Goal: Information Seeking & Learning: Learn about a topic

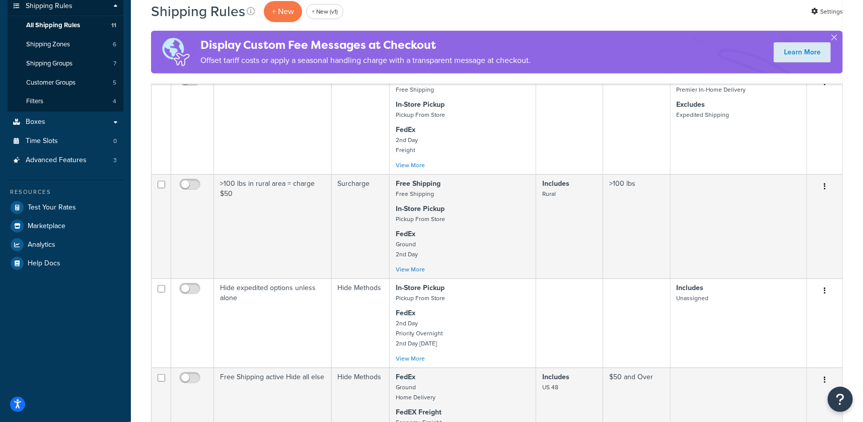
scroll to position [225, 0]
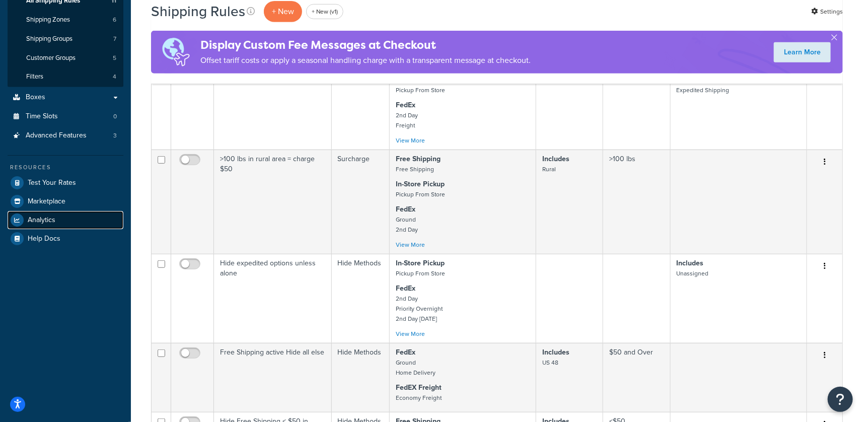
click at [55, 217] on span "Analytics" at bounding box center [42, 220] width 28 height 9
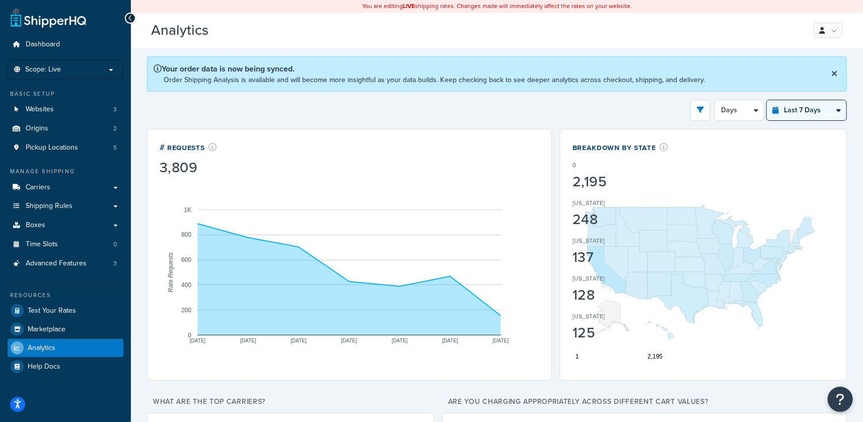
click at [813, 101] on select "Last 24 Hours Last 7 Days Last 30 Days Last 3 Months Last 6 Months Last 12 Mont…" at bounding box center [807, 110] width 80 height 20
select select "last_24_hours"
click at [767, 100] on select "Last 24 Hours Last 7 Days Last 30 Days Last 3 Months Last 6 Months Last 12 Mont…" at bounding box center [807, 110] width 80 height 20
select select "1h"
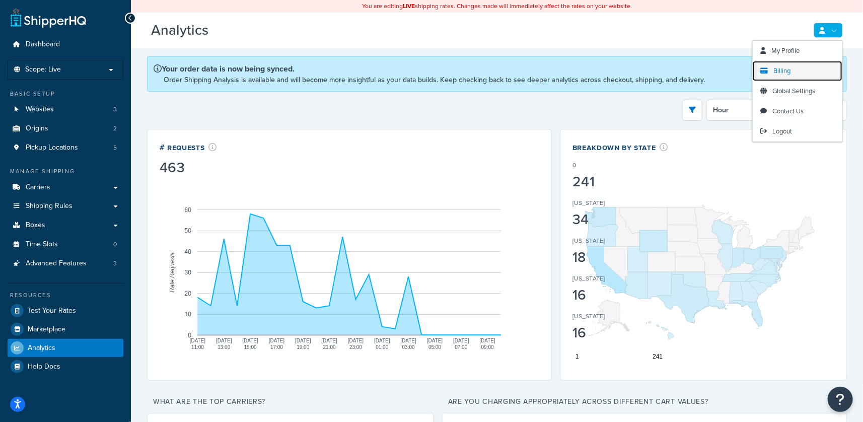
click at [786, 70] on span "Billing" at bounding box center [781, 71] width 17 height 10
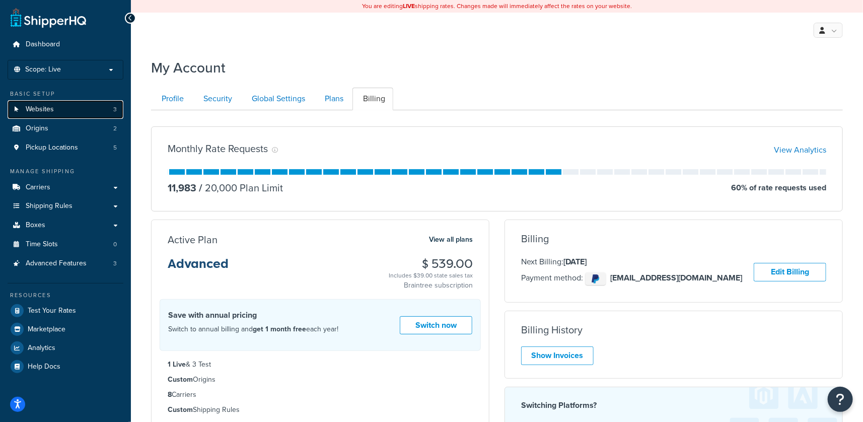
click at [65, 110] on link "Websites 3" at bounding box center [66, 109] width 116 height 19
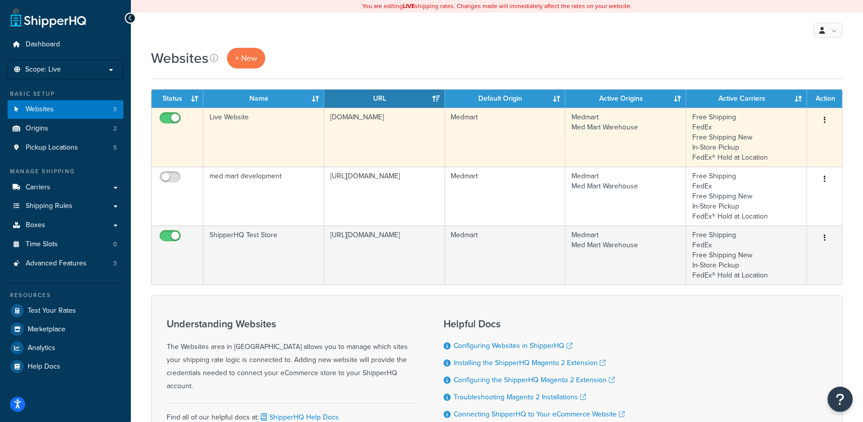
click at [365, 143] on td "[DOMAIN_NAME]" at bounding box center [384, 137] width 121 height 59
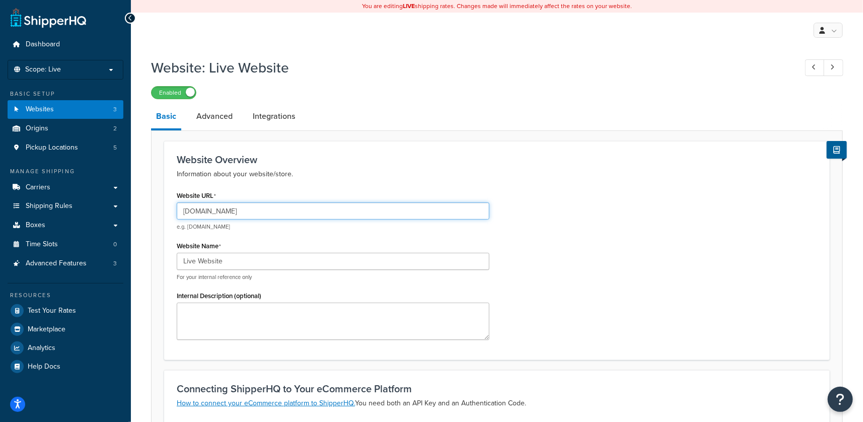
click at [302, 215] on input "www.medmartonline.com" at bounding box center [333, 210] width 313 height 17
click at [302, 213] on input "www.medmartonline.com" at bounding box center [333, 210] width 313 height 17
click at [303, 213] on input "www.medmartonline.com" at bounding box center [333, 210] width 313 height 17
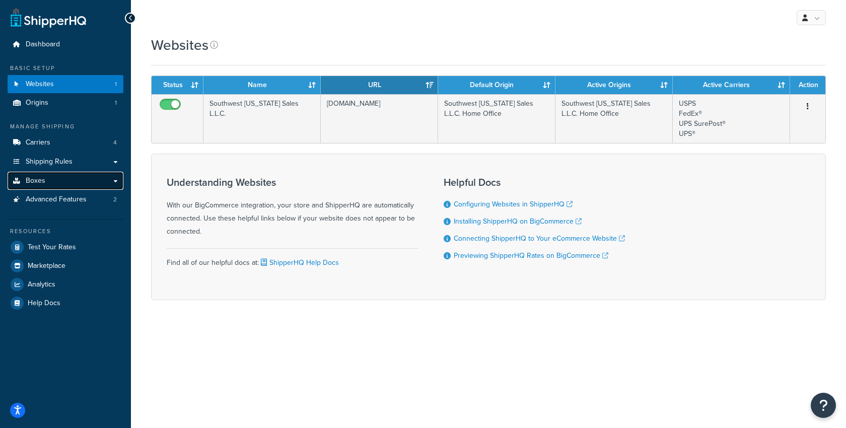
click at [47, 179] on link "Boxes" at bounding box center [66, 181] width 116 height 19
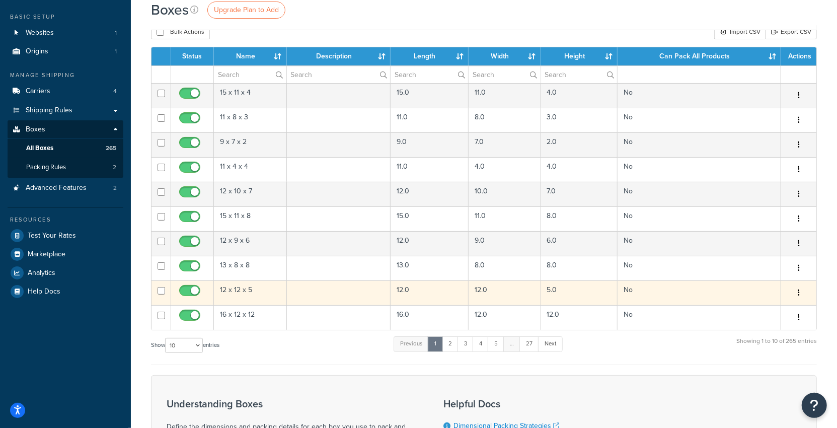
scroll to position [63, 0]
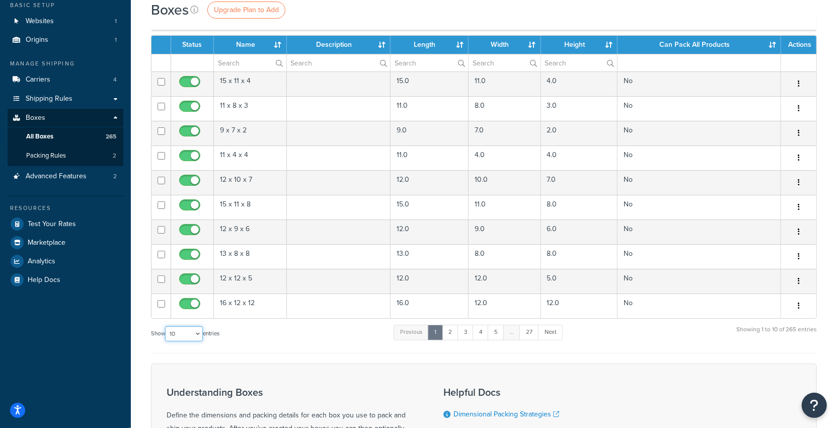
click at [194, 331] on select "10 15 25 50 100 1000" at bounding box center [184, 333] width 38 height 15
select select "1000"
click at [166, 326] on select "10 15 25 50 100 1000" at bounding box center [184, 333] width 38 height 15
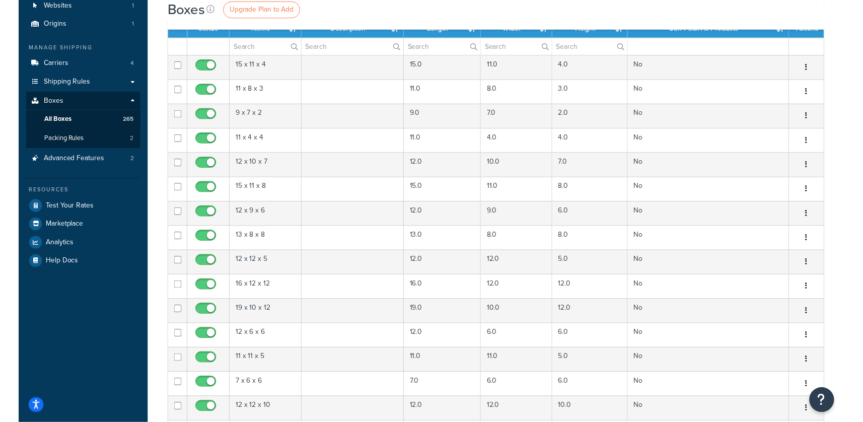
scroll to position [0, 0]
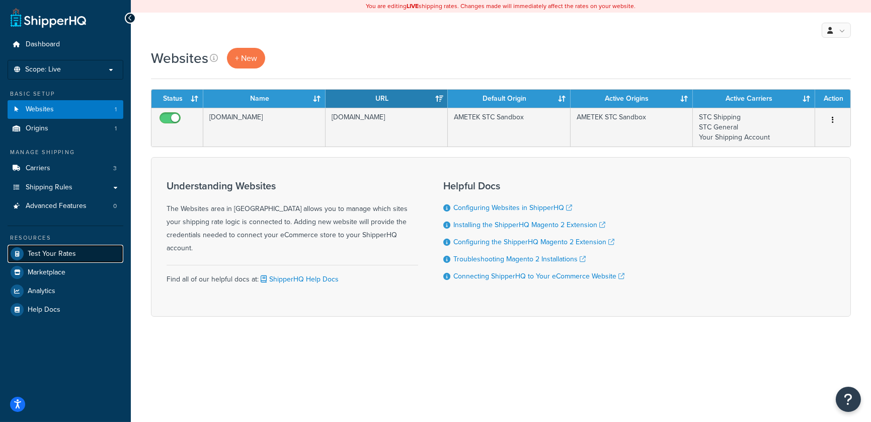
click at [59, 255] on span "Test Your Rates" at bounding box center [52, 254] width 48 height 9
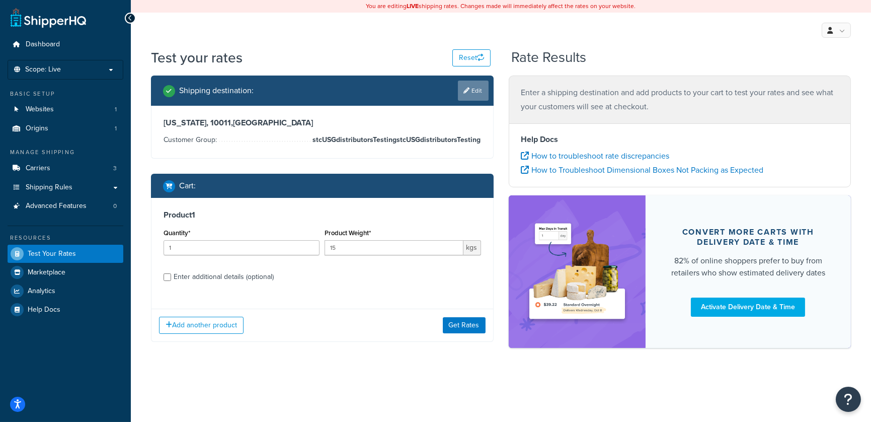
click at [466, 89] on icon at bounding box center [467, 91] width 6 height 6
select select "NY"
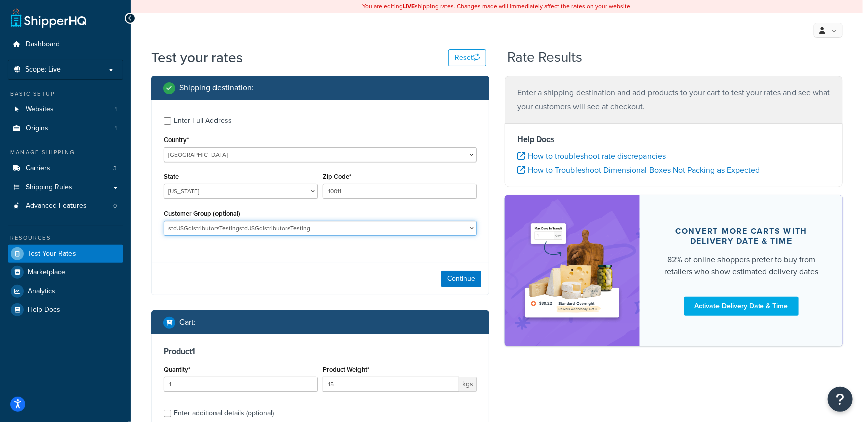
click at [278, 230] on select "ABC AMETEK AMETEK STC BAPO DISTRIBUTORS TEST Retail Sparrow STC STC - Ametek ST…" at bounding box center [320, 228] width 313 height 15
select select "STC USG Distributors Group"
click at [164, 221] on select "ABC AMETEK AMETEK STC BAPO DISTRIBUTORS TEST Retail Sparrow STC STC - Ametek ST…" at bounding box center [320, 228] width 313 height 15
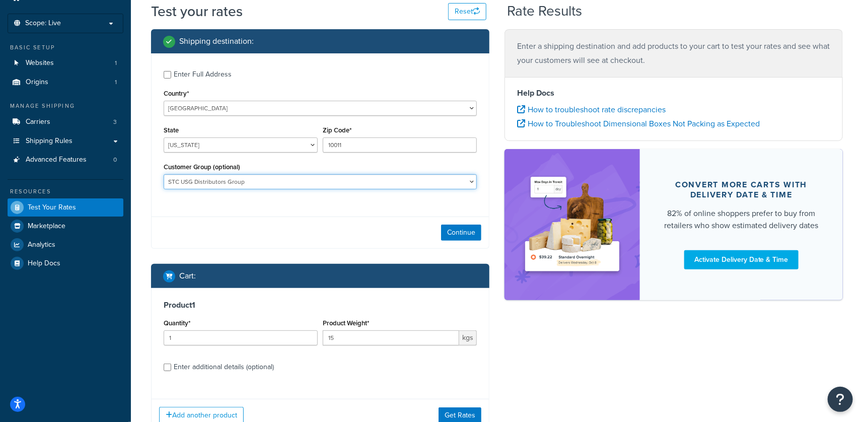
scroll to position [47, 0]
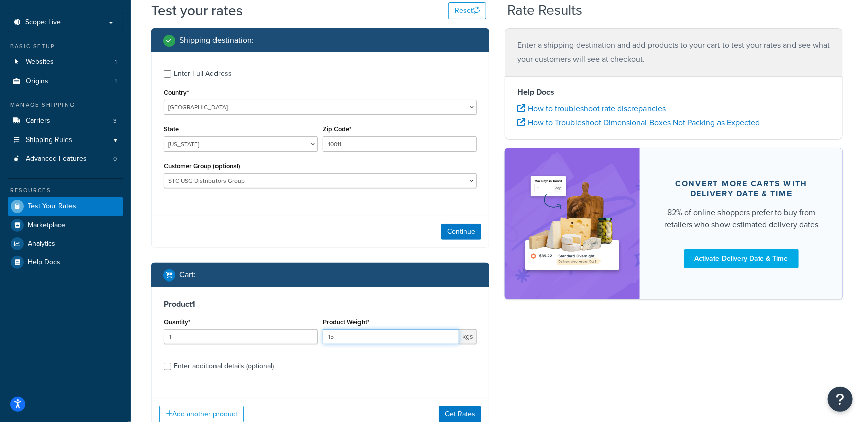
click at [336, 334] on input "15" at bounding box center [391, 336] width 136 height 15
type input "14"
click at [446, 415] on button "Get Rates" at bounding box center [459, 414] width 43 height 16
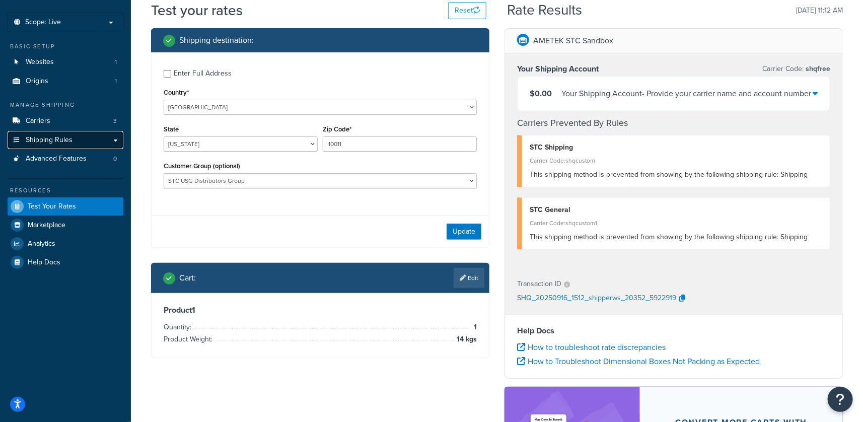
click at [52, 136] on span "Shipping Rules" at bounding box center [49, 140] width 47 height 9
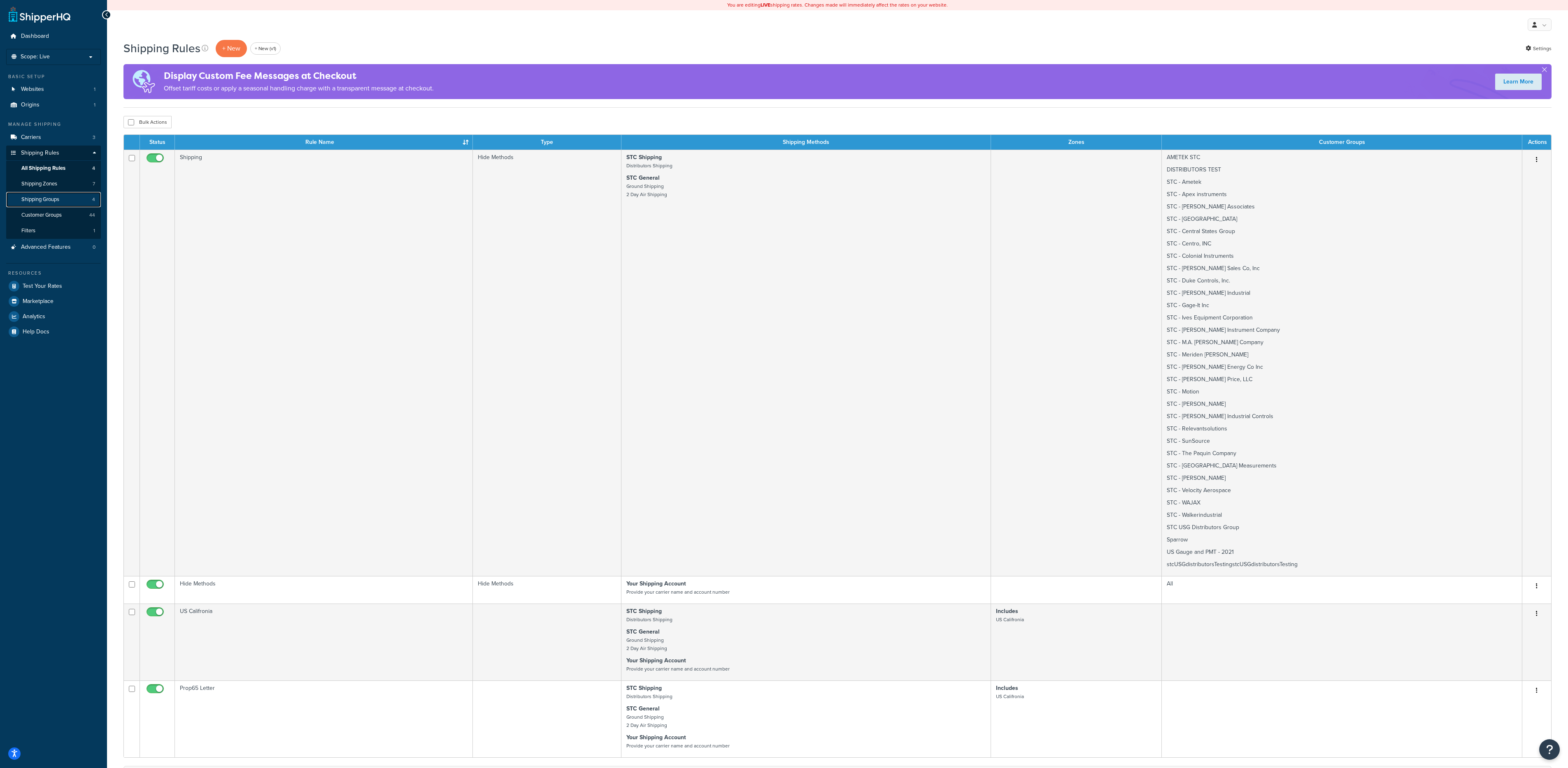
click at [61, 202] on link "Shipping Groups 4" at bounding box center [54, 199] width 95 height 16
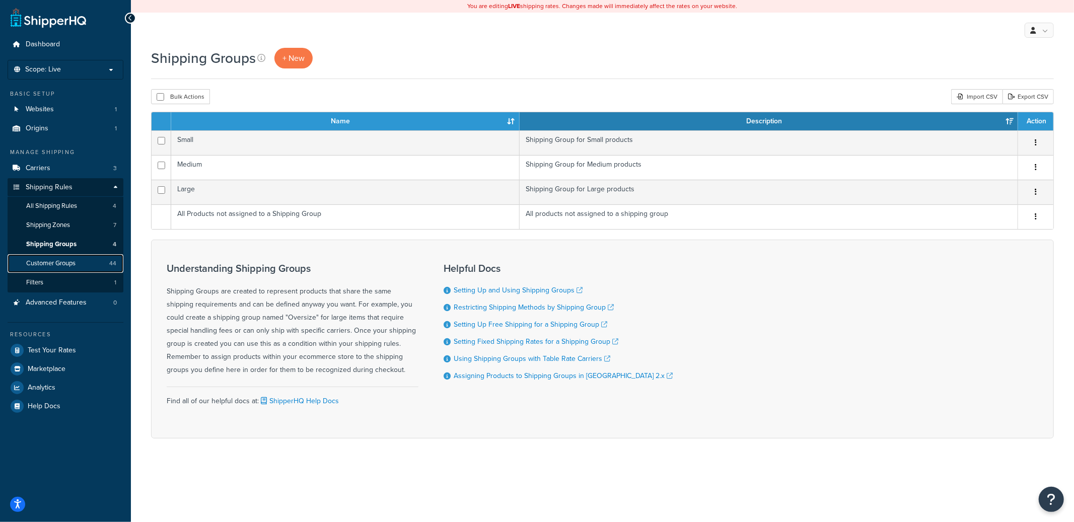
click at [53, 261] on span "Customer Groups" at bounding box center [50, 263] width 49 height 9
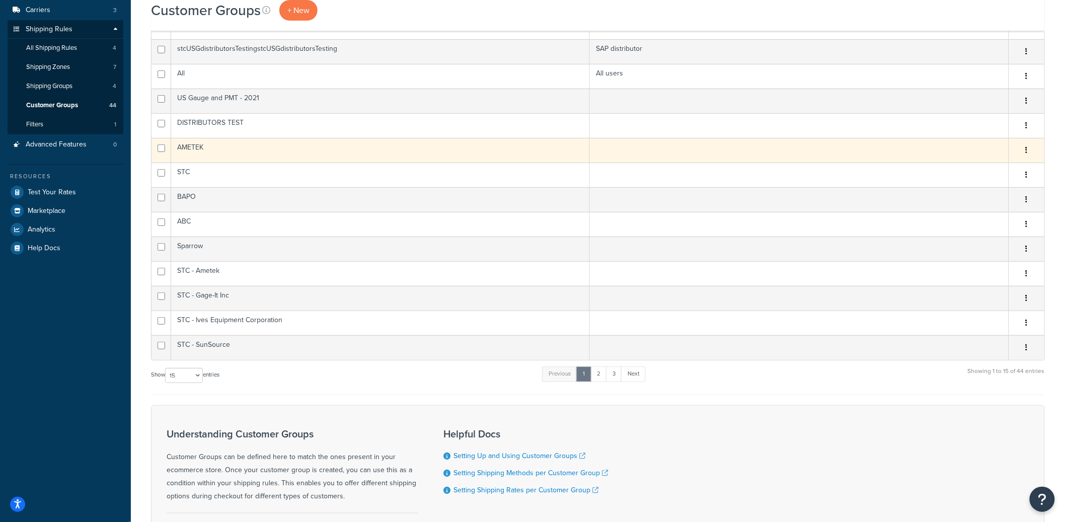
scroll to position [160, 0]
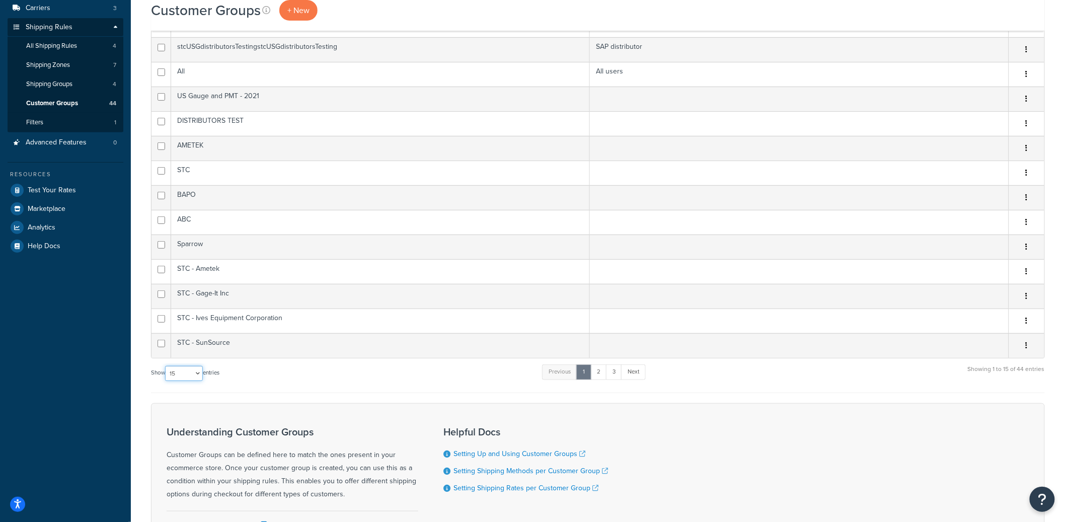
click at [198, 377] on select "10 15 25 50 100" at bounding box center [184, 373] width 38 height 15
select select "100"
click at [166, 381] on select "10 15 25 50 100" at bounding box center [184, 373] width 38 height 15
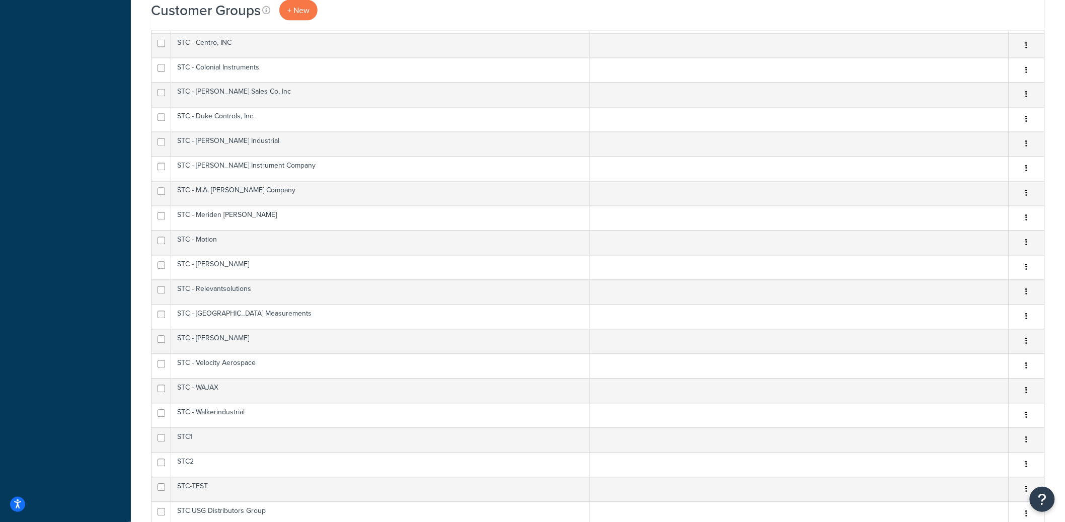
scroll to position [0, 0]
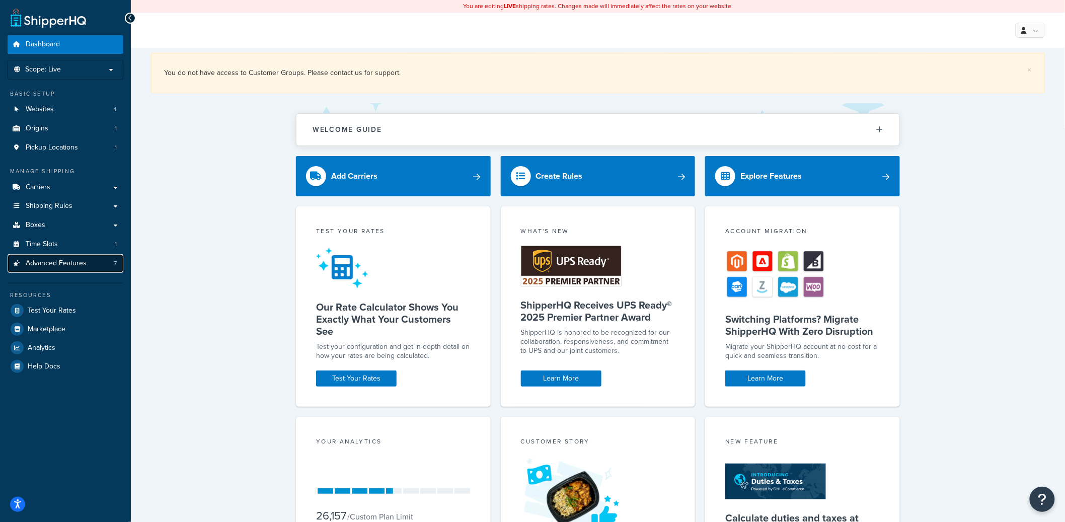
click at [65, 263] on span "Advanced Features" at bounding box center [56, 263] width 61 height 9
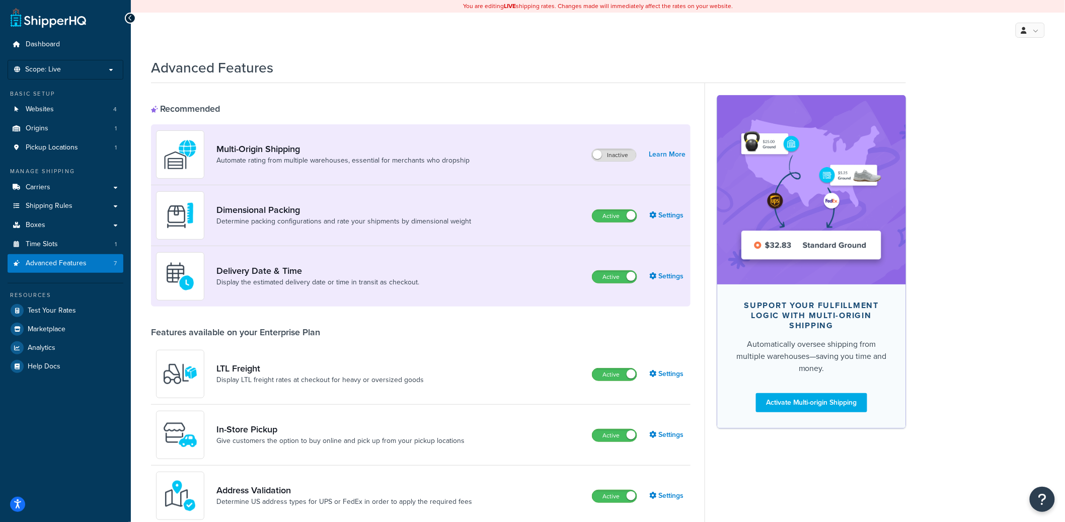
click at [366, 227] on div "Dimensional Packing Determine packing configurations and rate your shipments by…" at bounding box center [317, 215] width 323 height 48
click at [365, 224] on link "Determine packing configurations and rate your shipments by dimensional weight" at bounding box center [343, 221] width 255 height 10
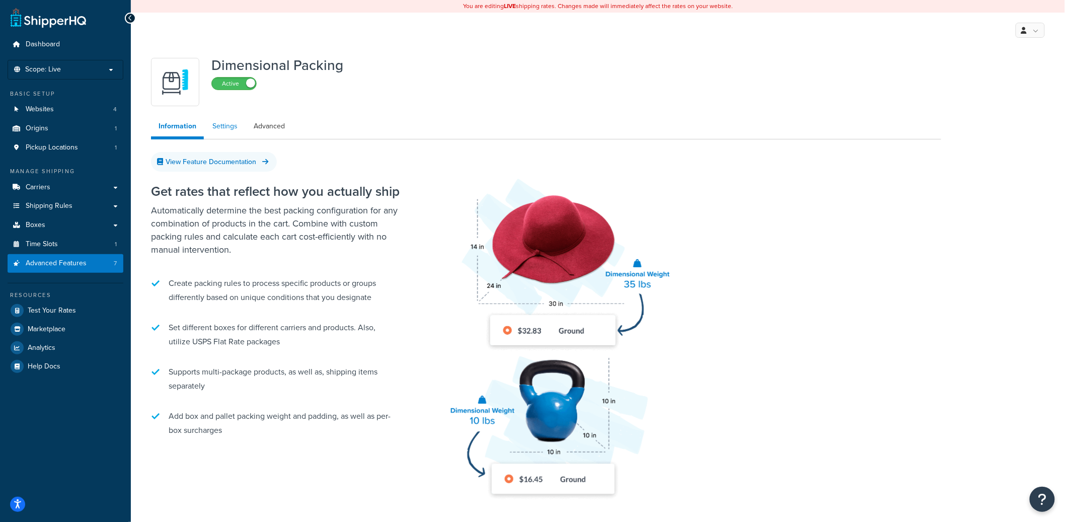
click at [225, 124] on link "Settings" at bounding box center [225, 126] width 40 height 20
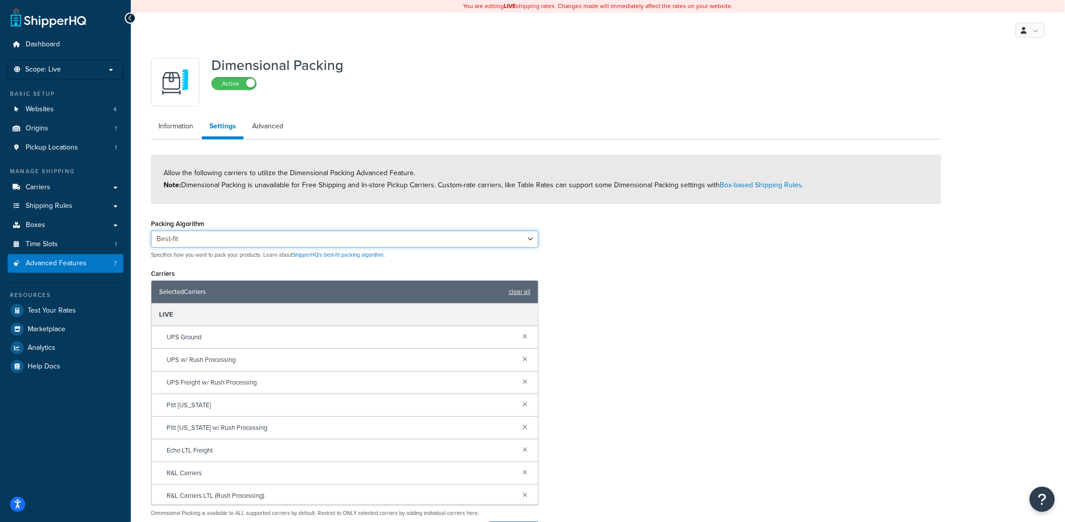
click at [199, 241] on select "Best-fit Best-fit V2 Best-fit Fullest vs Largest" at bounding box center [345, 239] width 388 height 17
click at [74, 308] on span "Test Your Rates" at bounding box center [52, 311] width 48 height 9
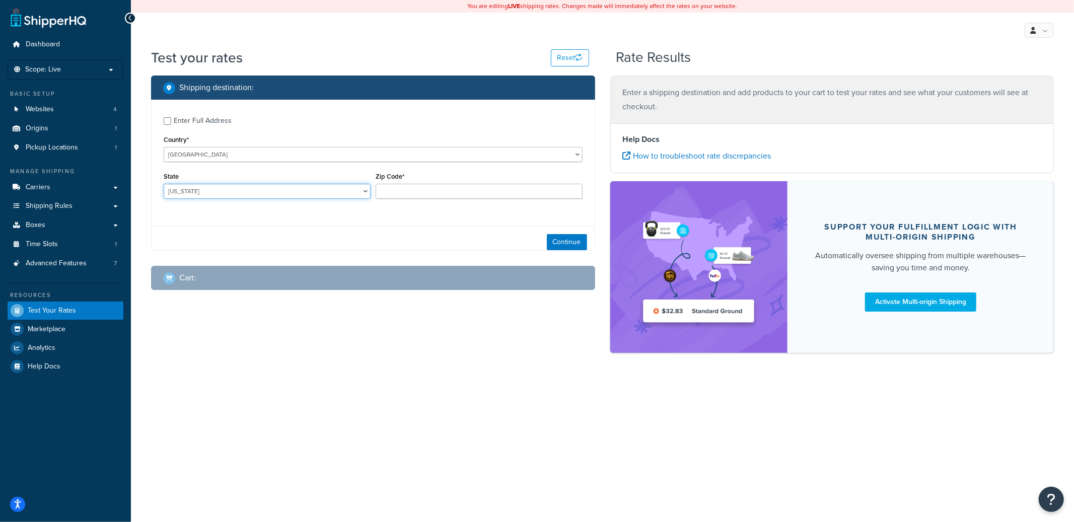
click at [238, 194] on select "Alabama Alaska American Samoa Arizona Arkansas Armed Forces Americas Armed Forc…" at bounding box center [267, 191] width 207 height 15
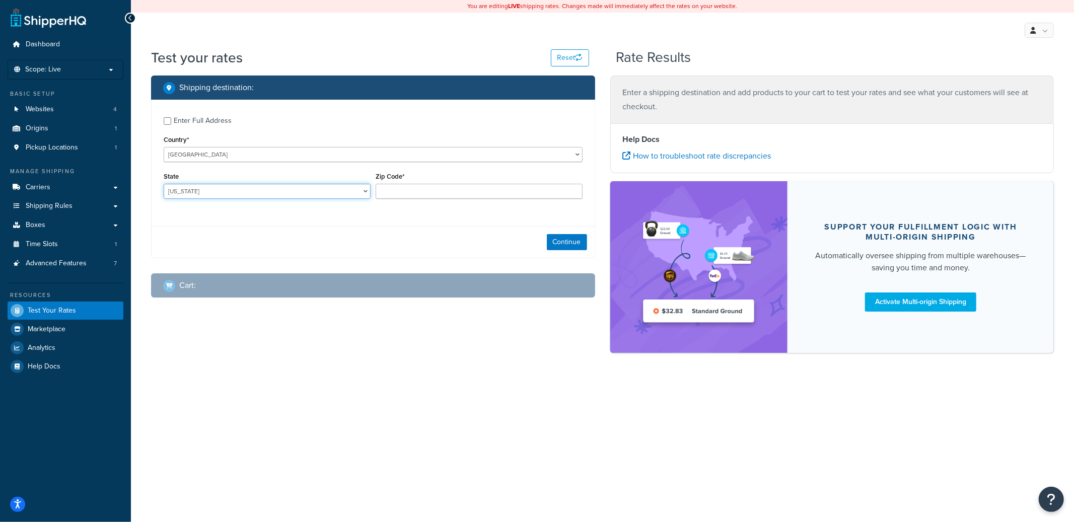
select select "TX"
click at [164, 184] on select "Alabama Alaska American Samoa Arizona Arkansas Armed Forces Americas Armed Forc…" at bounding box center [267, 191] width 207 height 15
click at [417, 186] on input "Zip Code*" at bounding box center [479, 191] width 207 height 15
type input "78739"
click at [553, 246] on button "Continue" at bounding box center [567, 242] width 40 height 16
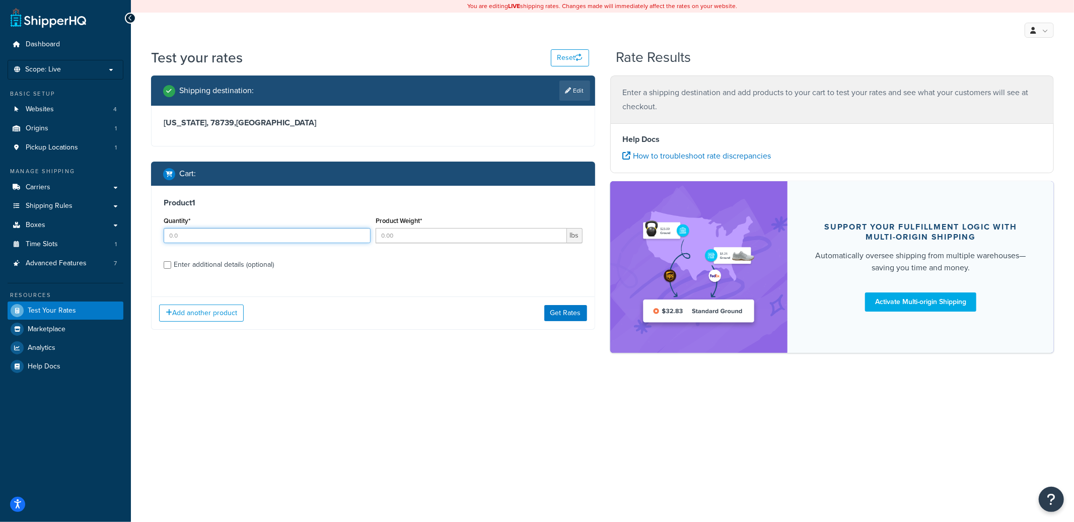
click at [188, 234] on input "Quantity*" at bounding box center [267, 235] width 207 height 15
type input "1"
type input "20"
click at [216, 311] on button "Add another product" at bounding box center [201, 313] width 85 height 17
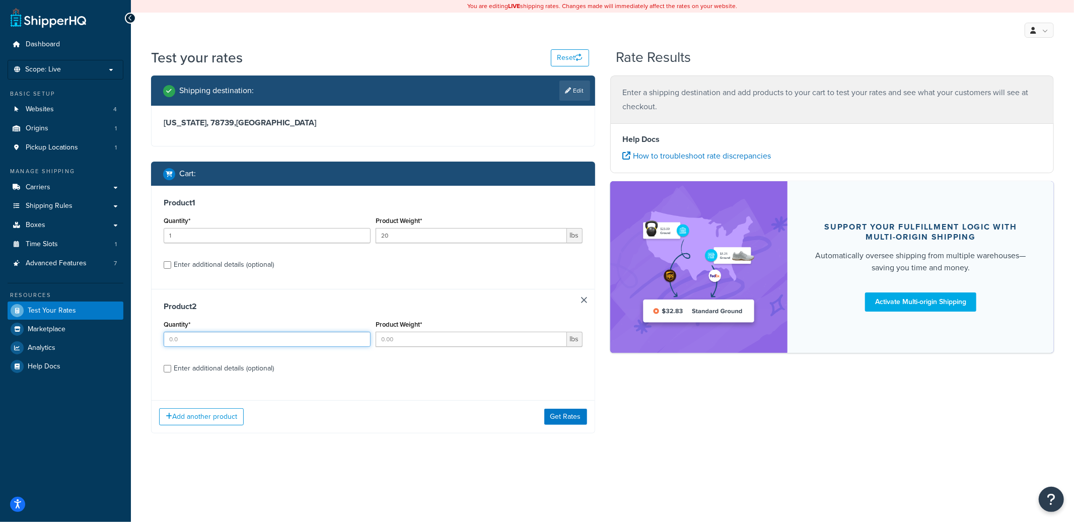
click at [205, 339] on input "Quantity*" at bounding box center [267, 339] width 207 height 15
type input "2"
type input "15"
click at [579, 420] on button "Get Rates" at bounding box center [565, 417] width 43 height 16
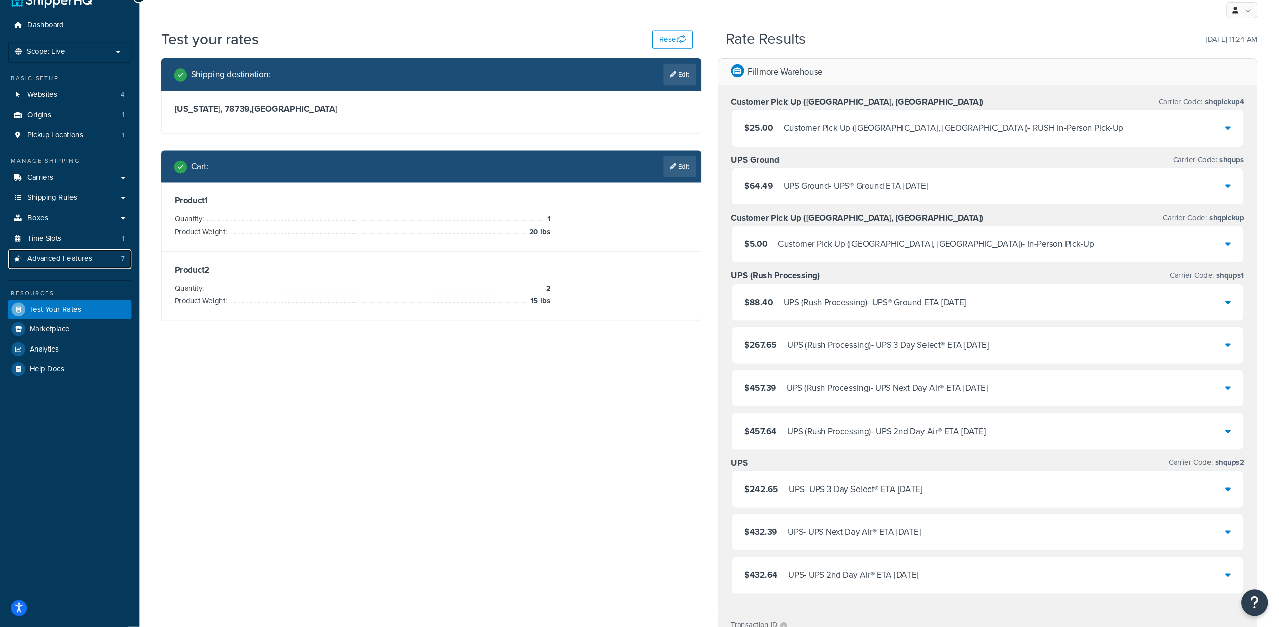
scroll to position [21, 0]
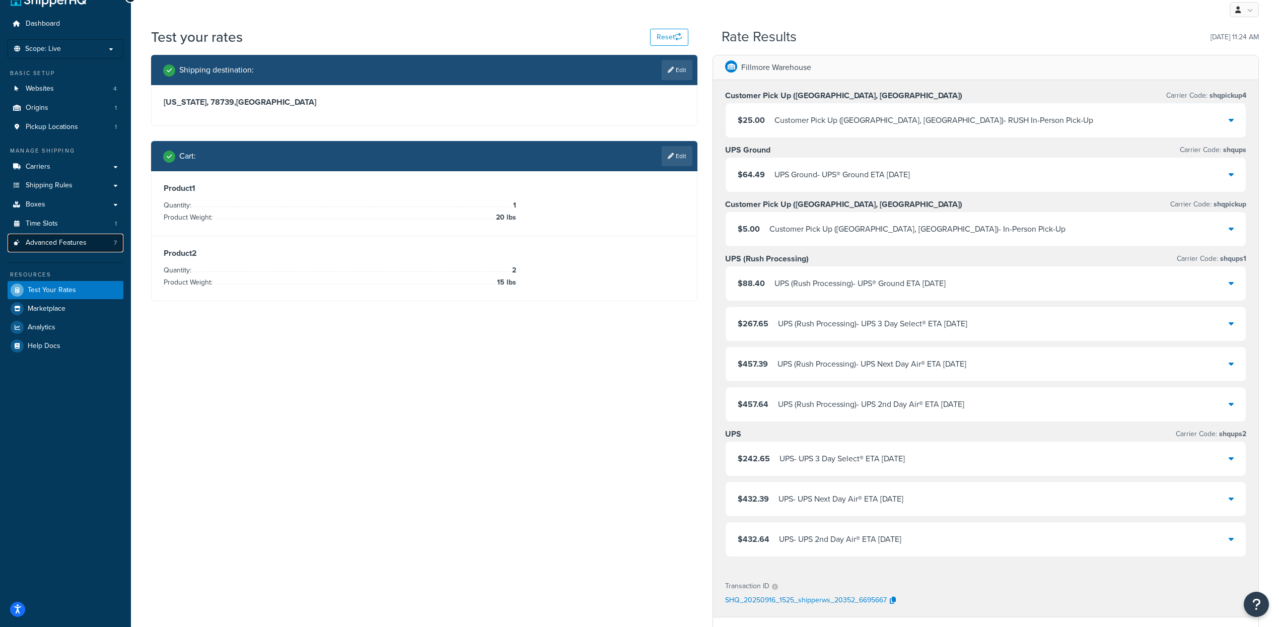
click at [47, 239] on span "Advanced Features" at bounding box center [56, 243] width 61 height 9
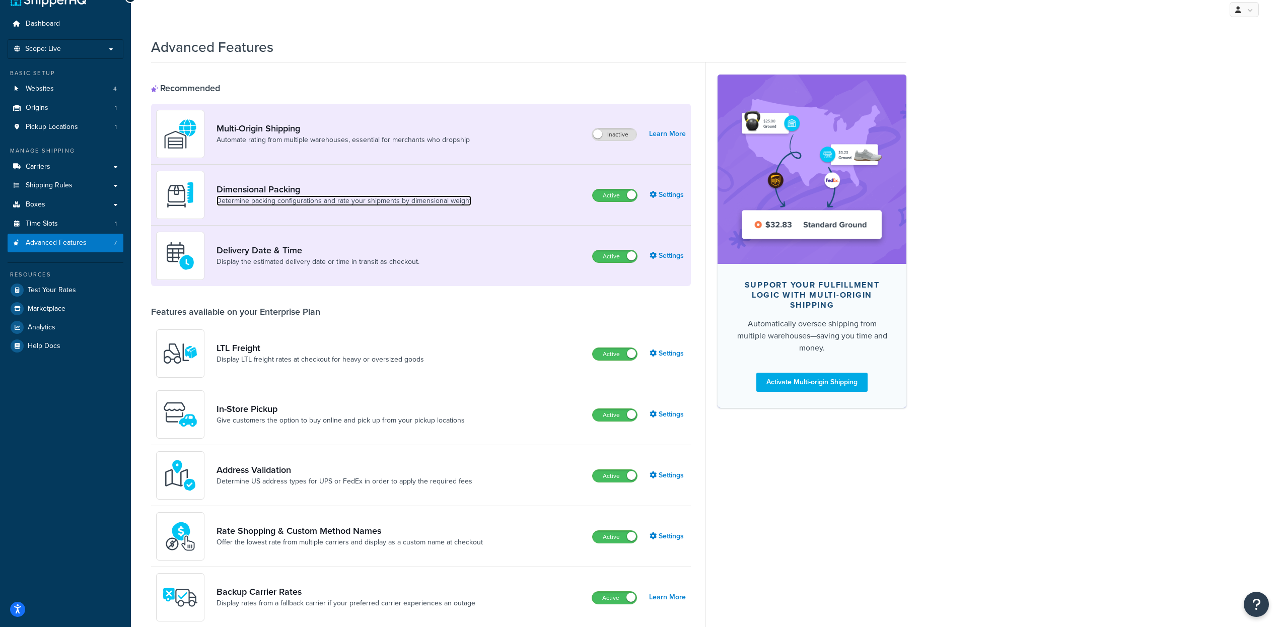
click at [317, 196] on link "Determine packing configurations and rate your shipments by dimensional weight" at bounding box center [343, 201] width 255 height 10
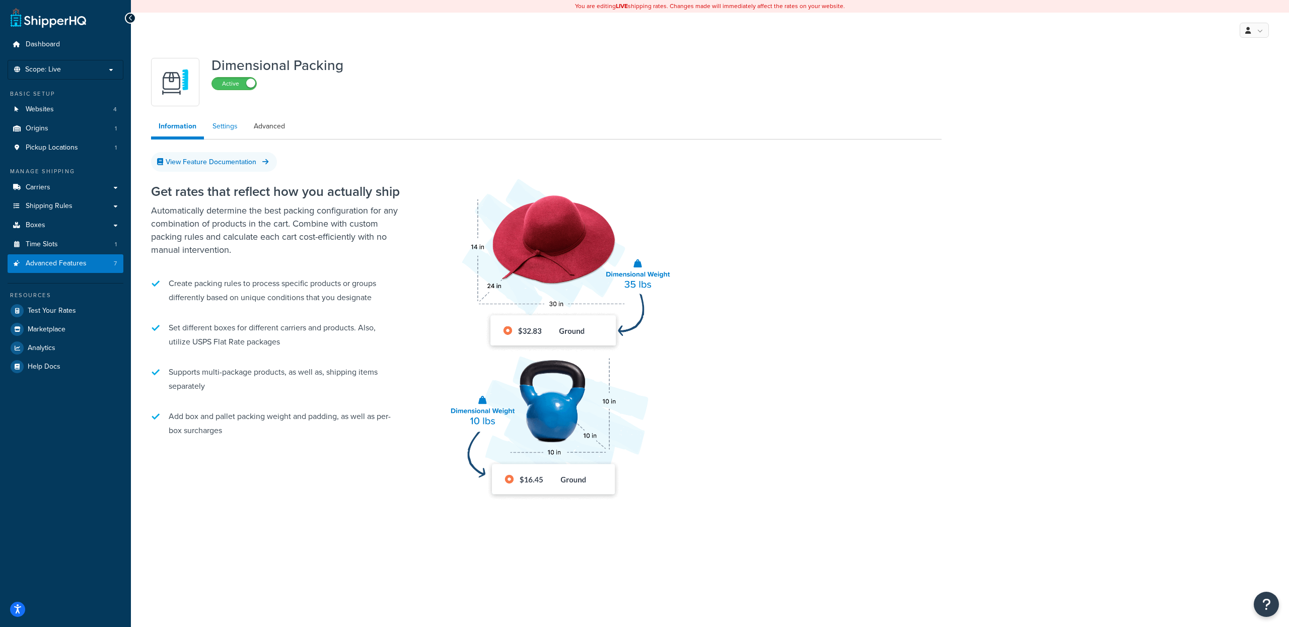
click at [226, 124] on link "Settings" at bounding box center [225, 126] width 40 height 20
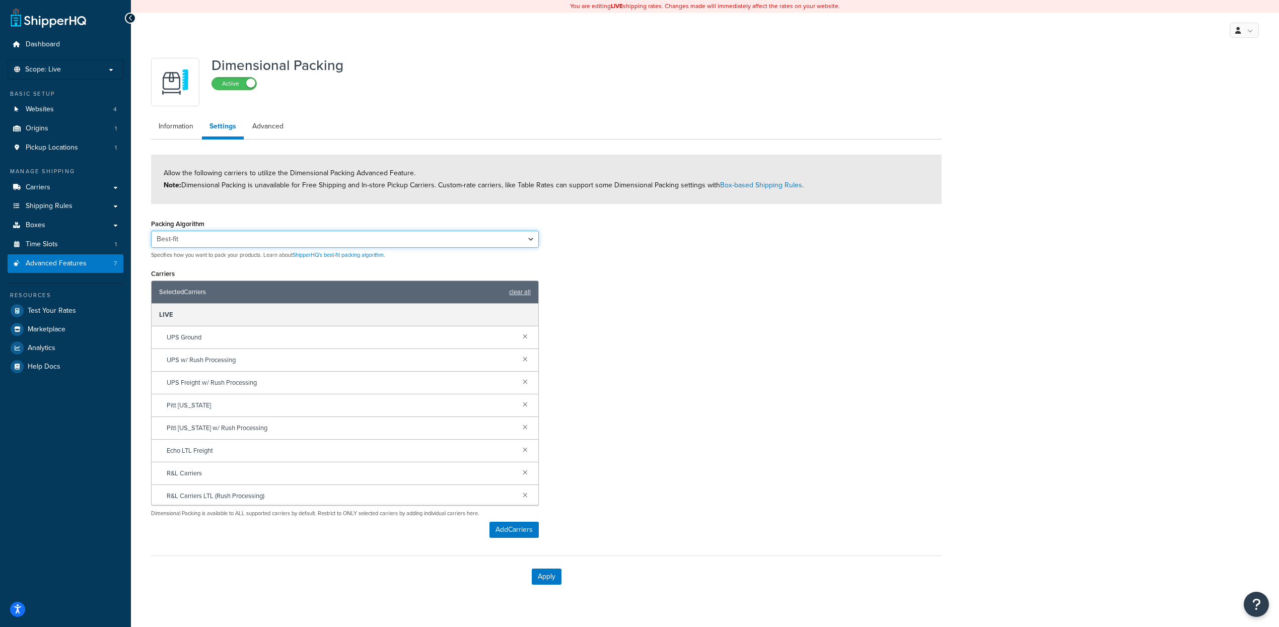
click at [198, 245] on select "Best-fit Best-fit V2 Best-fit Fullest vs Largest" at bounding box center [345, 239] width 388 height 17
select select "bestfitv2"
click at [151, 231] on select "Best-fit Best-fit V2 Best-fit Fullest vs Largest" at bounding box center [345, 239] width 388 height 17
click at [551, 522] on button "Apply" at bounding box center [547, 576] width 30 height 16
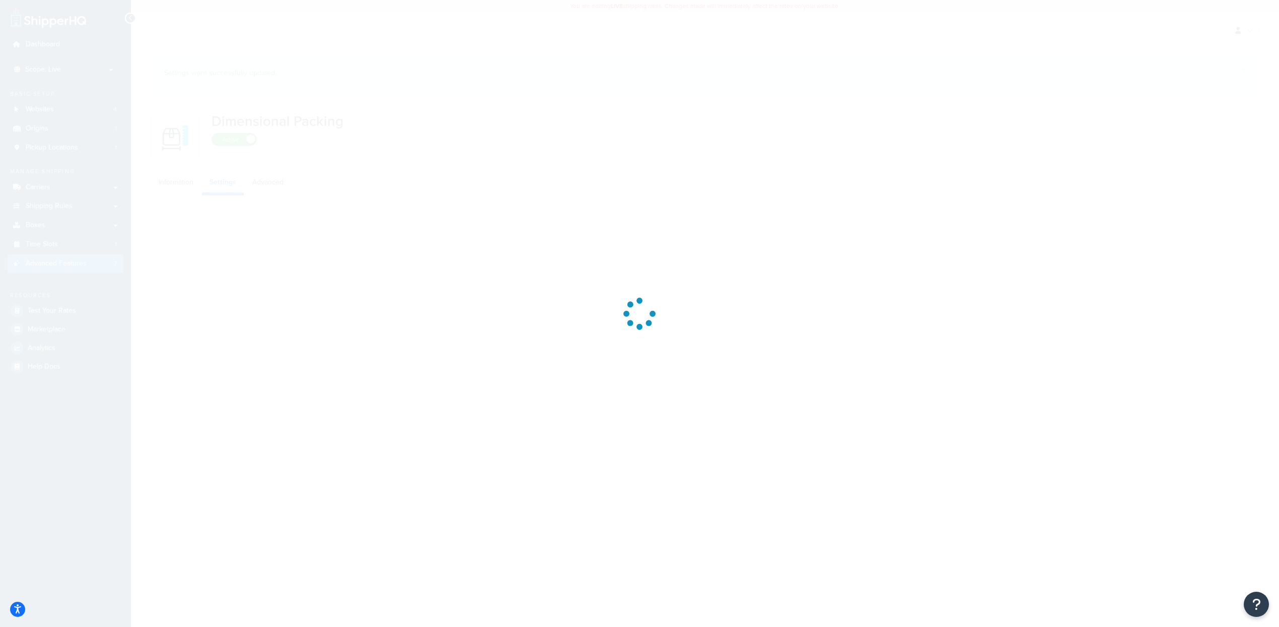
select select "bestfitv2"
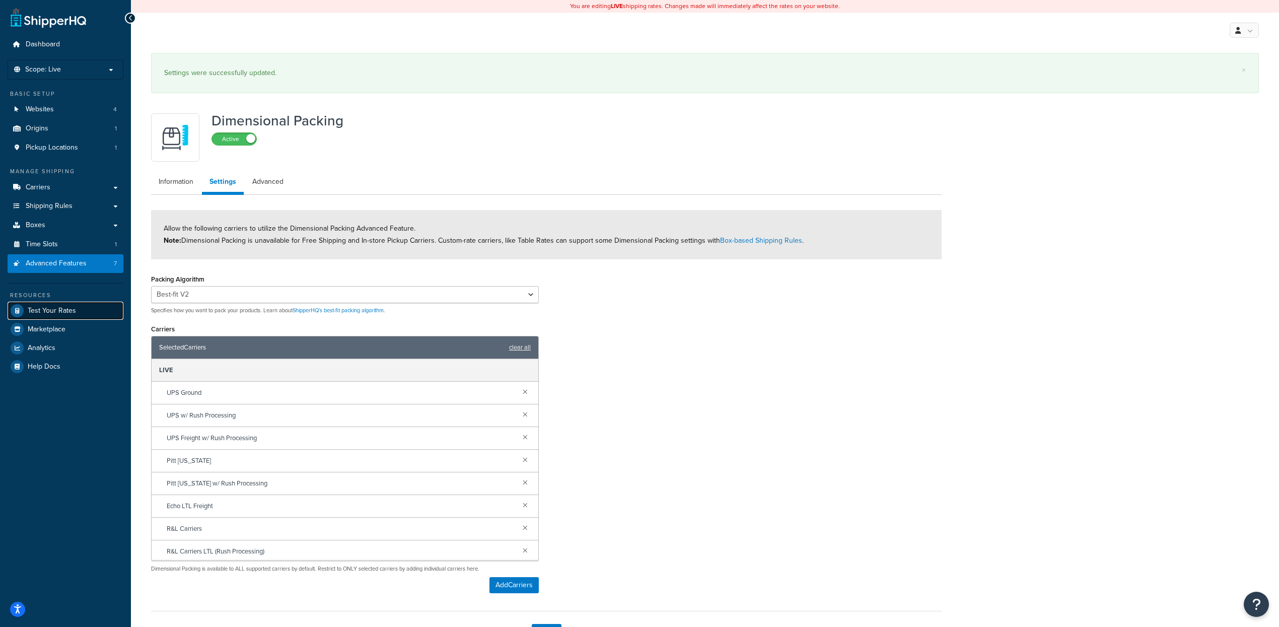
click at [63, 309] on span "Test Your Rates" at bounding box center [52, 311] width 48 height 9
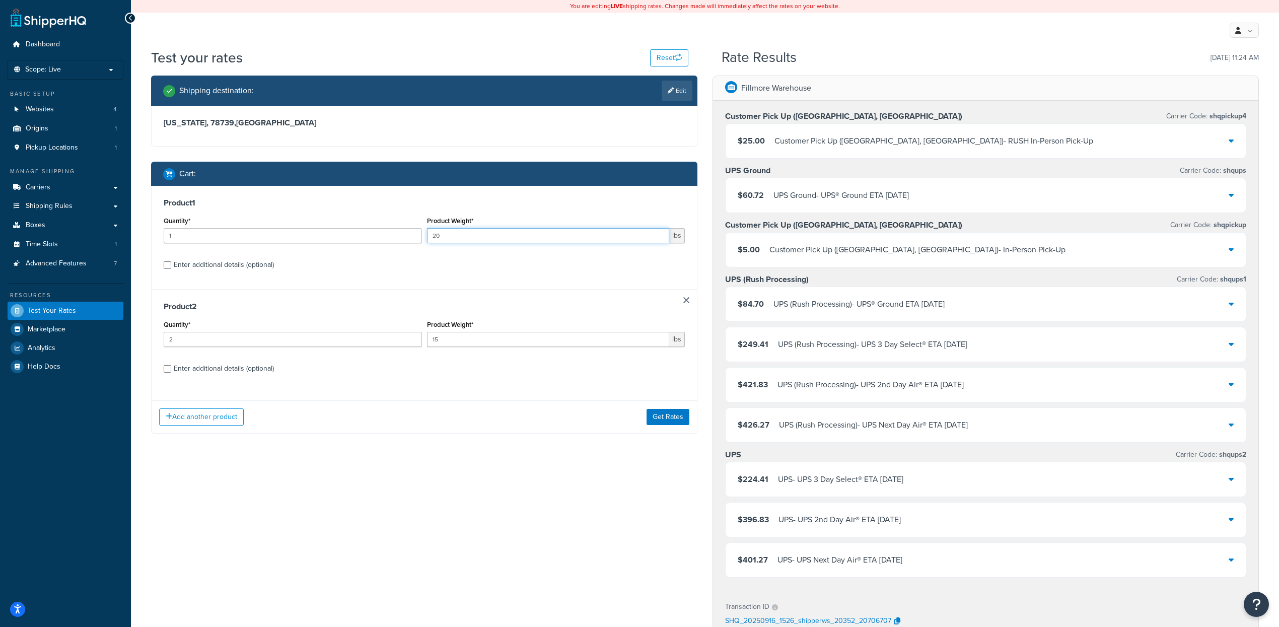
click at [454, 235] on input "20" at bounding box center [548, 235] width 243 height 15
type input "21"
click at [655, 422] on button "Get Rates" at bounding box center [667, 417] width 43 height 16
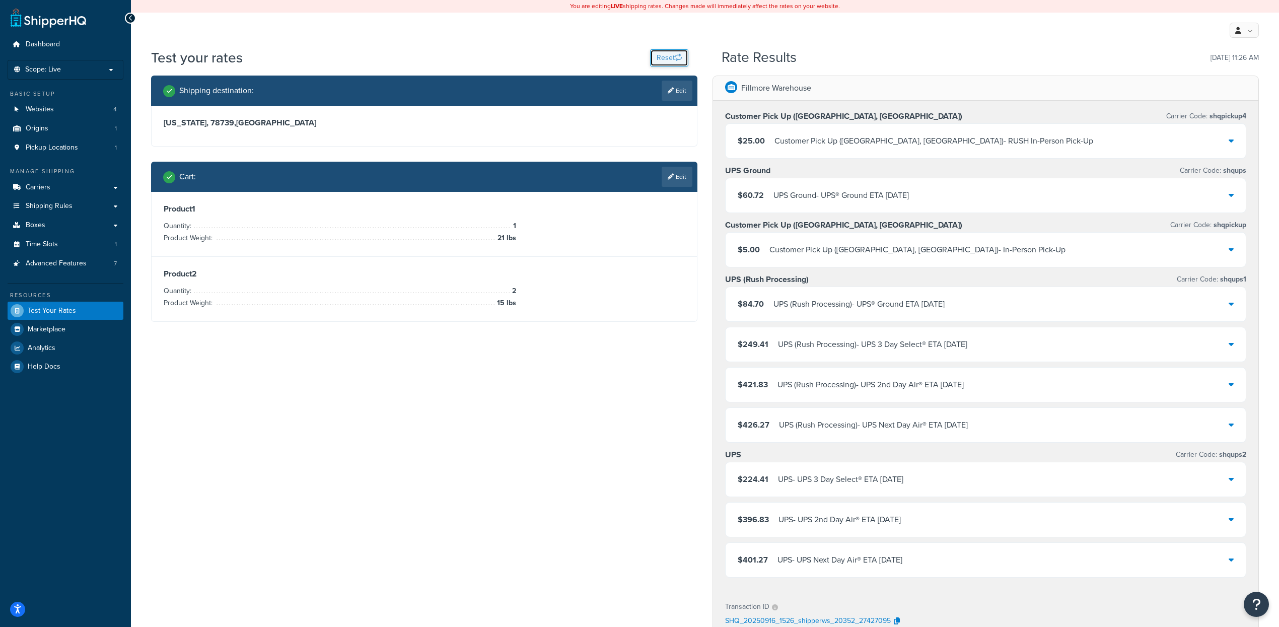
click at [657, 56] on button "Reset" at bounding box center [669, 57] width 38 height 17
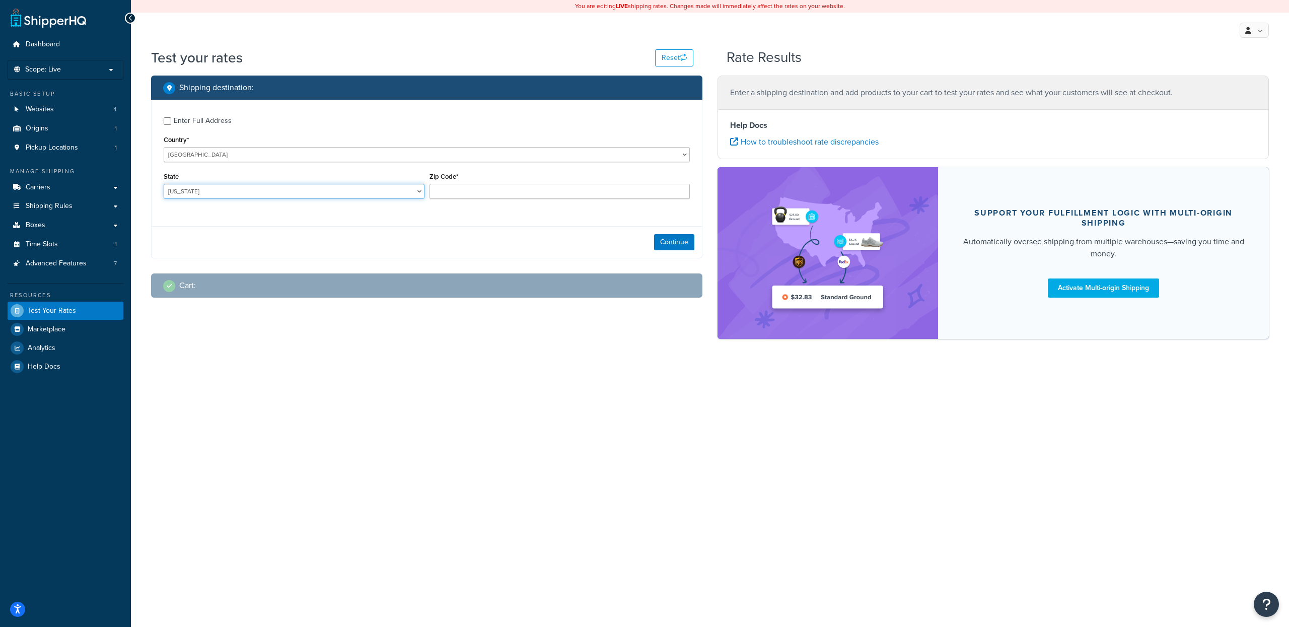
click at [272, 194] on select "Alabama Alaska American Samoa Arizona Arkansas Armed Forces Americas Armed Forc…" at bounding box center [294, 191] width 261 height 15
select select "TX"
click at [164, 184] on select "Alabama Alaska American Samoa Arizona Arkansas Armed Forces Americas Armed Forc…" at bounding box center [294, 191] width 261 height 15
click at [466, 187] on input "Zip Code*" at bounding box center [559, 191] width 261 height 15
type input "78739"
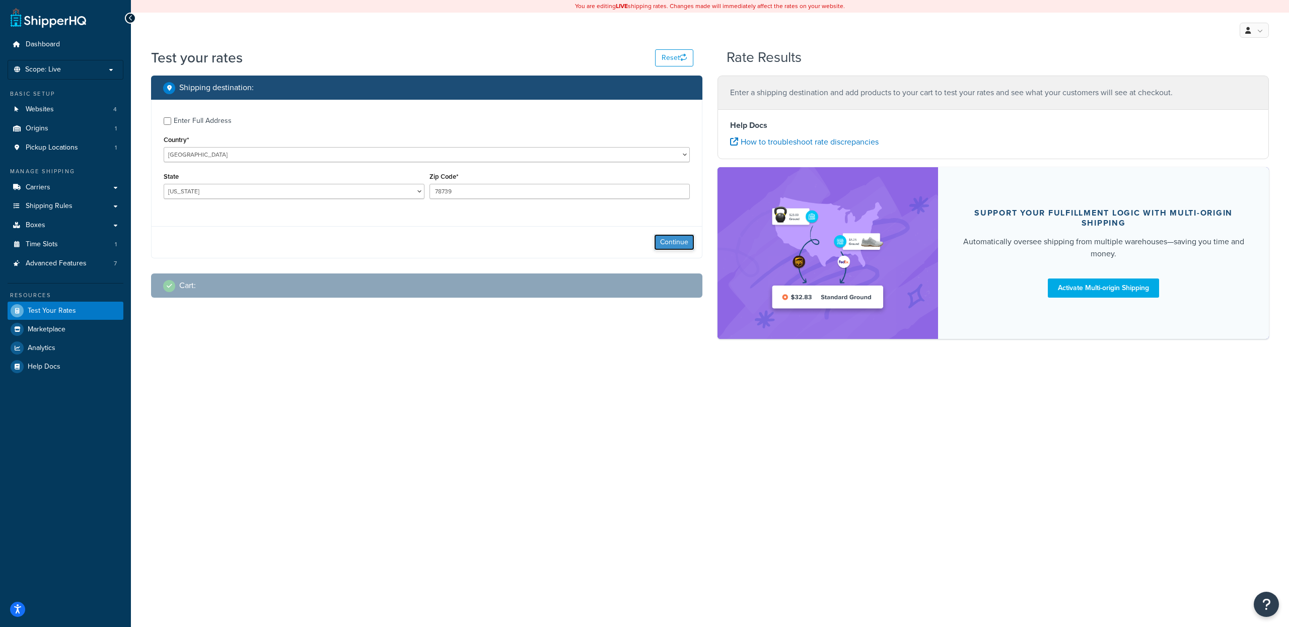
click at [662, 248] on button "Continue" at bounding box center [674, 242] width 40 height 16
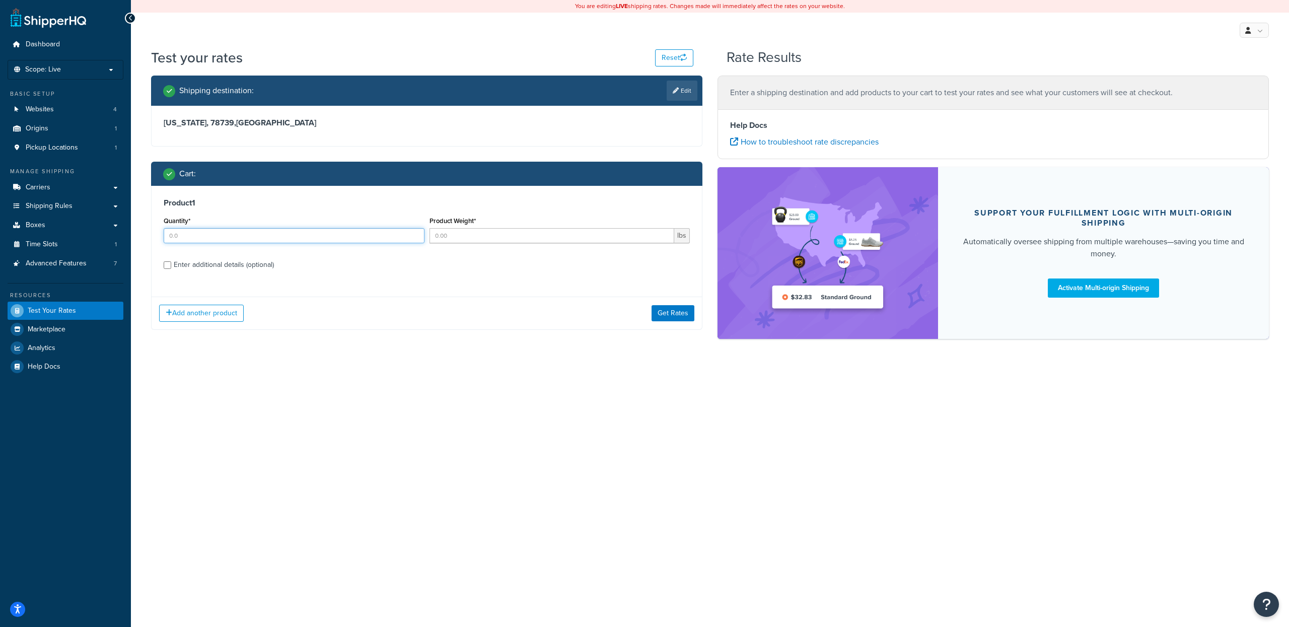
click at [209, 238] on input "Quantity*" at bounding box center [294, 235] width 261 height 15
type input "1"
type input "20"
click at [187, 266] on div "Enter additional details (optional)" at bounding box center [224, 265] width 100 height 14
click at [171, 266] on input "Enter additional details (optional)" at bounding box center [168, 265] width 8 height 8
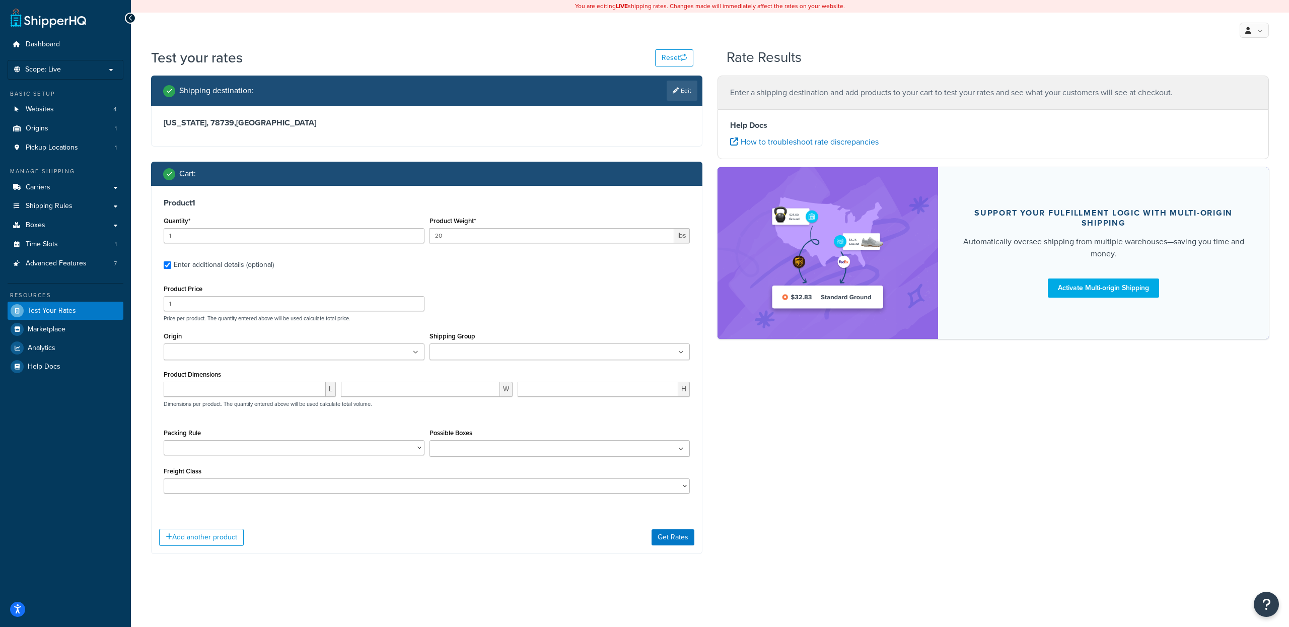
drag, startPoint x: 174, startPoint y: 269, endPoint x: 183, endPoint y: 298, distance: 30.1
click at [174, 268] on div "Enter additional details (optional)" at bounding box center [224, 265] width 100 height 14
click at [171, 268] on input "Enter additional details (optional)" at bounding box center [168, 265] width 8 height 8
checkbox input "false"
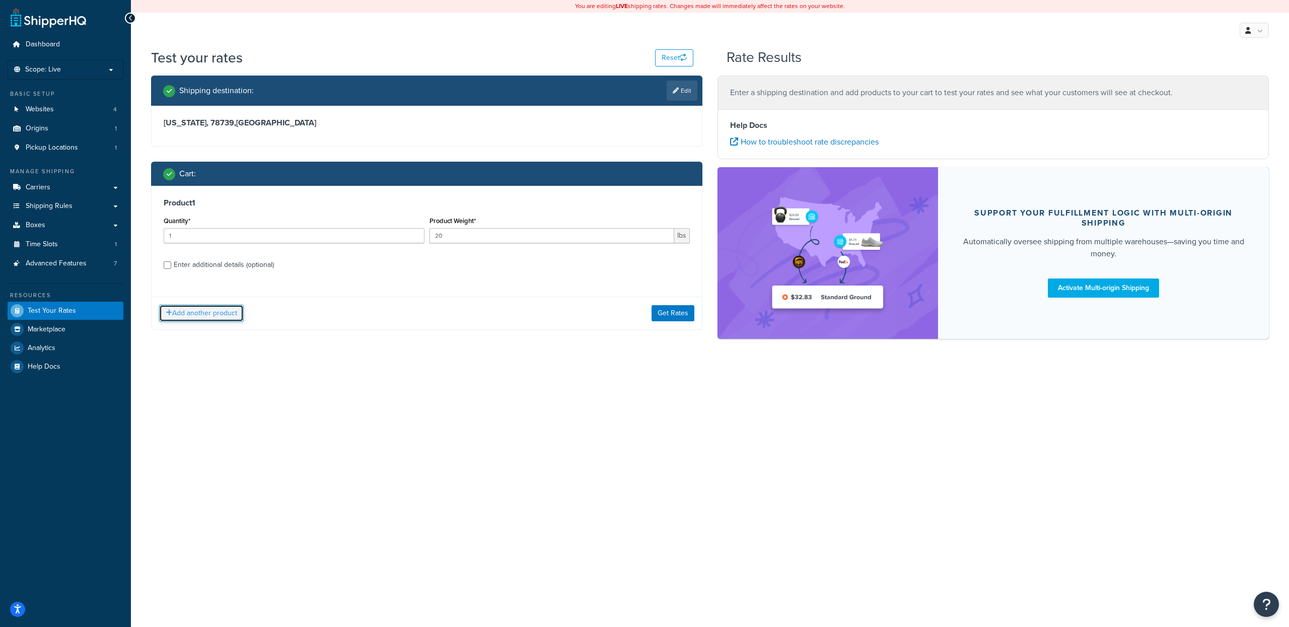
click at [194, 314] on button "Add another product" at bounding box center [201, 313] width 85 height 17
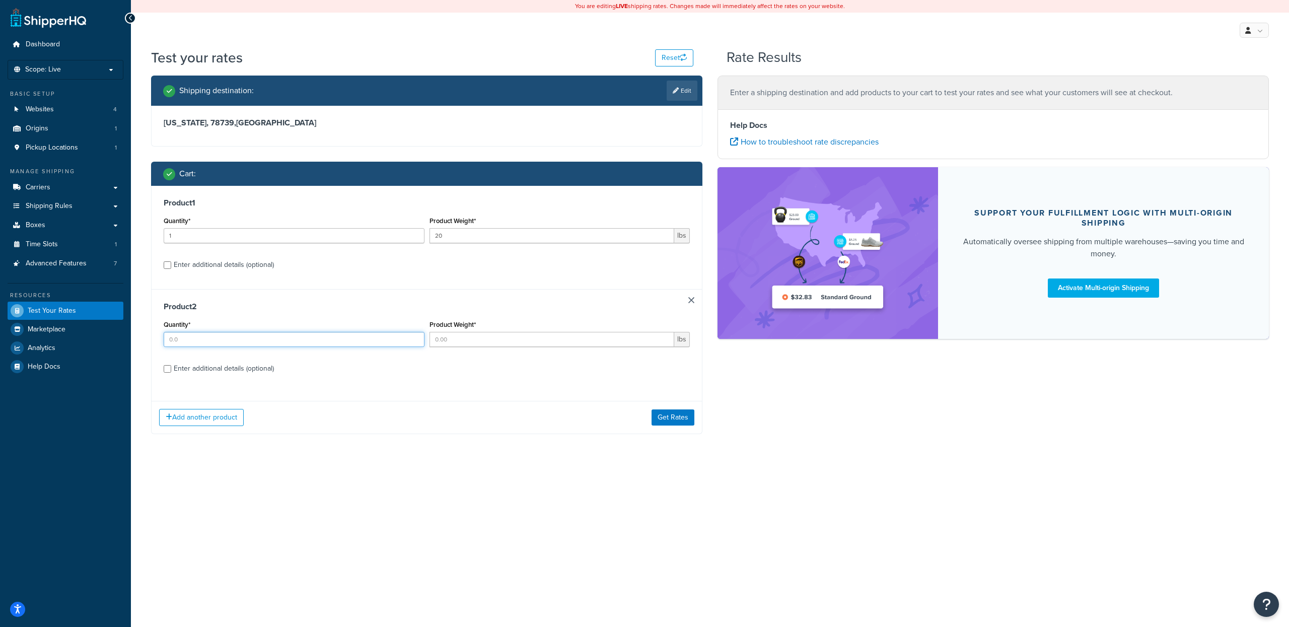
click at [197, 338] on input "Quantity*" at bounding box center [294, 339] width 261 height 15
type input "1"
type input "15"
click at [227, 345] on input "1" at bounding box center [294, 339] width 261 height 15
click at [226, 345] on input "1" at bounding box center [294, 339] width 261 height 15
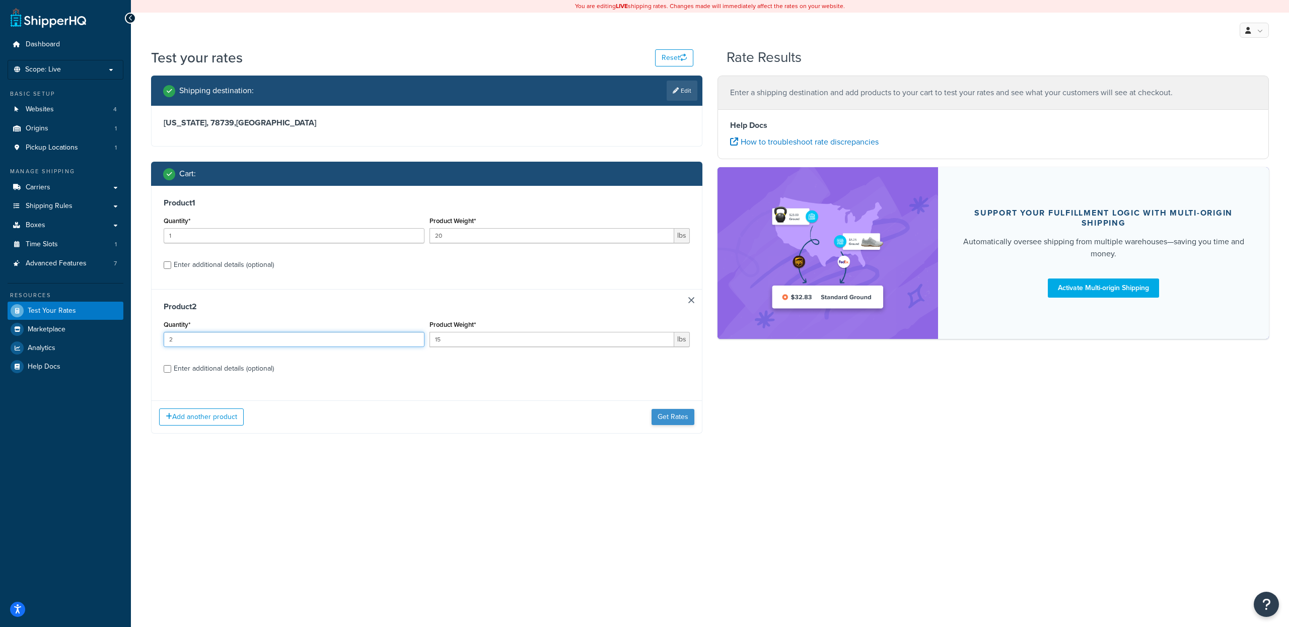
type input "2"
click at [670, 418] on button "Get Rates" at bounding box center [672, 417] width 43 height 16
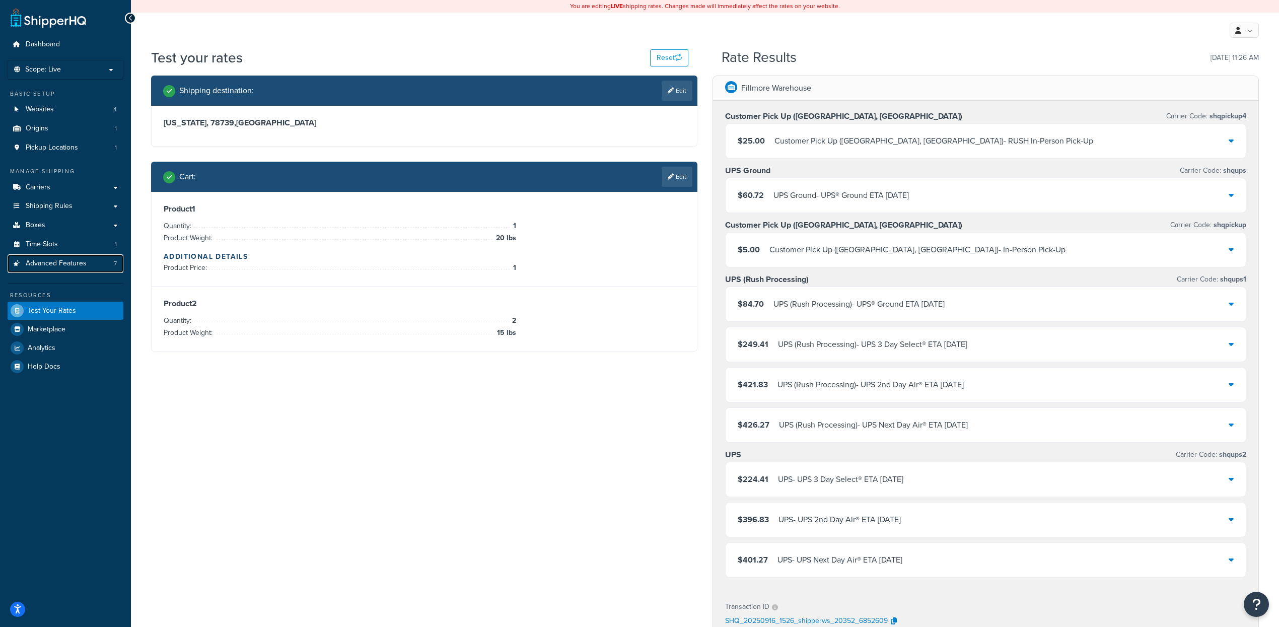
scroll to position [34, 0]
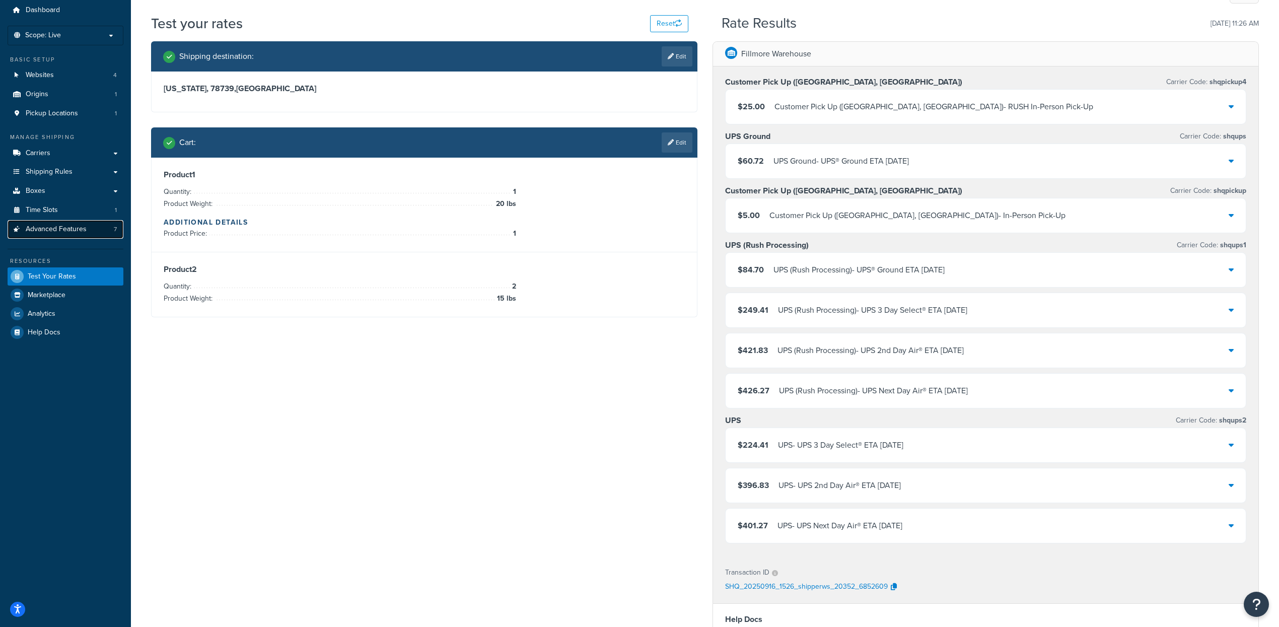
click at [56, 223] on link "Advanced Features 7" at bounding box center [66, 229] width 116 height 19
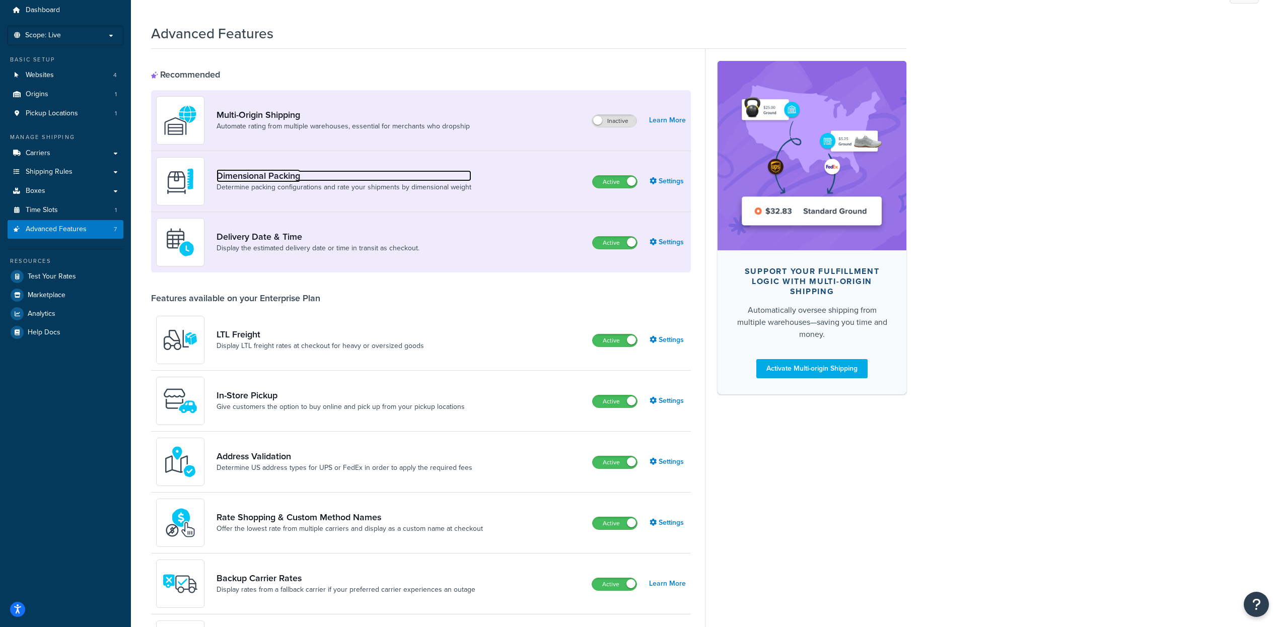
click at [362, 173] on link "Dimensional Packing" at bounding box center [343, 175] width 255 height 11
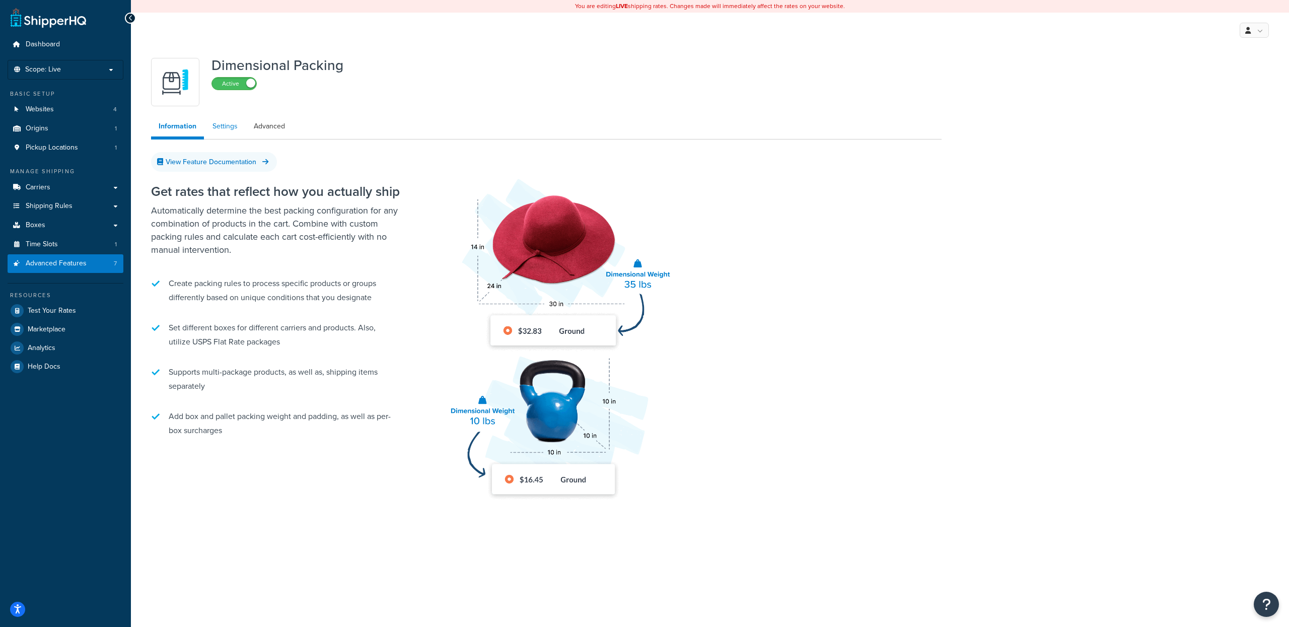
click at [214, 126] on link "Settings" at bounding box center [225, 126] width 40 height 20
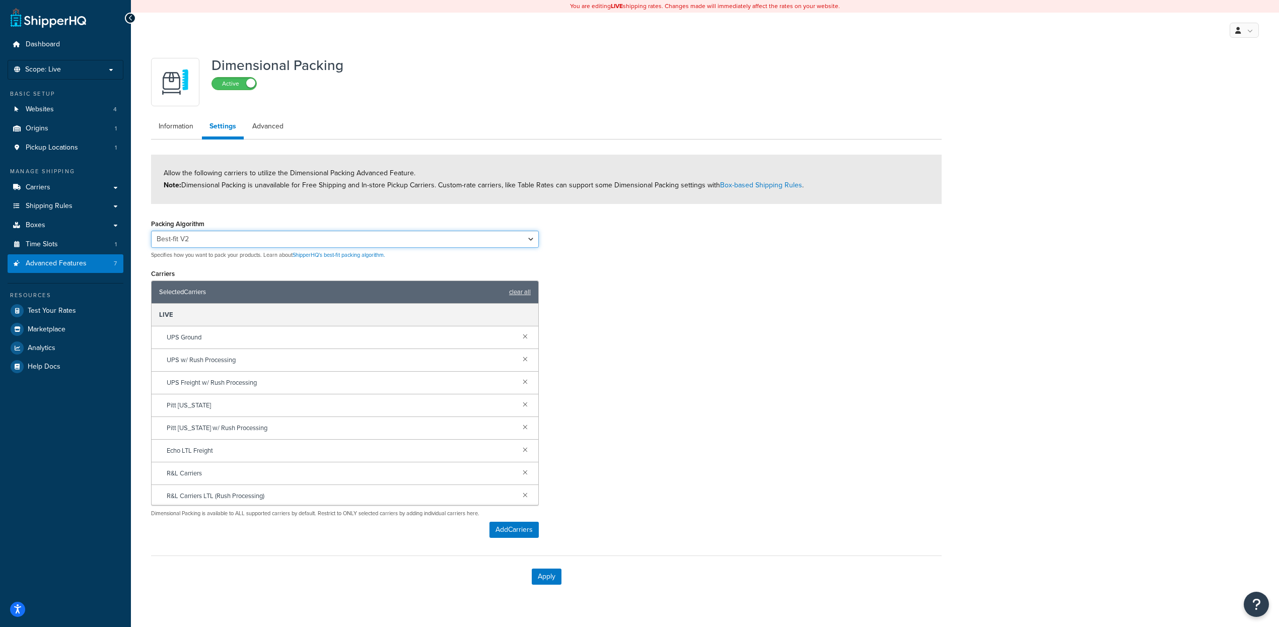
click at [221, 233] on select "Best-fit Best-fit V2 Best-fit Fullest vs Largest" at bounding box center [345, 239] width 388 height 17
select select "bestfitcompare"
click at [151, 231] on select "Best-fit Best-fit V2 Best-fit Fullest vs Largest" at bounding box center [345, 239] width 388 height 17
click at [542, 522] on button "Apply" at bounding box center [547, 576] width 30 height 16
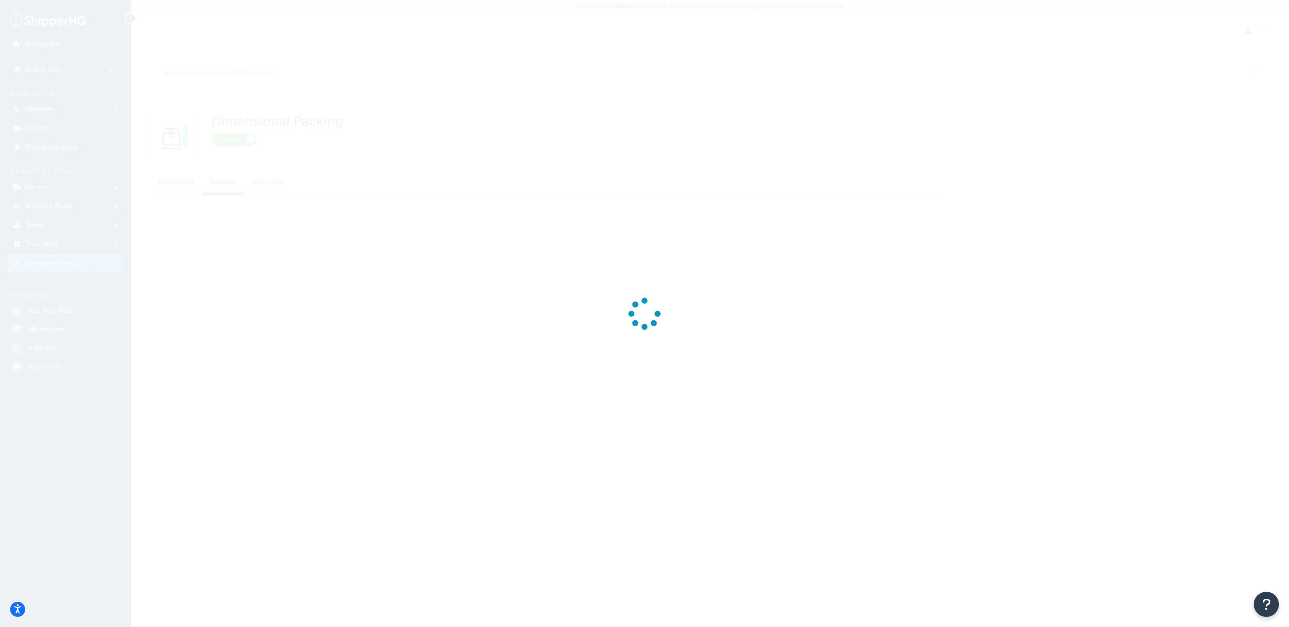
select select "bestfitcompare"
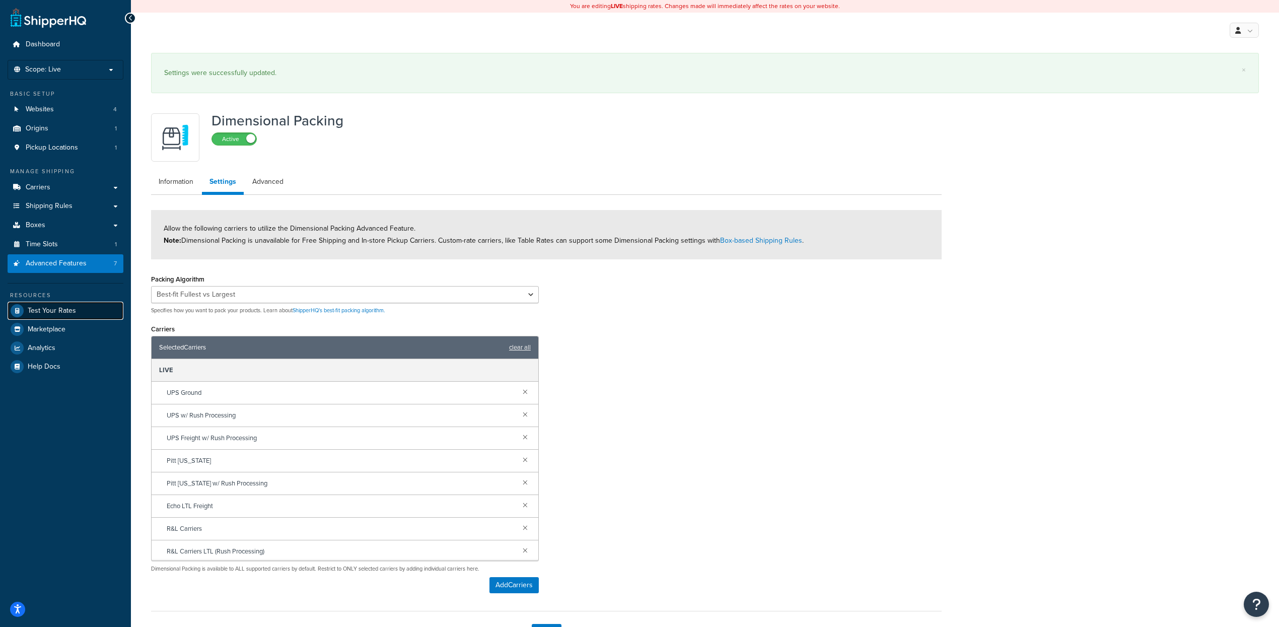
click at [53, 313] on span "Test Your Rates" at bounding box center [52, 311] width 48 height 9
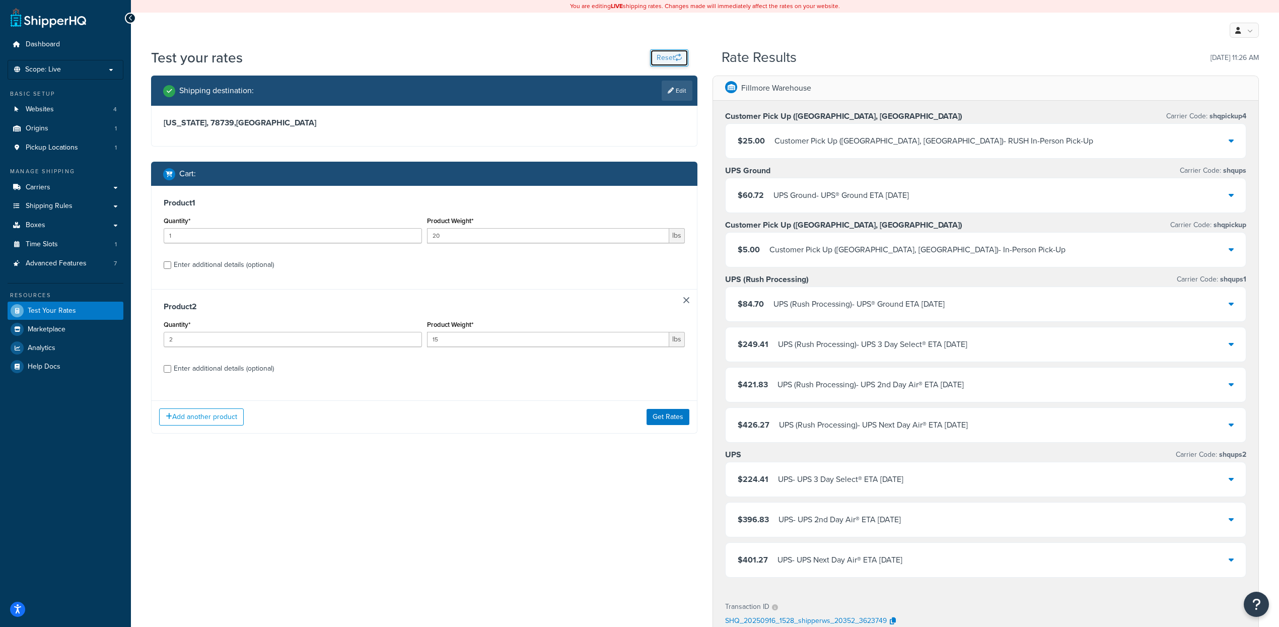
click at [669, 56] on button "Reset" at bounding box center [669, 57] width 38 height 17
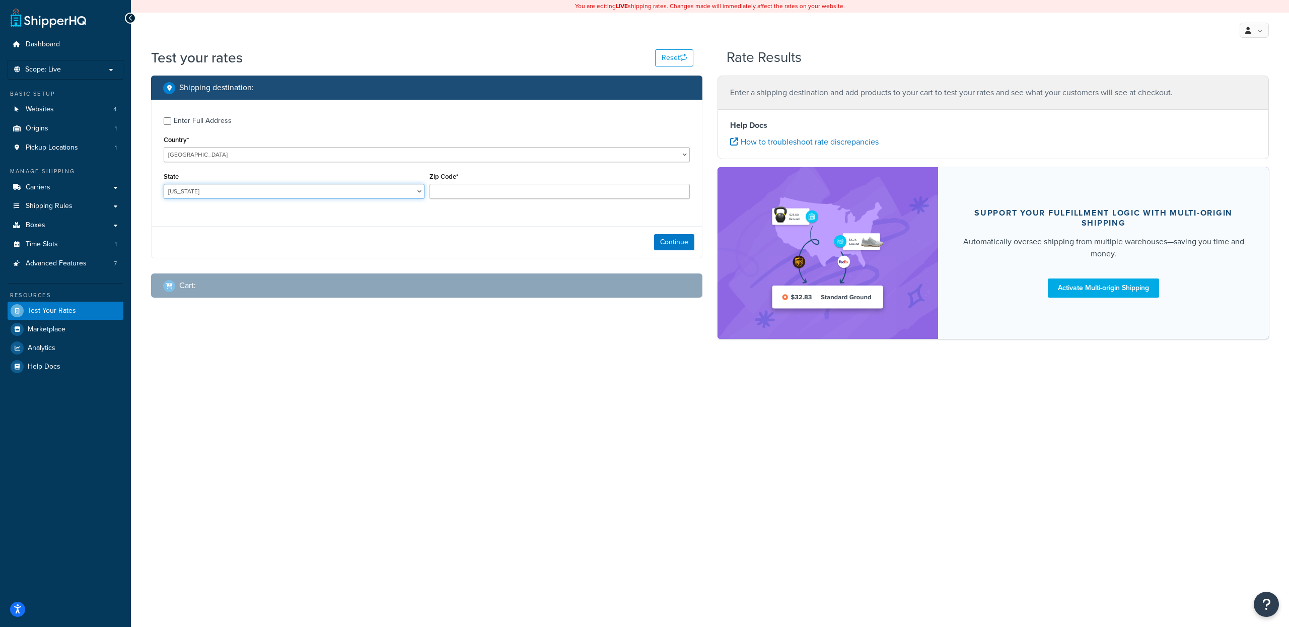
click at [206, 189] on select "Alabama Alaska American Samoa Arizona Arkansas Armed Forces Americas Armed Forc…" at bounding box center [294, 191] width 261 height 15
select select "TX"
click at [164, 184] on select "Alabama Alaska American Samoa Arizona Arkansas Armed Forces Americas Armed Forc…" at bounding box center [294, 191] width 261 height 15
click at [465, 194] on input "Zip Code*" at bounding box center [559, 191] width 261 height 15
type input "78739"
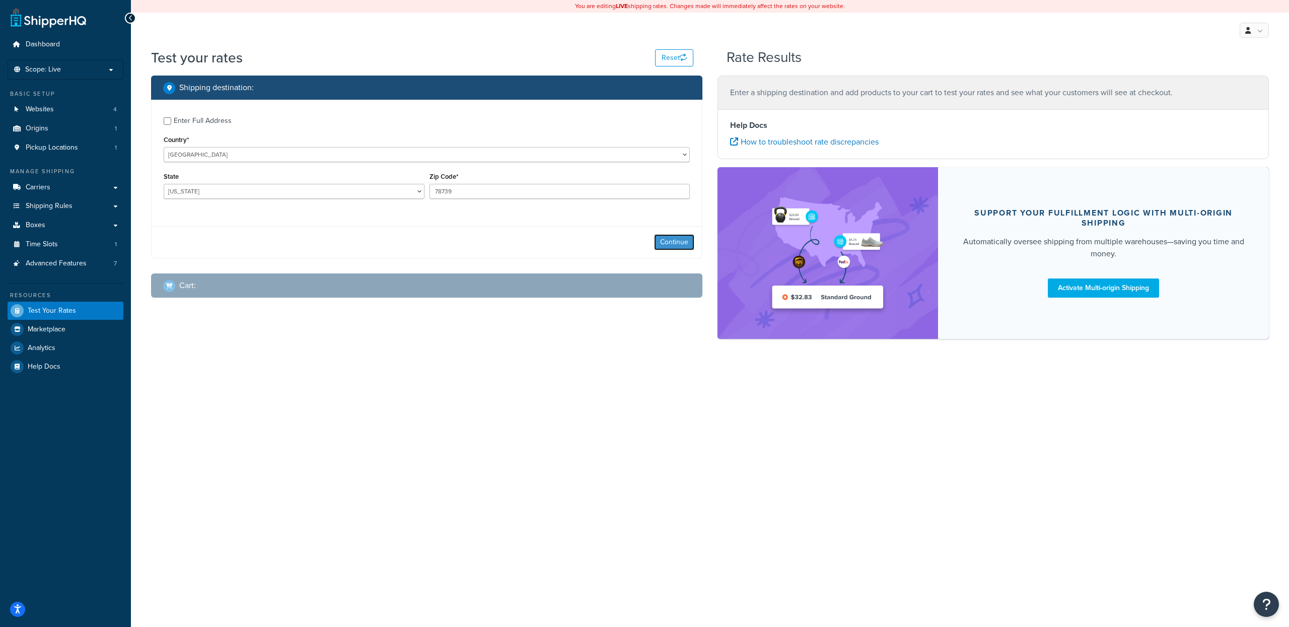
drag, startPoint x: 684, startPoint y: 244, endPoint x: 610, endPoint y: 250, distance: 74.2
click at [684, 244] on button "Continue" at bounding box center [674, 242] width 40 height 16
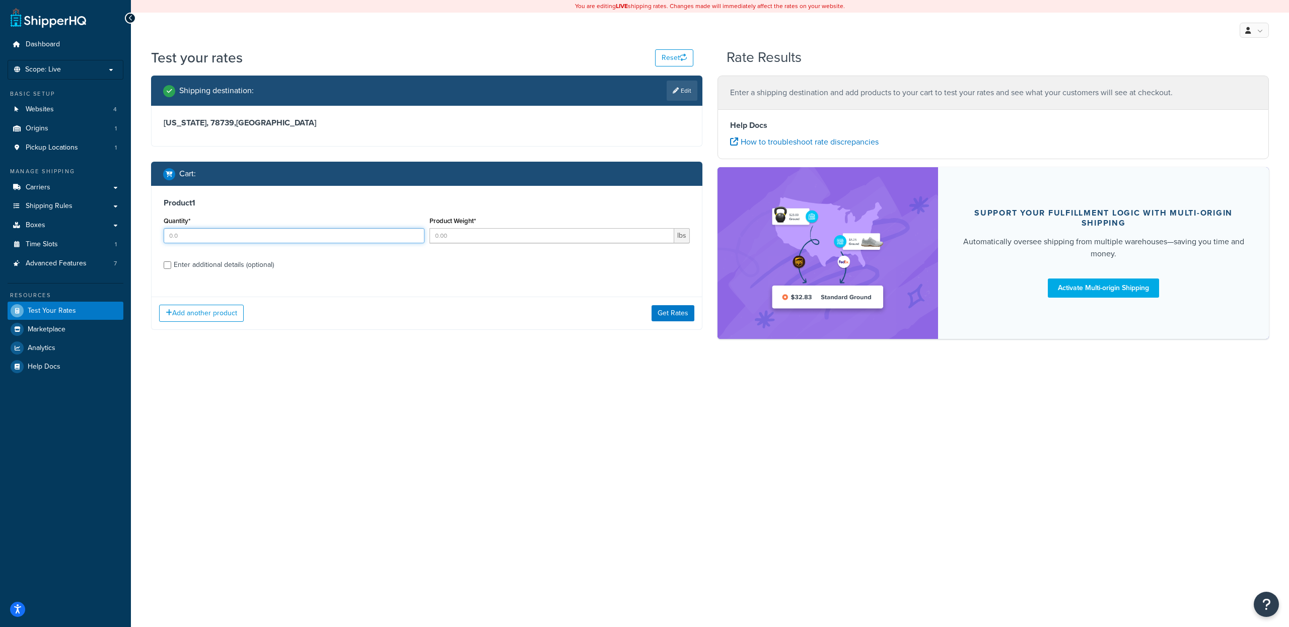
click at [241, 229] on input "Quantity*" at bounding box center [294, 235] width 261 height 15
type input "1"
type input "20"
click at [198, 316] on button "Add another product" at bounding box center [201, 313] width 85 height 17
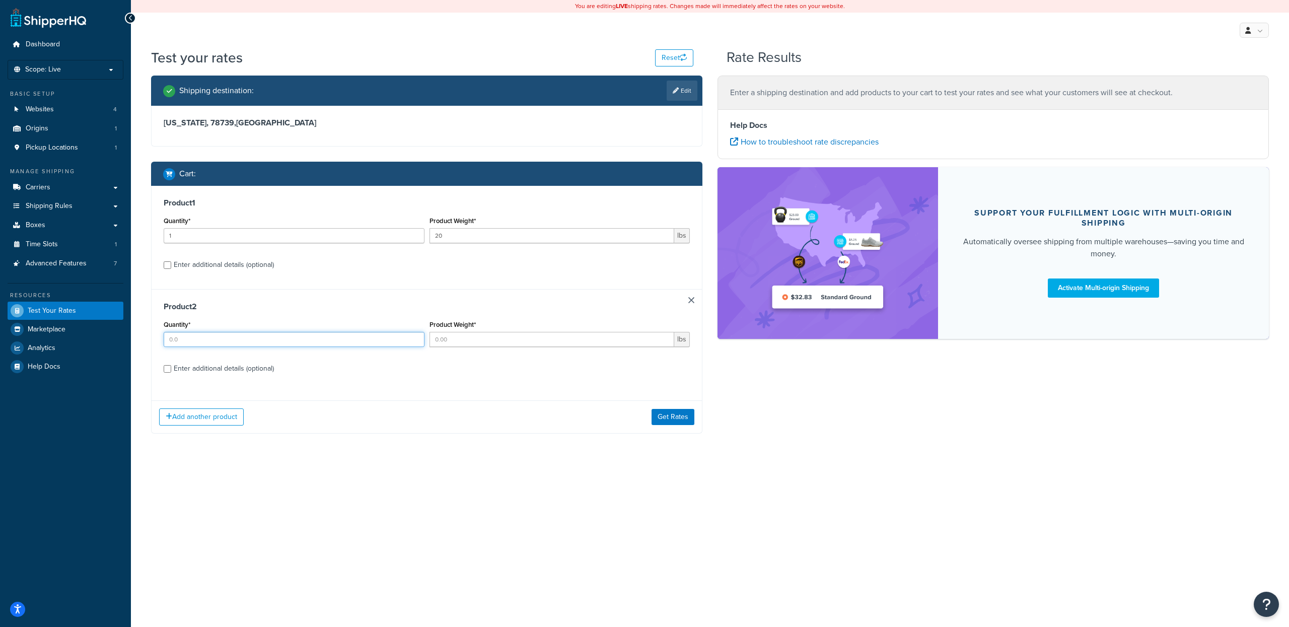
click at [187, 336] on input "Quantity*" at bounding box center [294, 339] width 261 height 15
type input "2"
type input "15"
click at [668, 425] on button "Get Rates" at bounding box center [672, 417] width 43 height 16
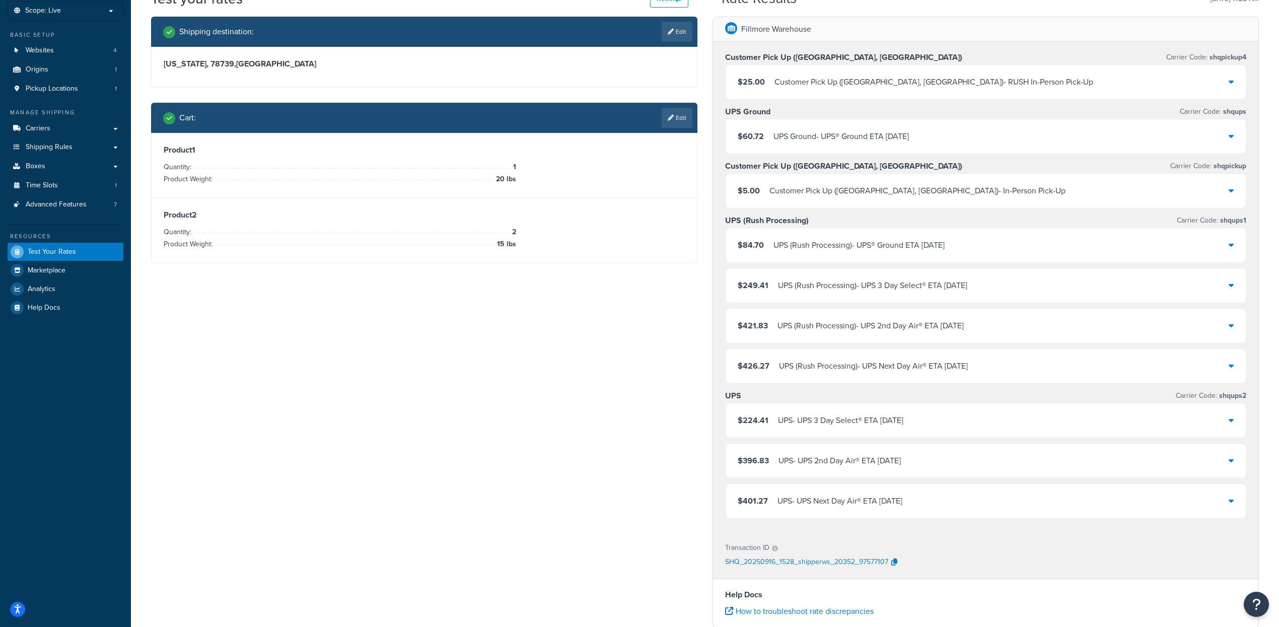
scroll to position [47, 0]
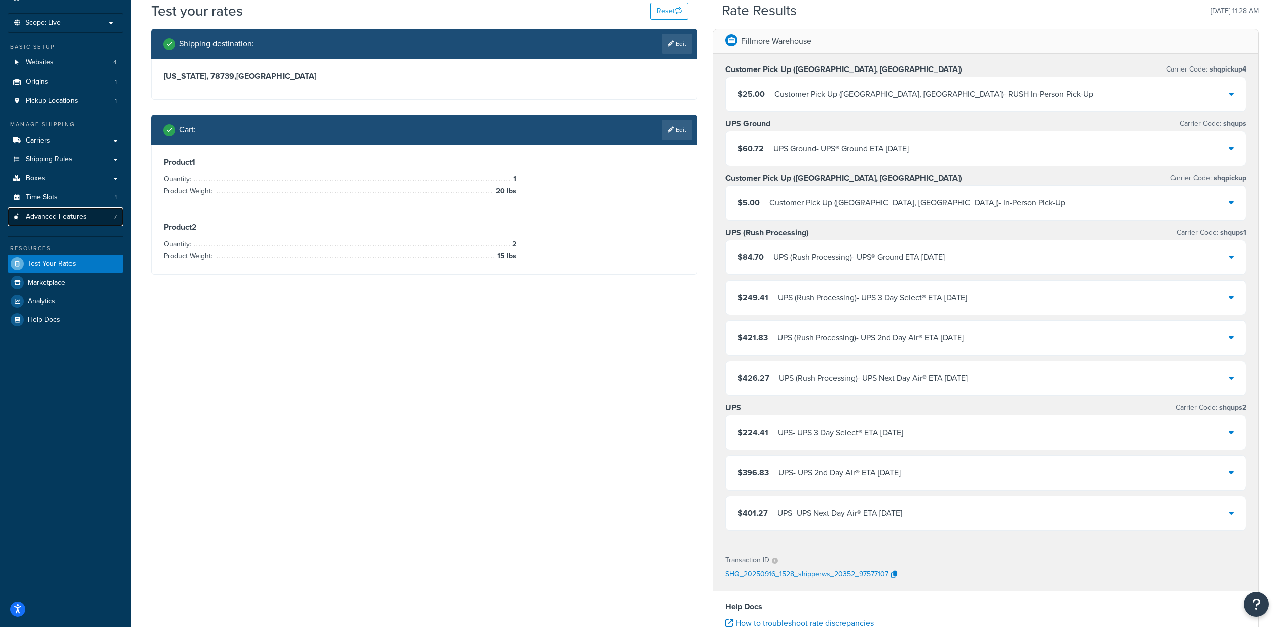
click at [79, 217] on span "Advanced Features" at bounding box center [56, 216] width 61 height 9
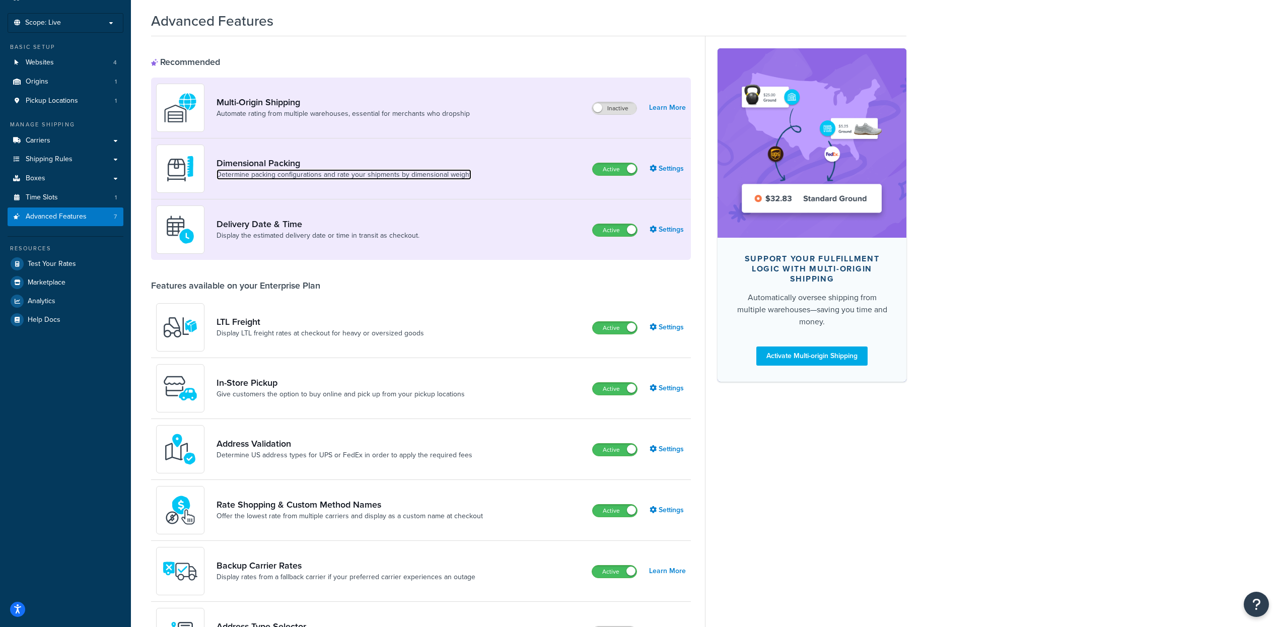
click at [291, 173] on link "Determine packing configurations and rate your shipments by dimensional weight" at bounding box center [343, 175] width 255 height 10
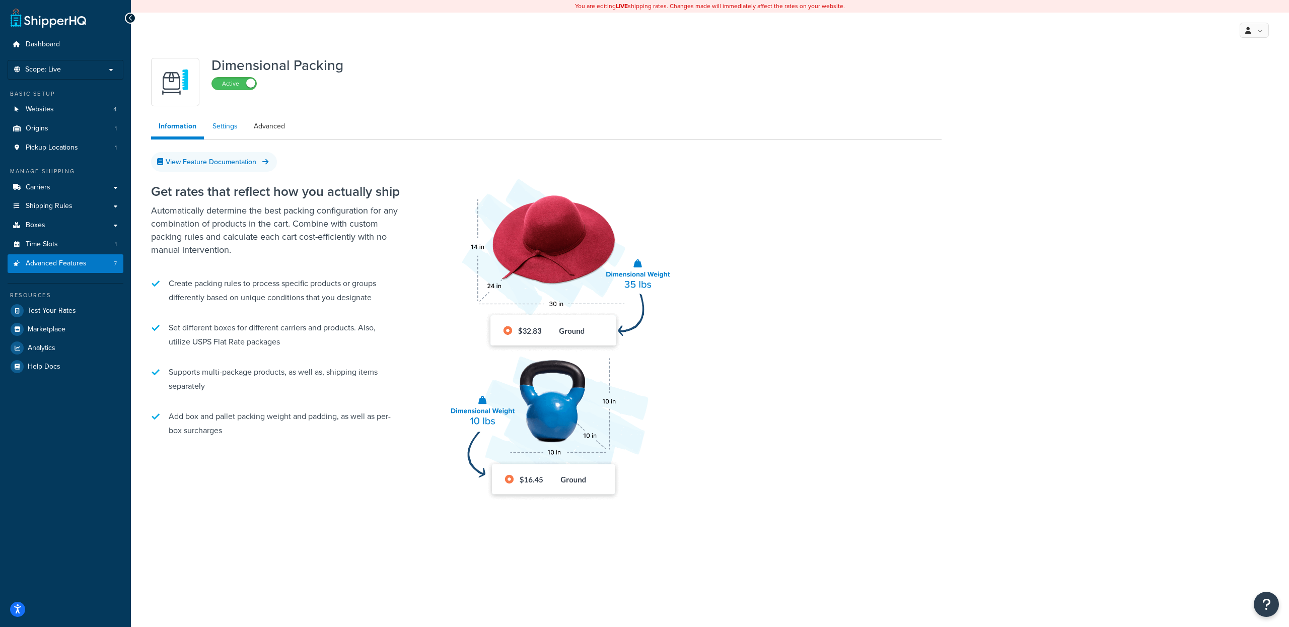
click at [217, 124] on link "Settings" at bounding box center [225, 126] width 40 height 20
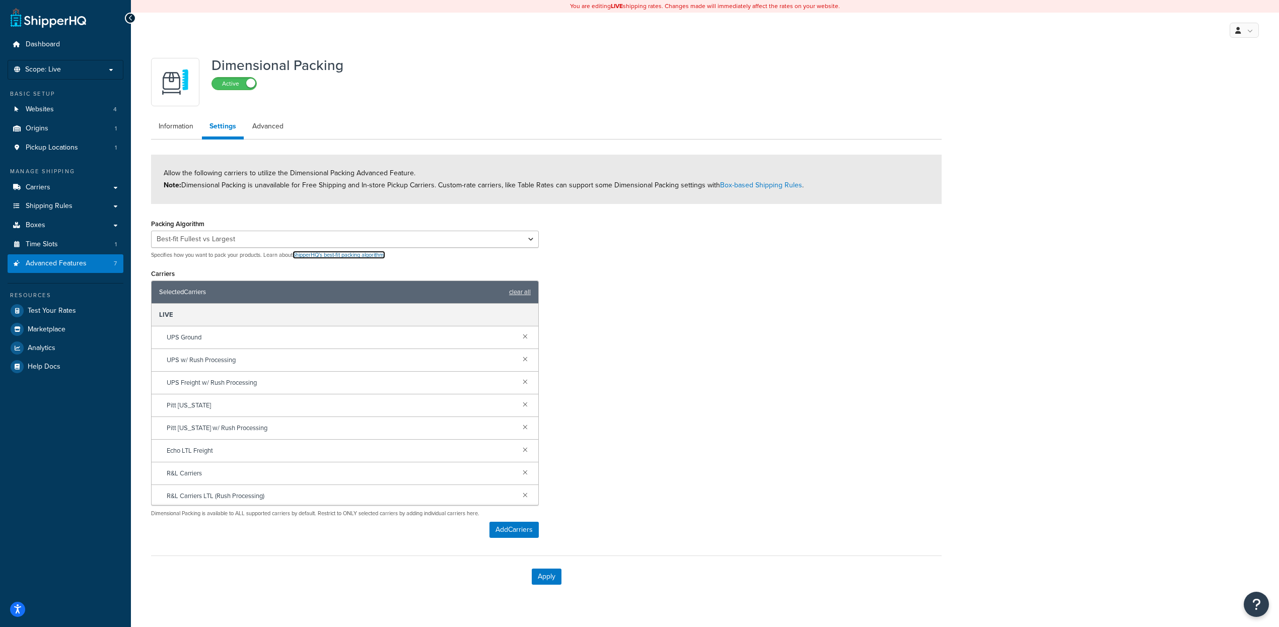
click at [331, 258] on link "ShipperHQ's best-fit packing algorithm." at bounding box center [338, 255] width 93 height 8
click at [229, 241] on select "Best-fit Best-fit V2 Best-fit Fullest vs Largest" at bounding box center [345, 239] width 388 height 17
select select "bestfit"
click at [151, 231] on select "Best-fit Best-fit V2 Best-fit Fullest vs Largest" at bounding box center [345, 239] width 388 height 17
click at [548, 522] on button "Apply" at bounding box center [547, 576] width 30 height 16
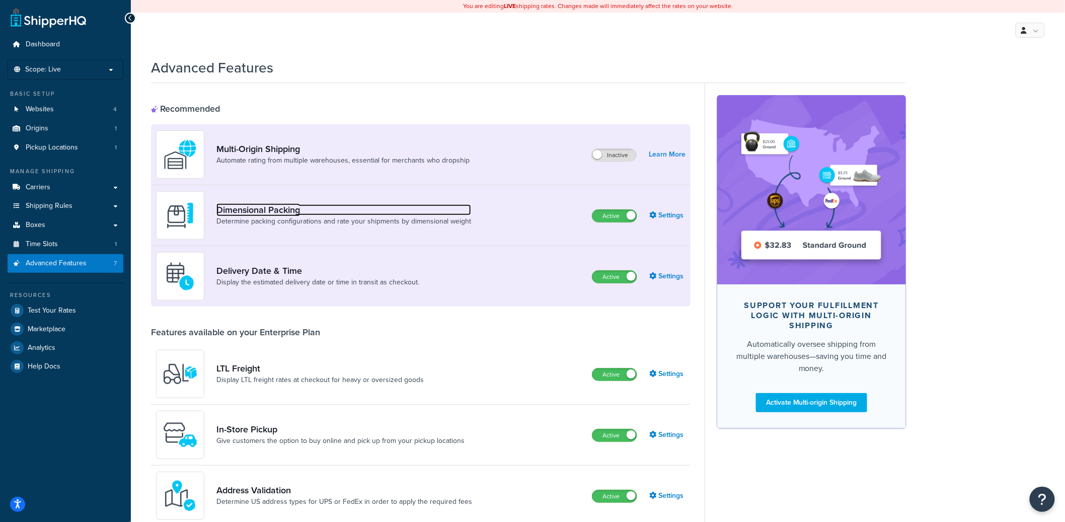
click at [293, 204] on link "Dimensional Packing" at bounding box center [343, 209] width 255 height 11
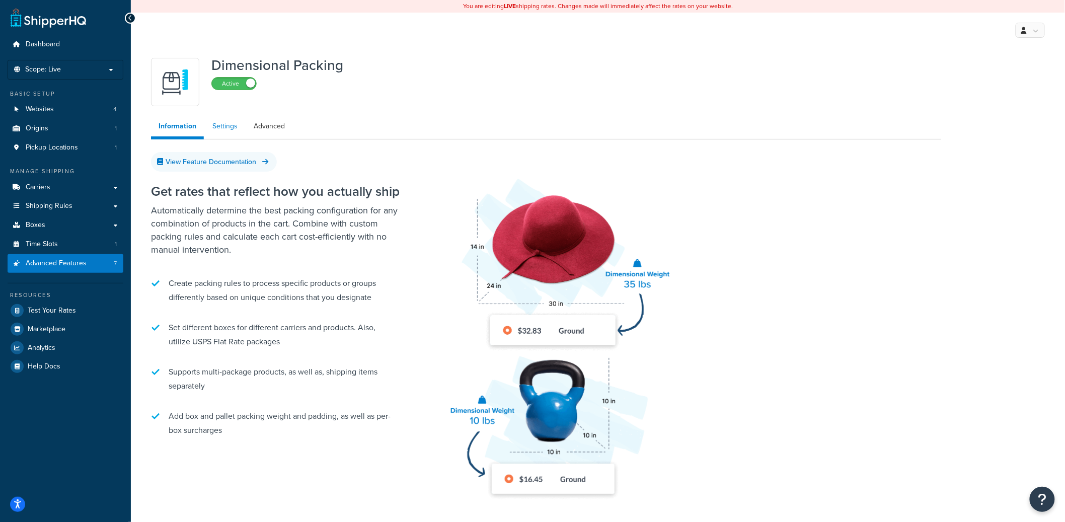
click at [218, 127] on link "Settings" at bounding box center [225, 126] width 40 height 20
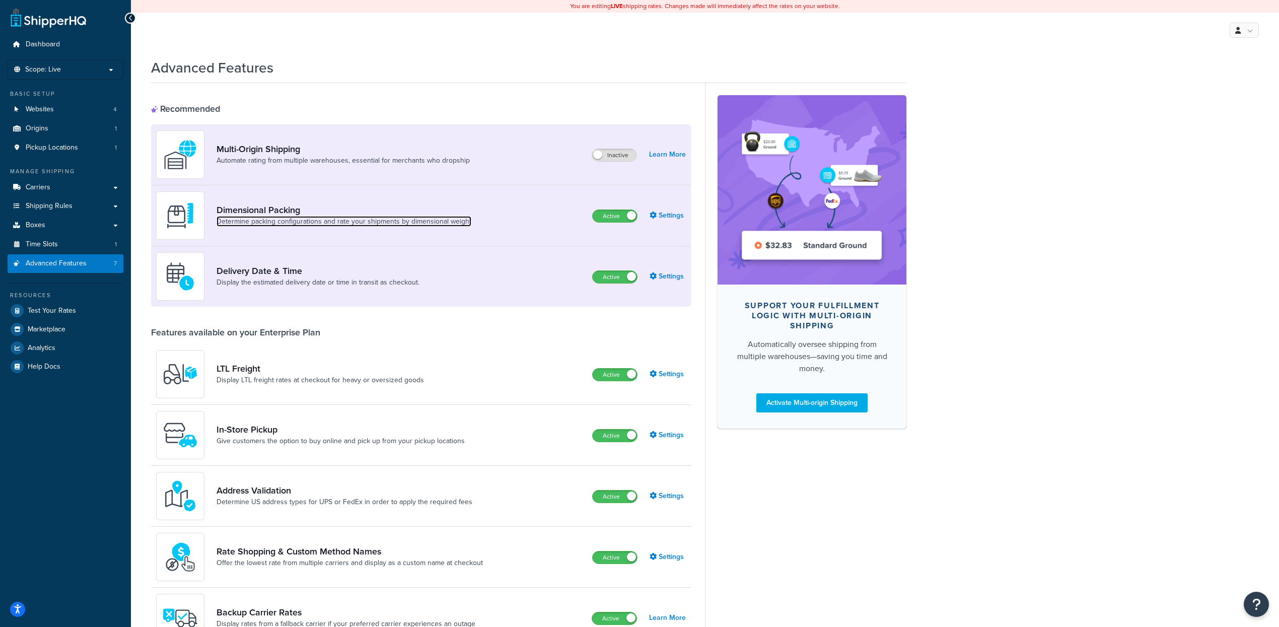
click at [281, 222] on link "Determine packing configurations and rate your shipments by dimensional weight" at bounding box center [343, 221] width 255 height 10
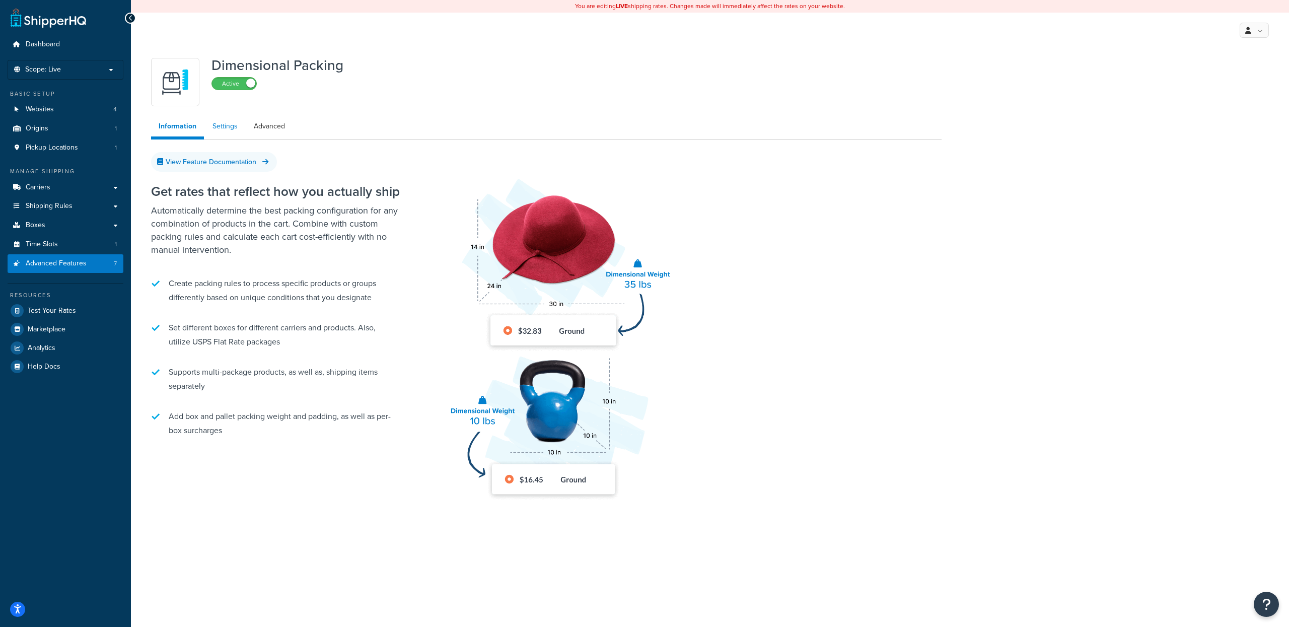
click at [219, 127] on link "Settings" at bounding box center [225, 126] width 40 height 20
select select "bestfitv2"
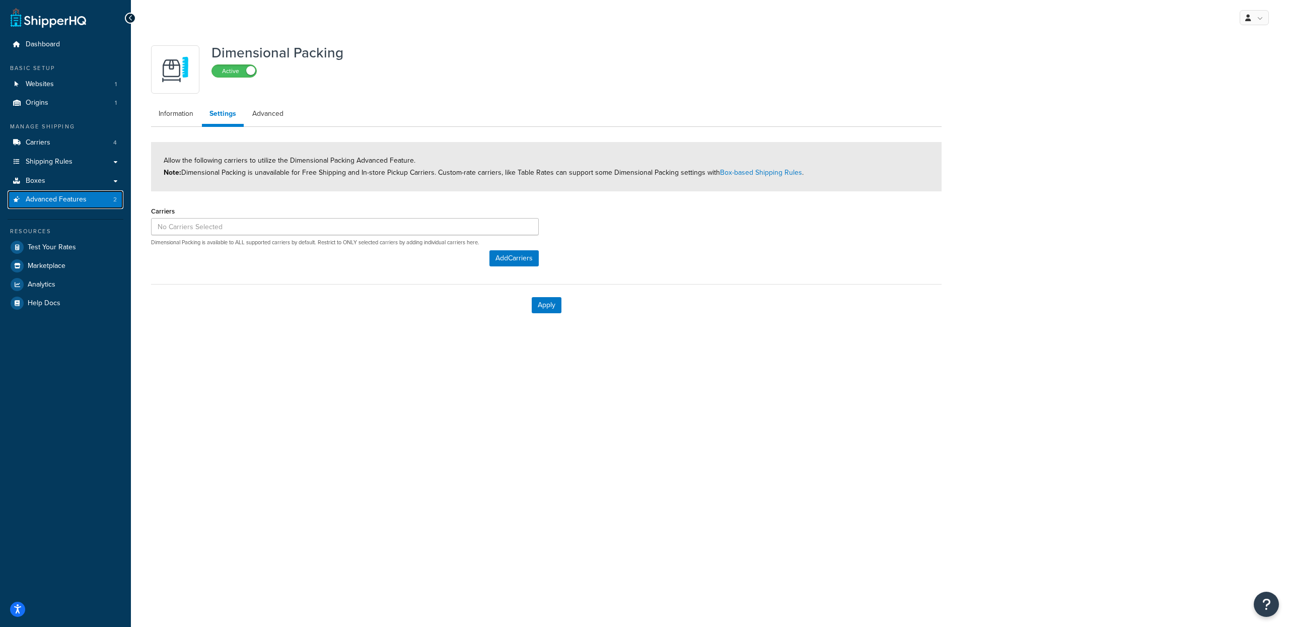
click at [93, 201] on link "Advanced Features 2" at bounding box center [66, 199] width 116 height 19
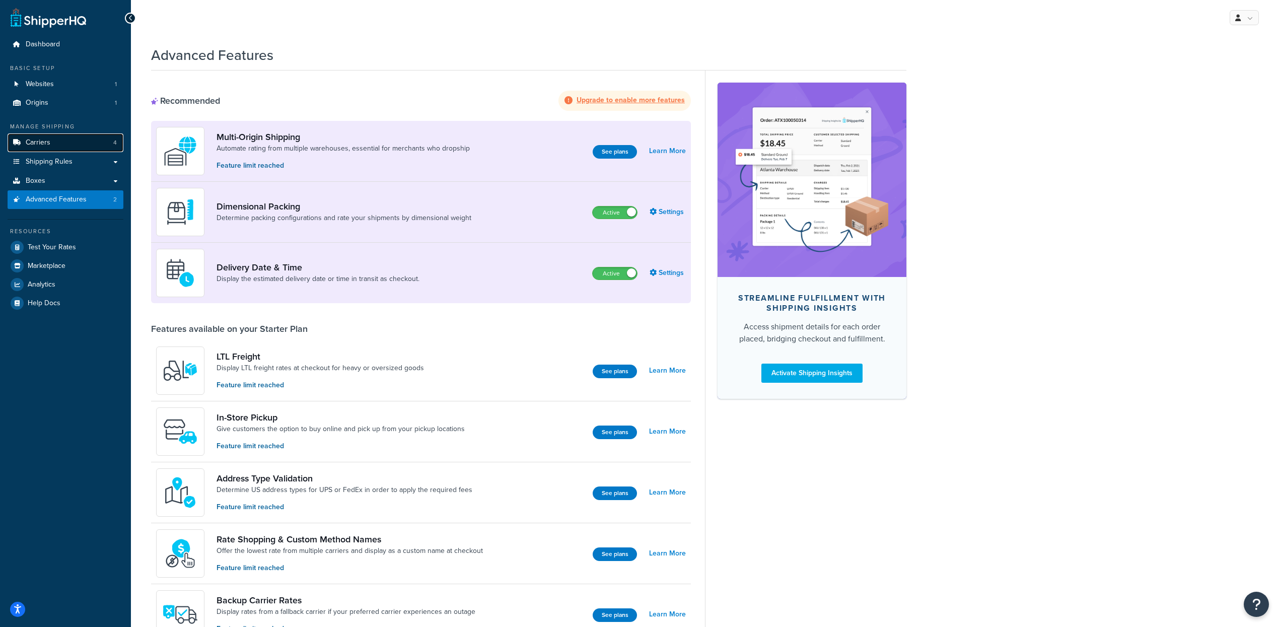
click at [74, 144] on link "Carriers 4" at bounding box center [66, 142] width 116 height 19
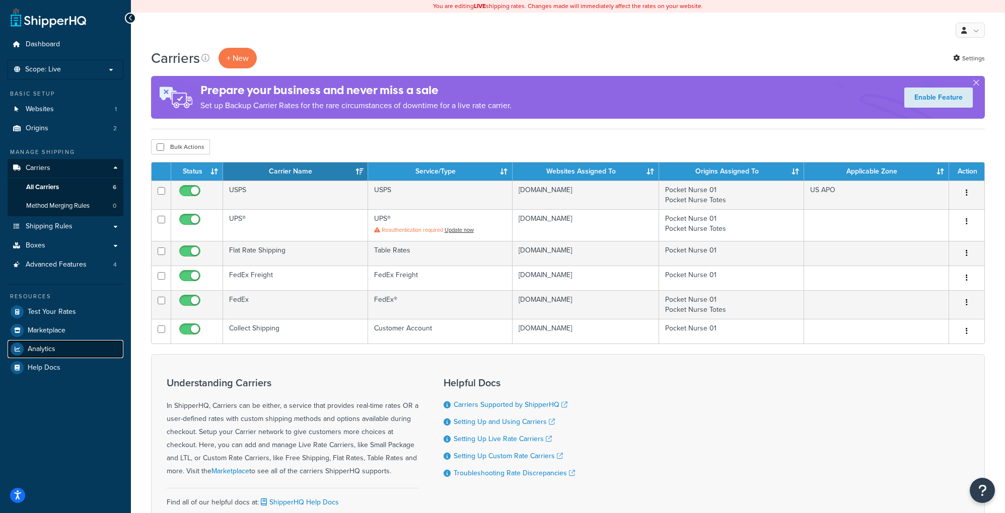
click at [62, 352] on link "Analytics" at bounding box center [66, 349] width 116 height 18
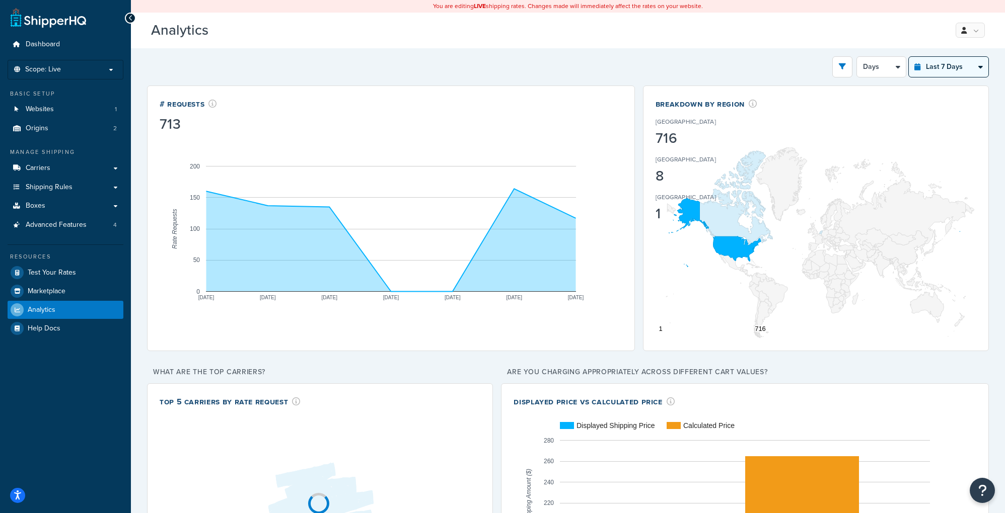
click at [948, 70] on select "Last 24 Hours Last 7 Days Last 30 Days Last 3 Months Last 6 Months Last 12 Mont…" at bounding box center [949, 67] width 80 height 20
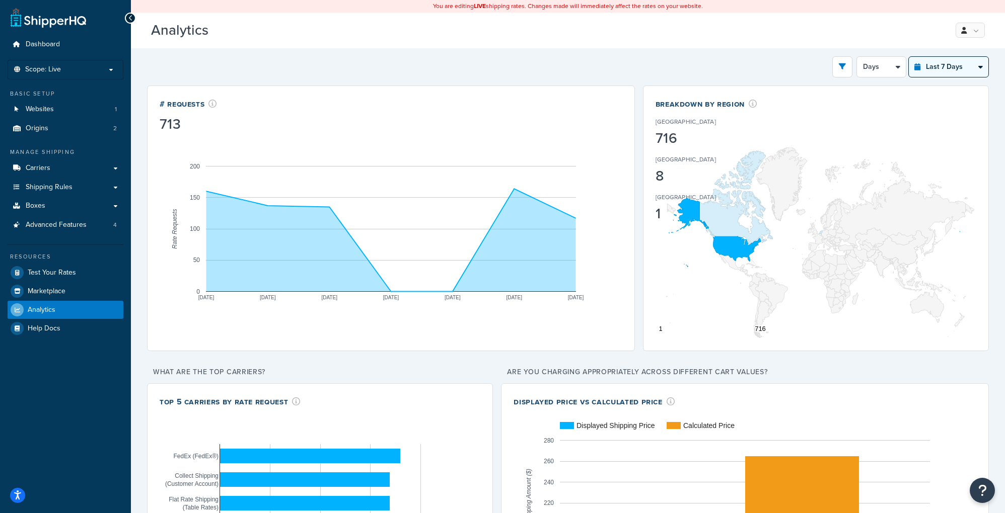
select select "last_30_days"
click at [909, 57] on select "Last 24 Hours Last 7 Days Last 30 Days Last 3 Months Last 6 Months Last 12 Mont…" at bounding box center [949, 67] width 80 height 20
select select "5d"
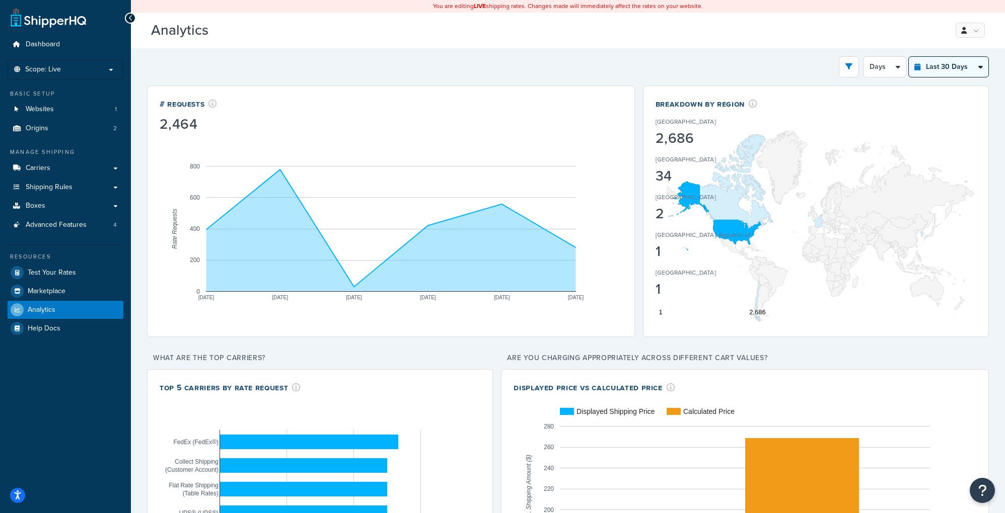
click at [974, 64] on select "Last 24 Hours Last 7 Days Last 30 Days Last 3 Months Last 6 Months Last 12 Mont…" at bounding box center [949, 67] width 80 height 20
select select "last_3_months"
click at [909, 57] on select "Last 24 Hours Last 7 Days Last 30 Days Last 3 Months Last 6 Months Last 12 Mont…" at bounding box center [949, 67] width 80 height 20
select select "1w"
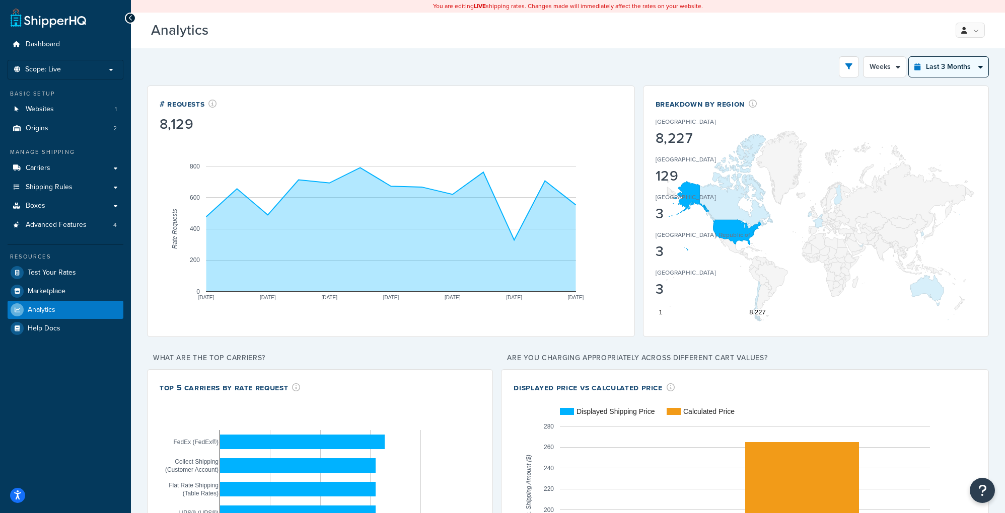
click at [939, 62] on select "Last 24 Hours Last 7 Days Last 30 Days Last 3 Months Last 6 Months Last 12 Mont…" at bounding box center [949, 67] width 80 height 20
click at [909, 57] on select "Last 24 Hours Last 7 Days Last 30 Days Last 3 Months Last 6 Months Last 12 Mont…" at bounding box center [949, 67] width 80 height 20
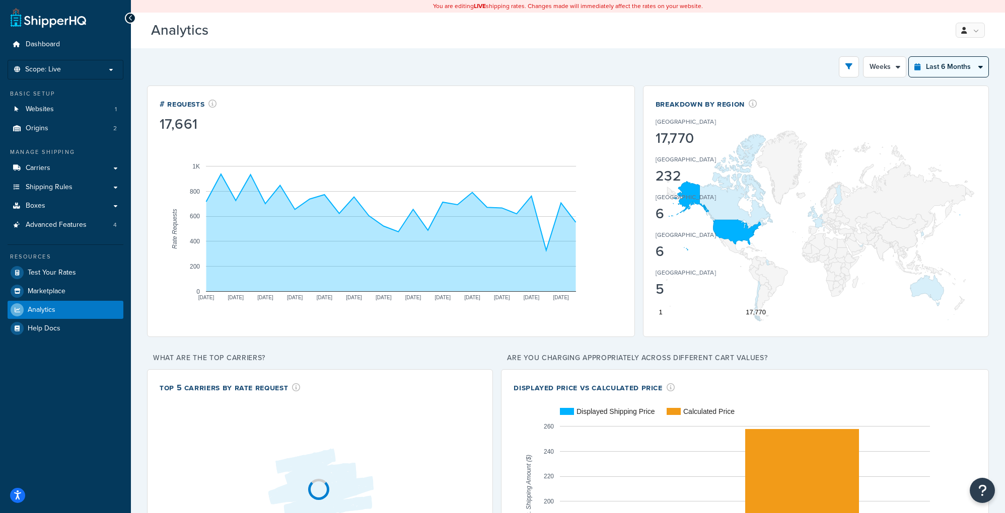
click at [932, 64] on select "Last 24 Hours Last 7 Days Last 30 Days Last 3 Months Last 6 Months Last 12 Mont…" at bounding box center [949, 67] width 80 height 20
select select "last_year"
click at [909, 57] on select "Last 24 Hours Last 7 Days Last 30 Days Last 3 Months Last 6 Months Last 12 Mont…" at bounding box center [949, 67] width 80 height 20
select select "1M"
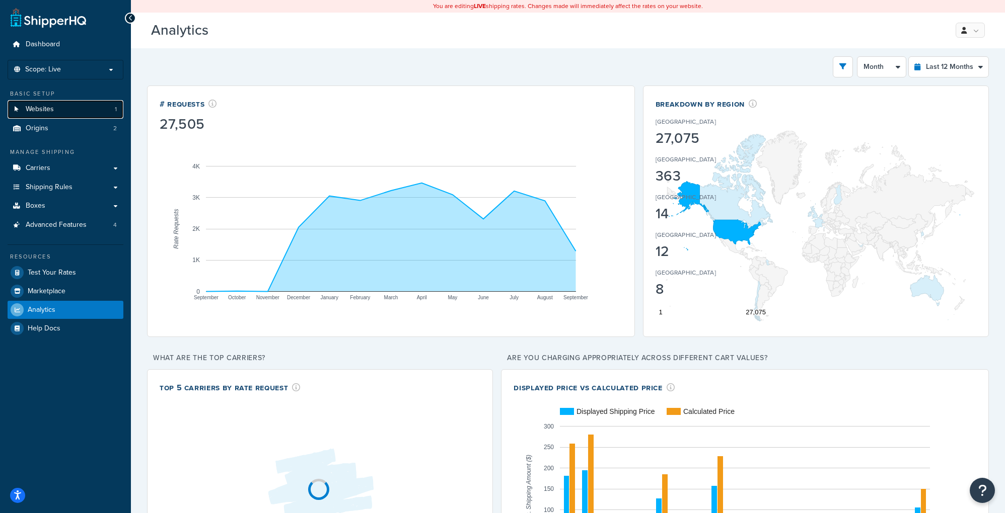
click at [82, 114] on link "Websites 1" at bounding box center [66, 109] width 116 height 19
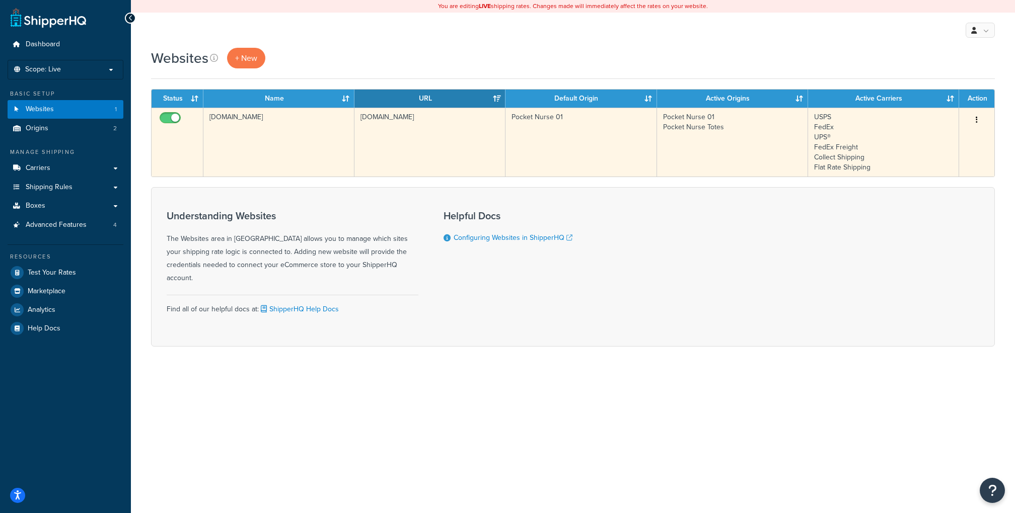
click at [459, 141] on td "[DOMAIN_NAME]" at bounding box center [429, 142] width 151 height 69
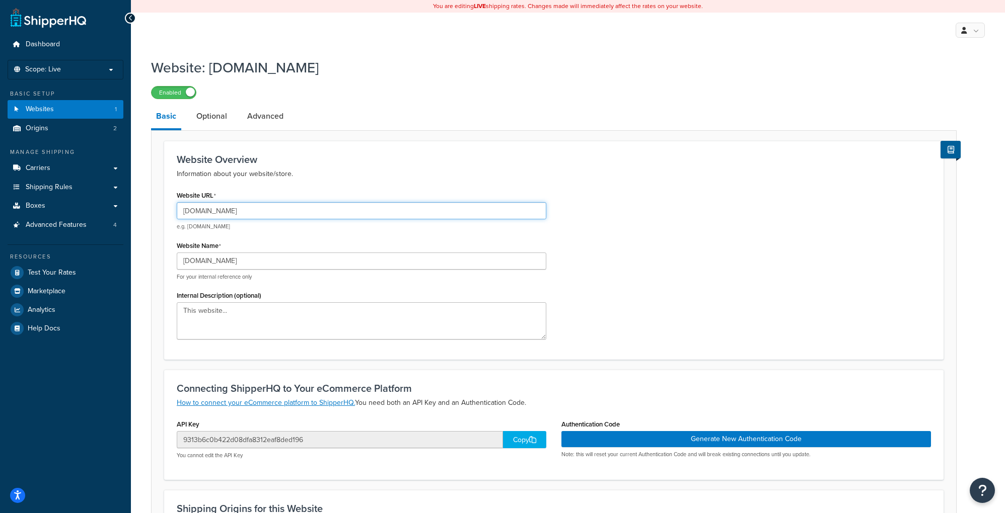
click at [289, 213] on input "[DOMAIN_NAME]" at bounding box center [362, 210] width 370 height 17
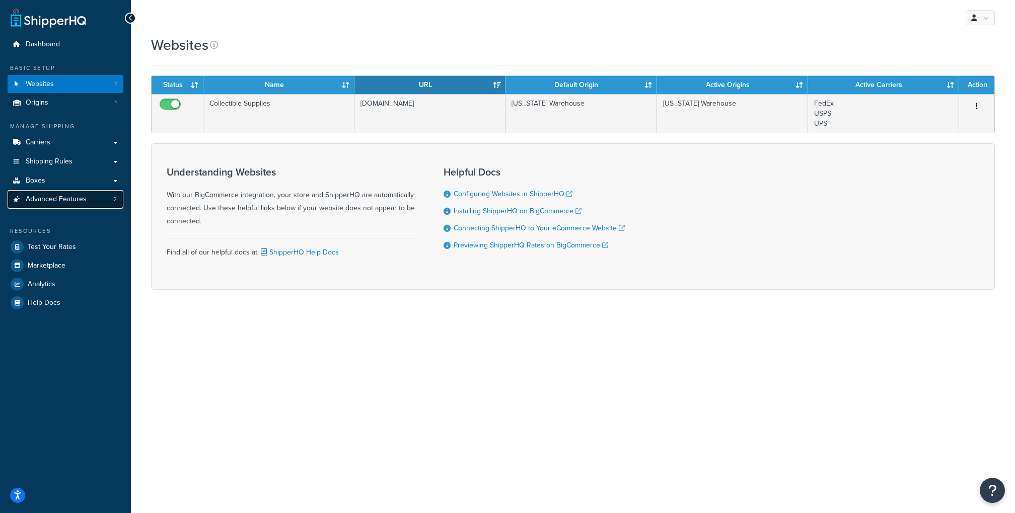
click at [96, 198] on link "Advanced Features 2" at bounding box center [66, 199] width 116 height 19
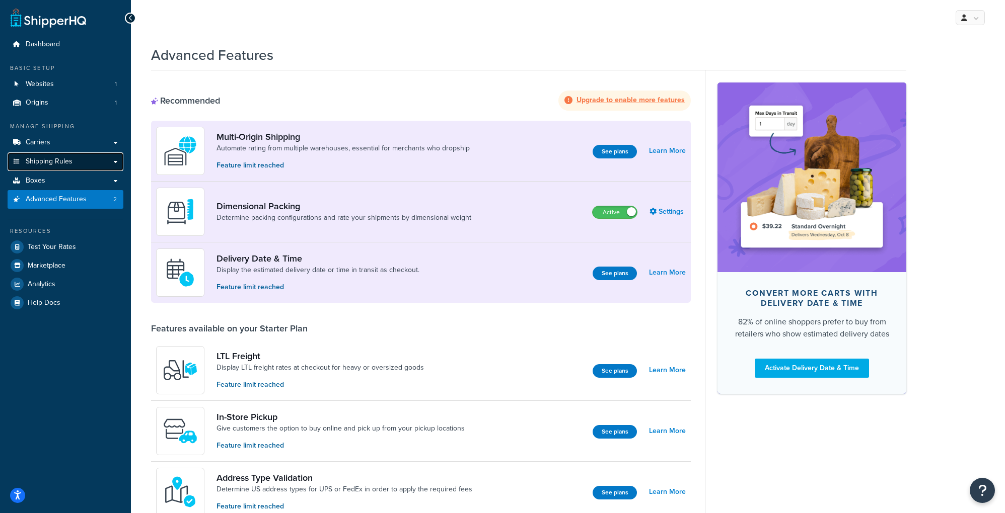
click at [79, 162] on link "Shipping Rules" at bounding box center [66, 162] width 116 height 19
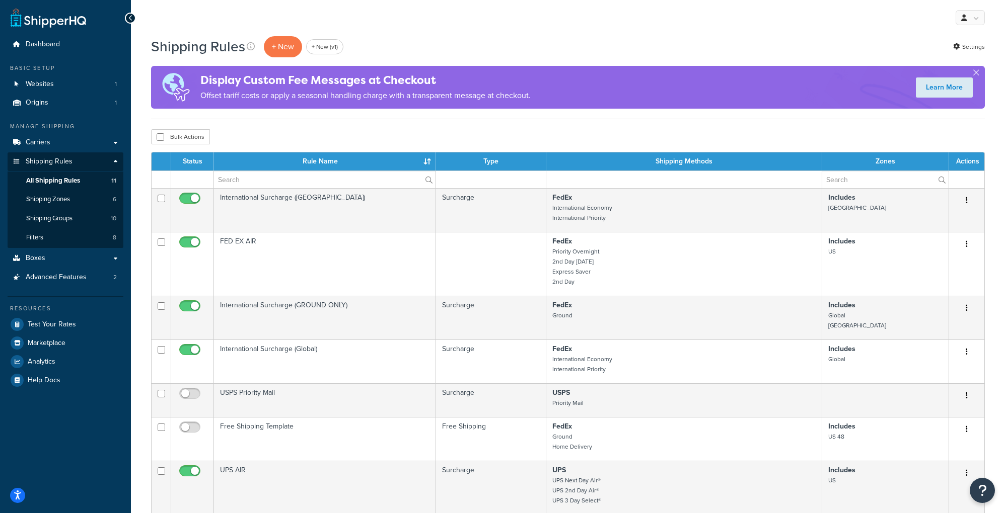
click at [80, 248] on div "Manage Shipping Carriers Carriers All Carriers 4 Method Merging Rules 7 Custom …" at bounding box center [66, 204] width 116 height 164
click at [76, 256] on link "Boxes" at bounding box center [66, 258] width 116 height 19
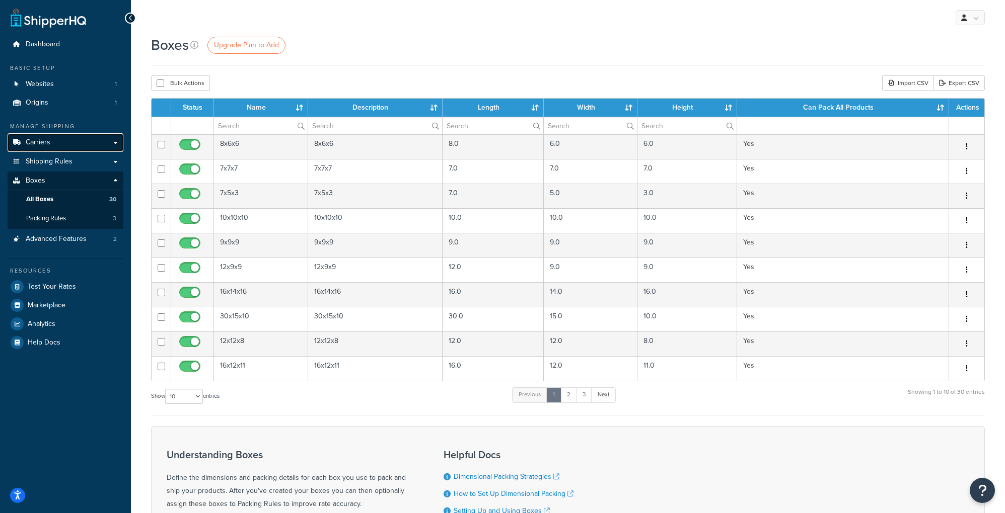
click at [51, 141] on link "Carriers" at bounding box center [66, 142] width 116 height 19
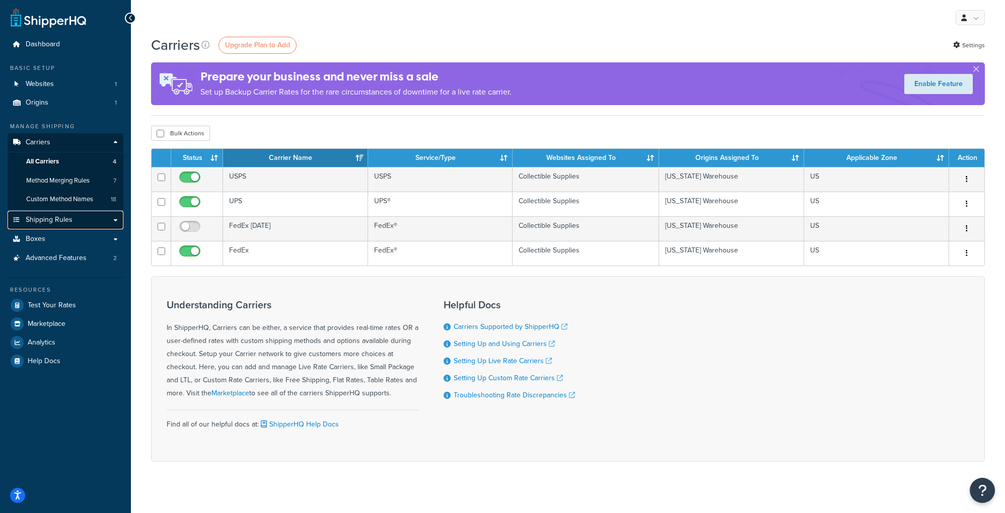
click at [59, 213] on link "Shipping Rules" at bounding box center [66, 220] width 116 height 19
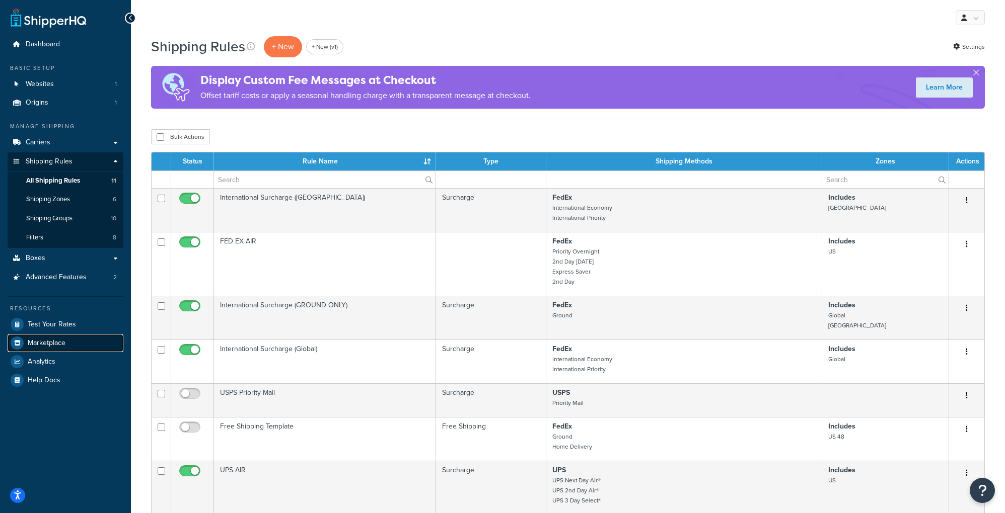
click at [46, 351] on link "Marketplace" at bounding box center [66, 343] width 116 height 18
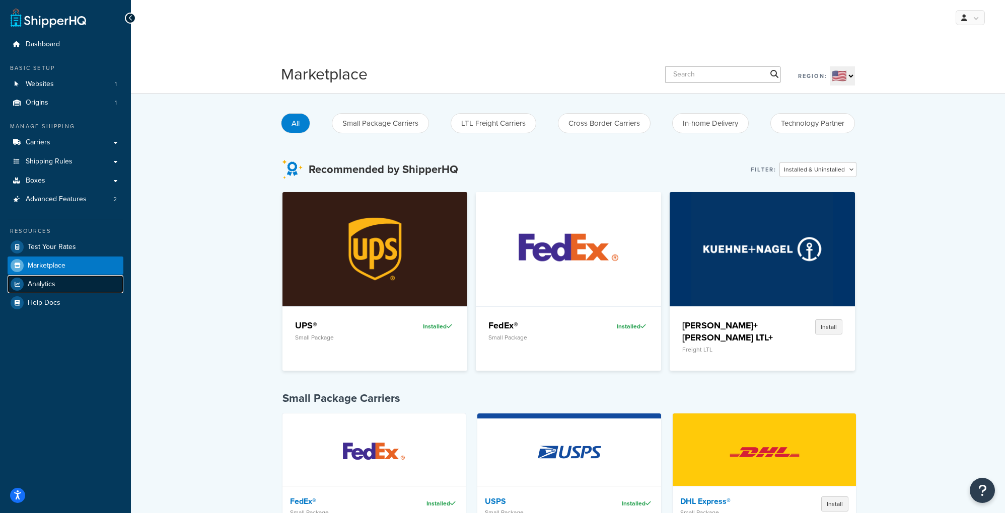
click at [70, 285] on link "Analytics" at bounding box center [66, 284] width 116 height 18
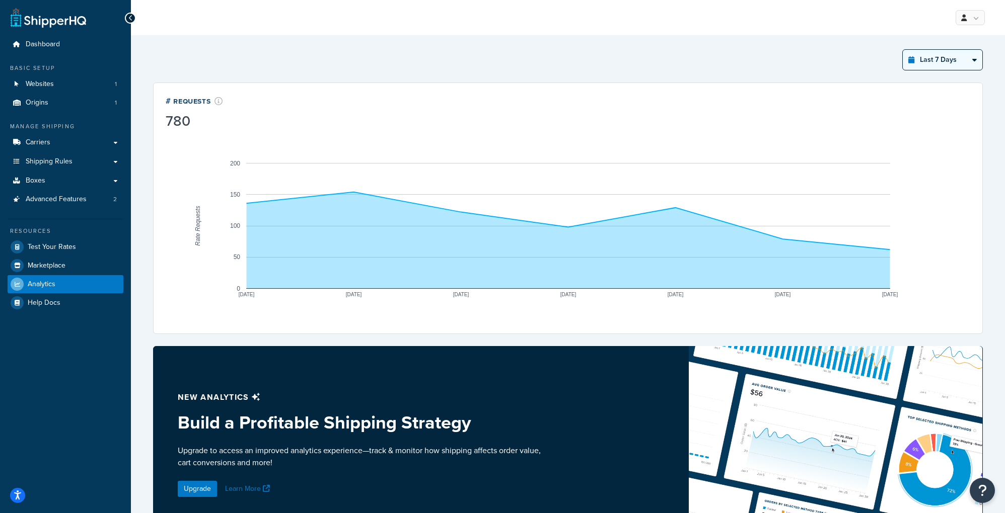
click at [961, 55] on select "Last 24 Hours Last 7 Days Last 30 Days Last 3 Months Last 6 Months Last 12 Mont…" at bounding box center [943, 60] width 80 height 20
select select "last_year"
click at [903, 50] on select "Last 24 Hours Last 7 Days Last 30 Days Last 3 Months Last 6 Months Last 12 Mont…" at bounding box center [943, 60] width 80 height 20
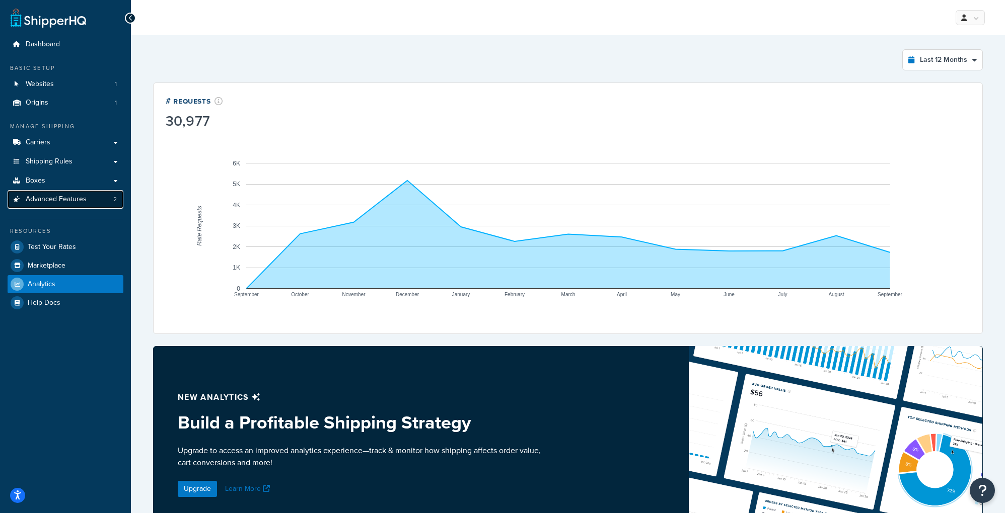
click at [53, 200] on span "Advanced Features" at bounding box center [56, 199] width 61 height 9
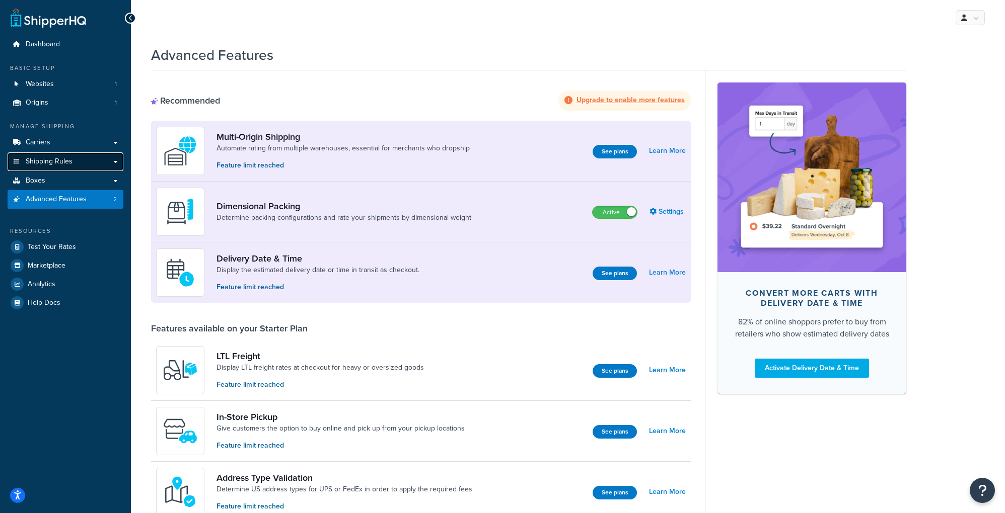
click at [46, 158] on span "Shipping Rules" at bounding box center [49, 162] width 47 height 9
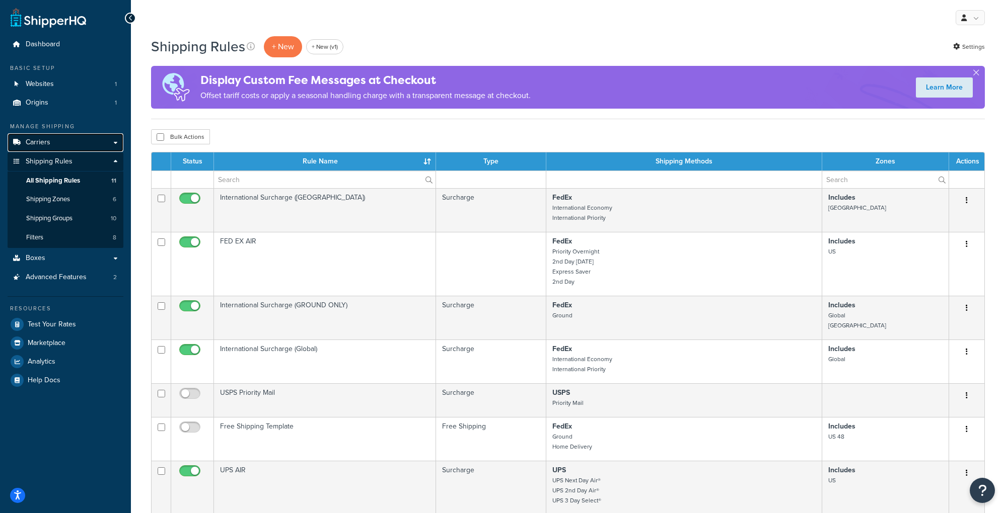
click at [62, 136] on link "Carriers" at bounding box center [66, 142] width 116 height 19
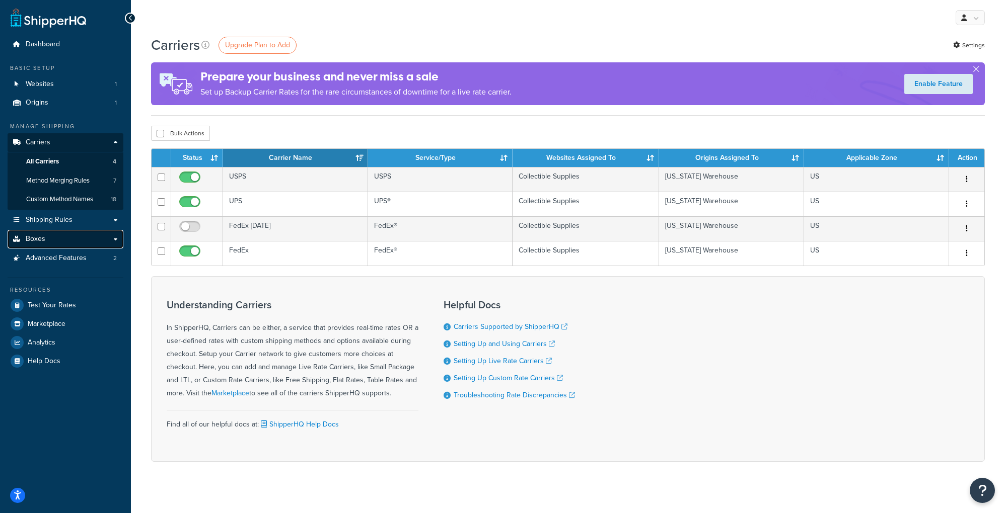
click at [58, 242] on link "Boxes" at bounding box center [66, 239] width 116 height 19
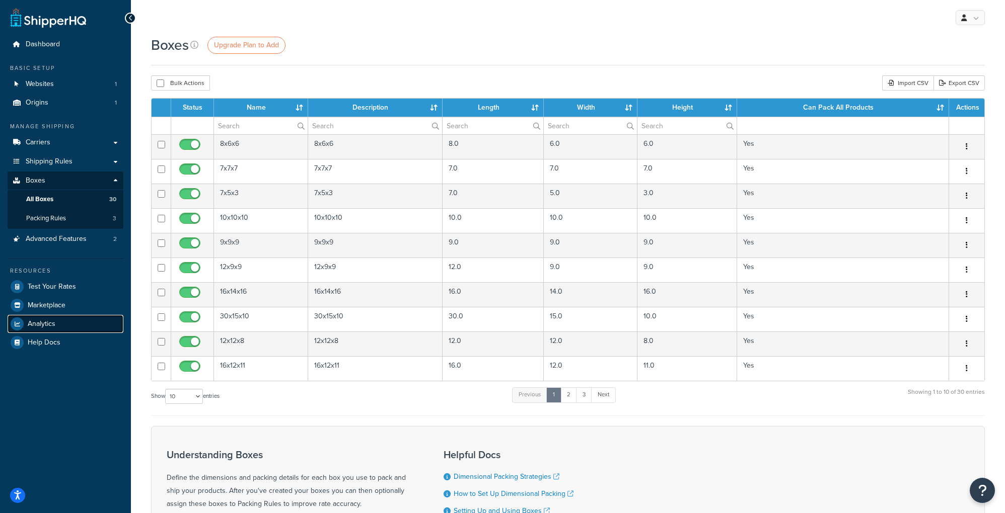
click at [50, 326] on span "Analytics" at bounding box center [42, 324] width 28 height 9
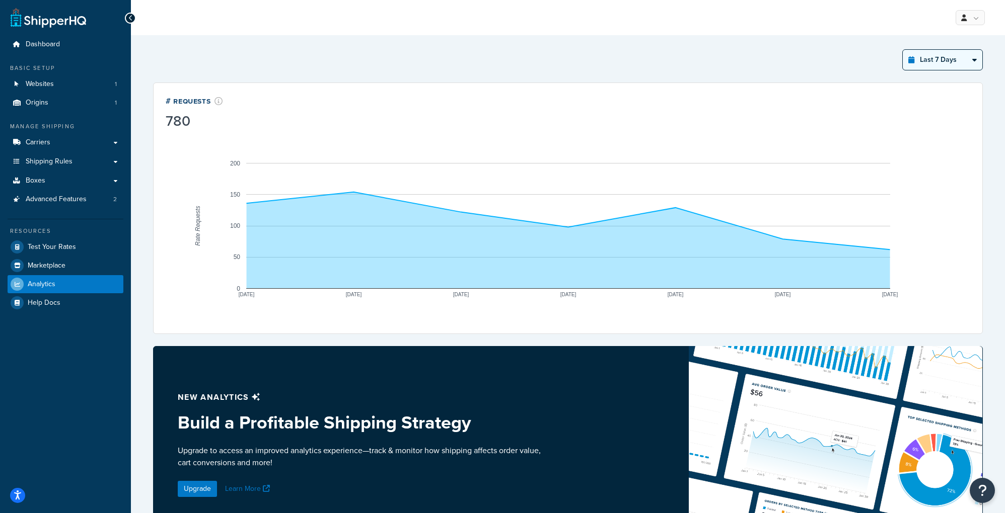
click at [946, 65] on select "Last 24 Hours Last 7 Days Last 30 Days Last 3 Months Last 6 Months Last 12 Mont…" at bounding box center [943, 60] width 80 height 20
select select "last_year"
click at [903, 50] on select "Last 24 Hours Last 7 Days Last 30 Days Last 3 Months Last 6 Months Last 12 Mont…" at bounding box center [943, 60] width 80 height 20
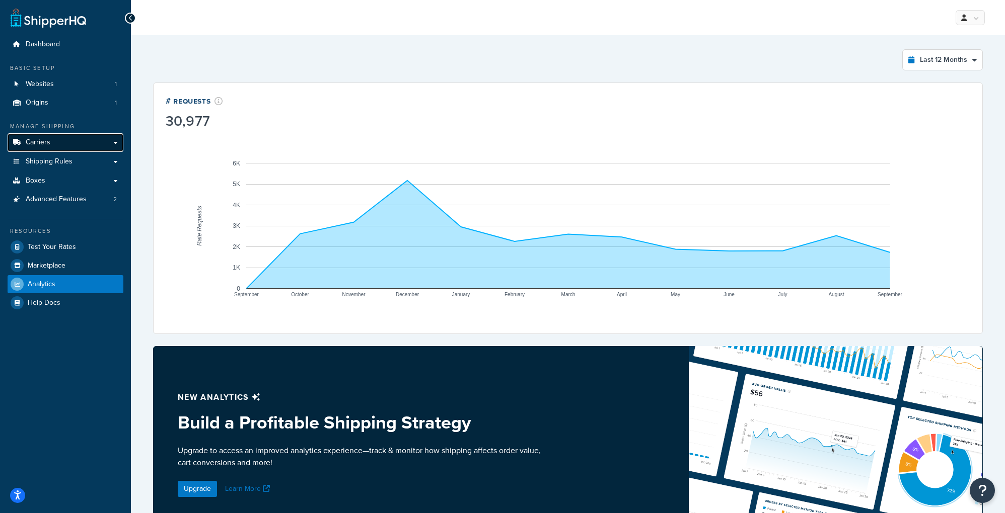
click at [87, 142] on link "Carriers" at bounding box center [66, 142] width 116 height 19
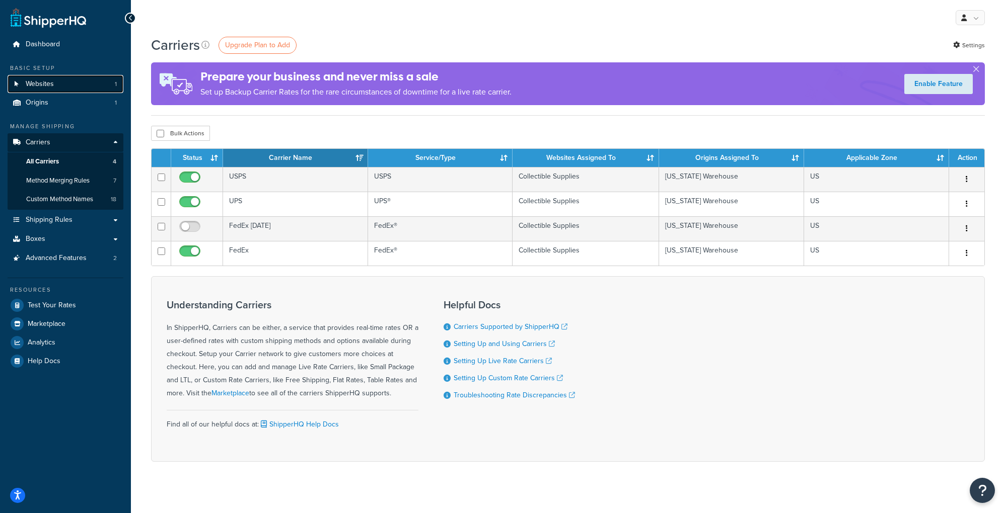
click at [74, 82] on link "Websites 1" at bounding box center [66, 84] width 116 height 19
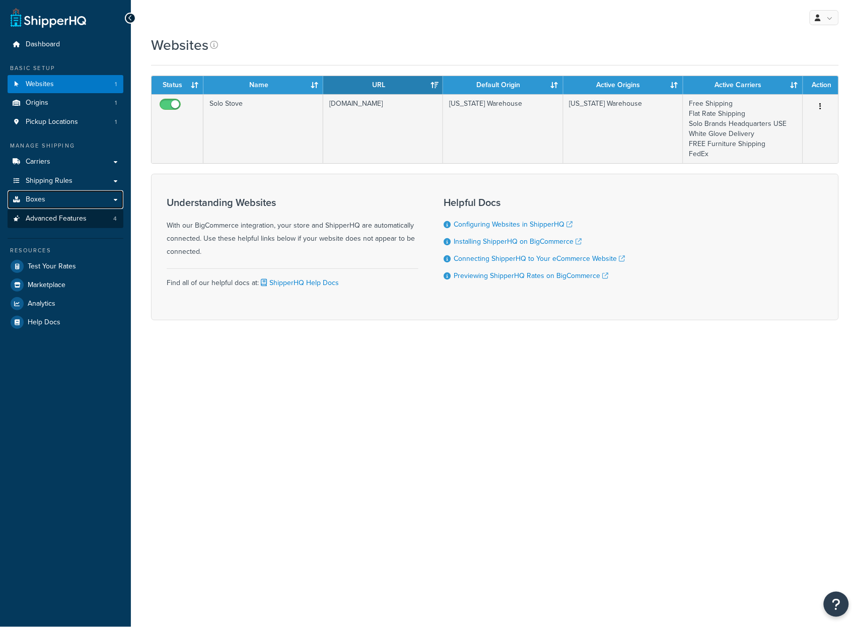
drag, startPoint x: 88, startPoint y: 206, endPoint x: 90, endPoint y: 223, distance: 16.8
click at [88, 206] on link "Boxes" at bounding box center [66, 199] width 116 height 19
click at [64, 309] on link "Analytics" at bounding box center [66, 304] width 116 height 18
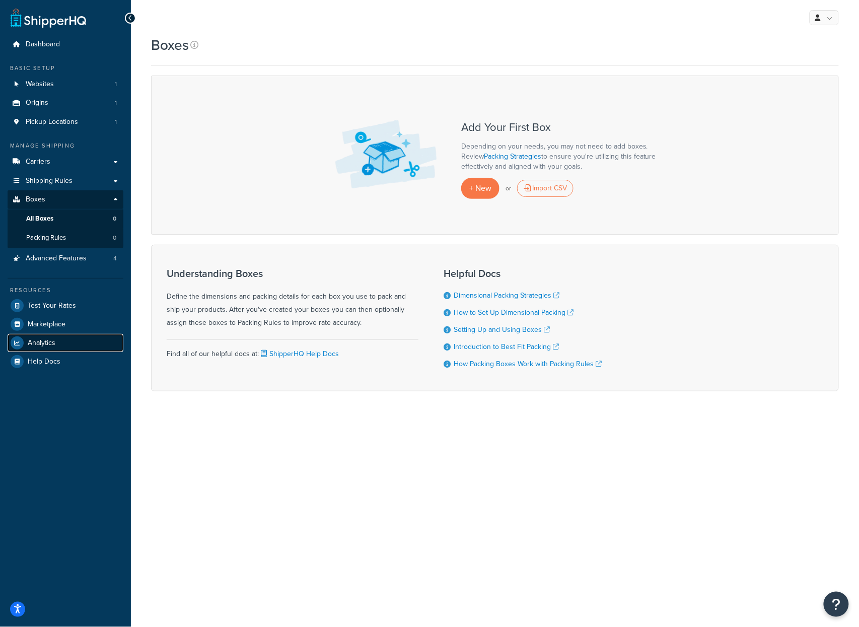
click at [57, 340] on link "Analytics" at bounding box center [66, 343] width 116 height 18
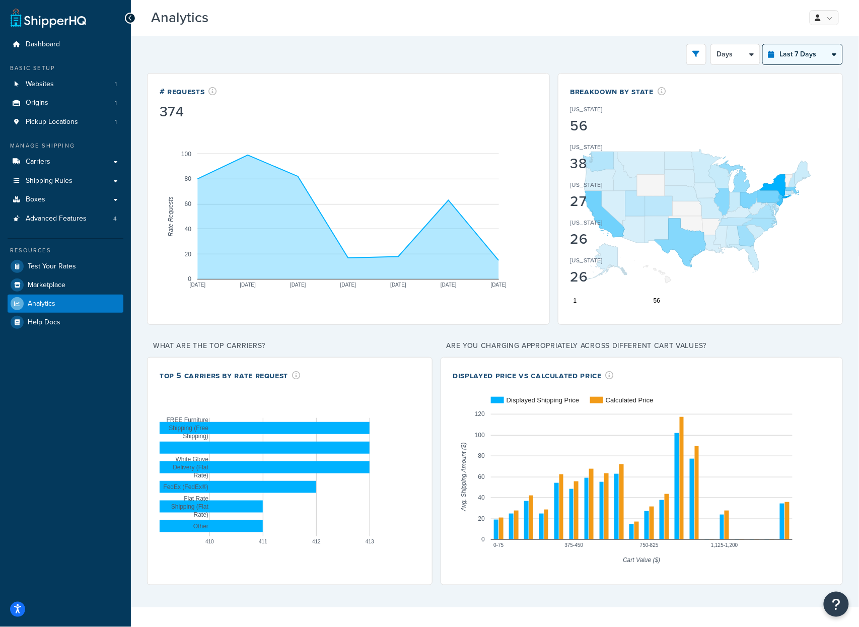
click at [806, 57] on select "Last 24 Hours Last 7 Days Last 30 Days Last 3 Months Last 6 Months Last 12 Mont…" at bounding box center [803, 54] width 80 height 20
select select "last_24_hours"
click at [763, 44] on select "Last 24 Hours Last 7 Days Last 30 Days Last 3 Months Last 6 Months Last 12 Mont…" at bounding box center [803, 54] width 80 height 20
select select "1h"
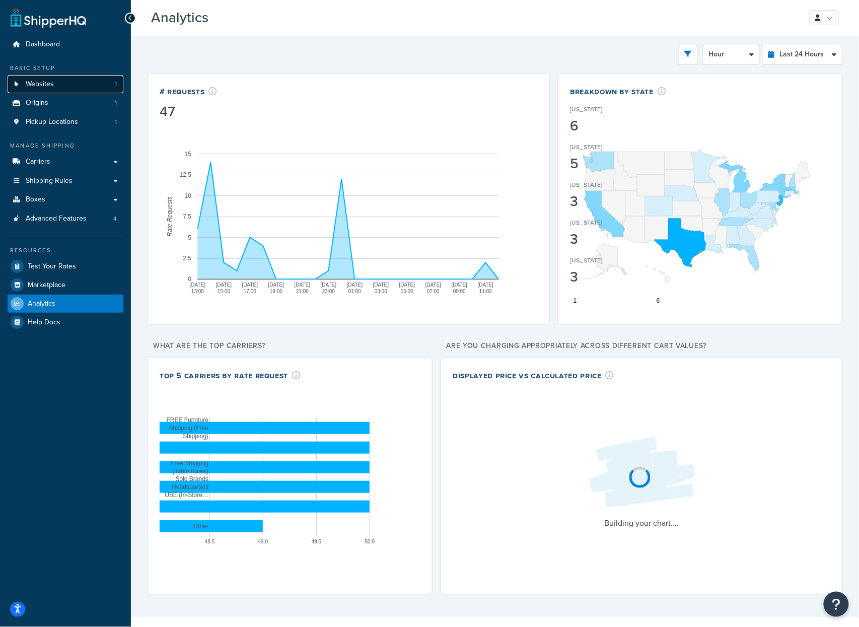
click at [78, 85] on link "Websites 1" at bounding box center [66, 84] width 116 height 19
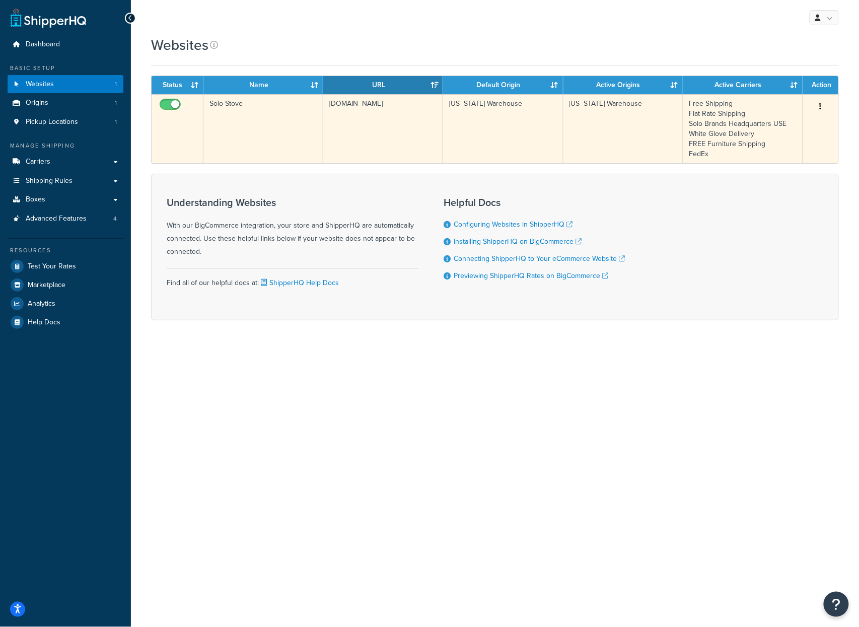
click at [369, 129] on td "www.solostove.com" at bounding box center [383, 128] width 120 height 69
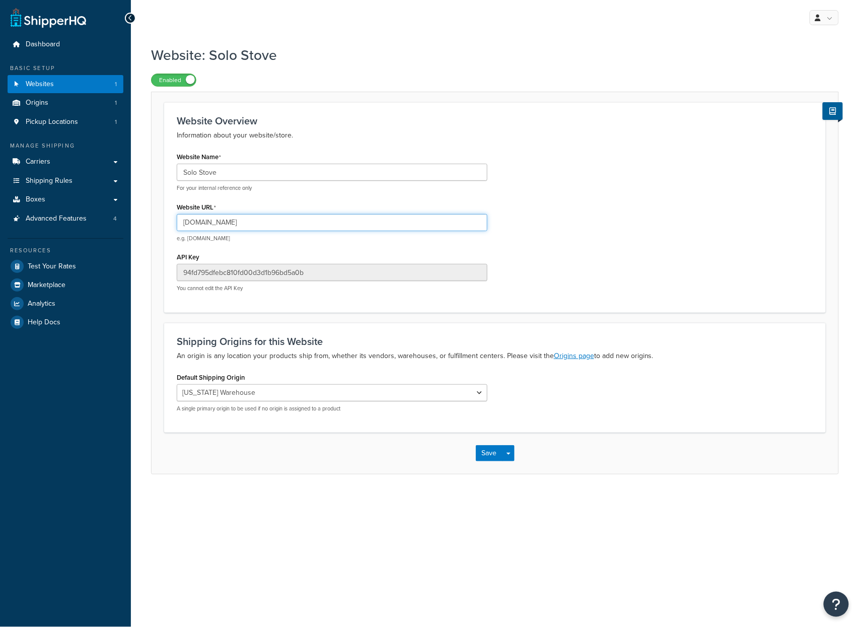
click at [259, 219] on input "[DOMAIN_NAME]" at bounding box center [332, 222] width 311 height 17
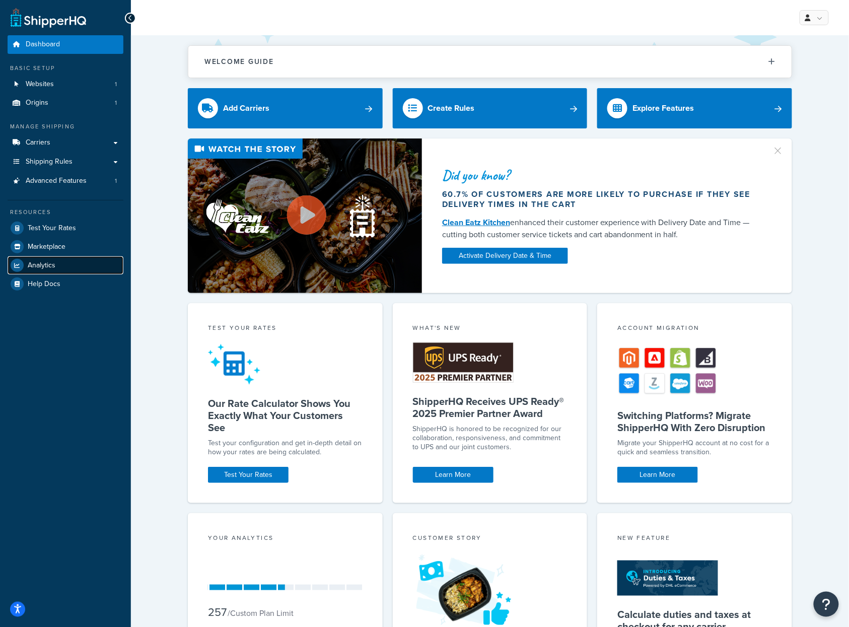
click at [66, 261] on link "Analytics" at bounding box center [66, 265] width 116 height 18
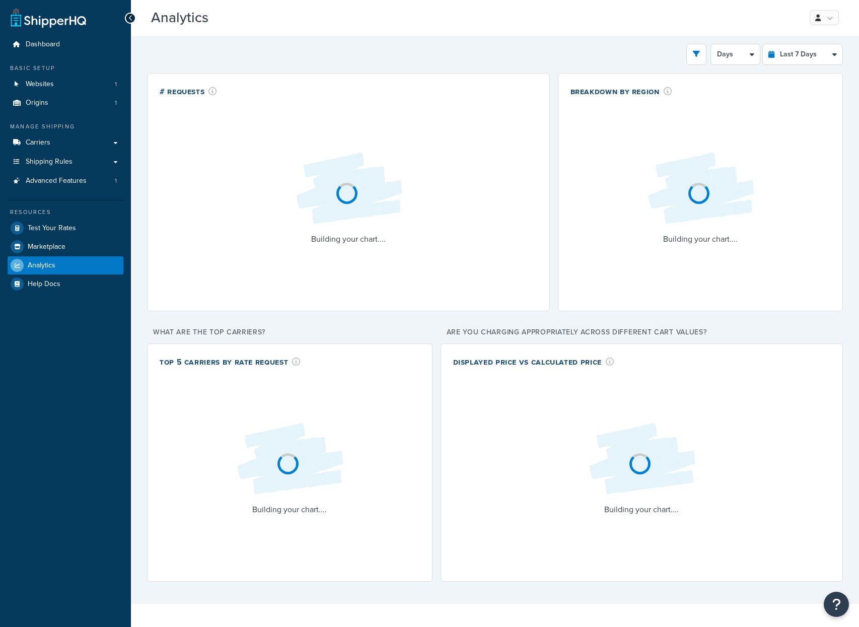
select select "last_7_days"
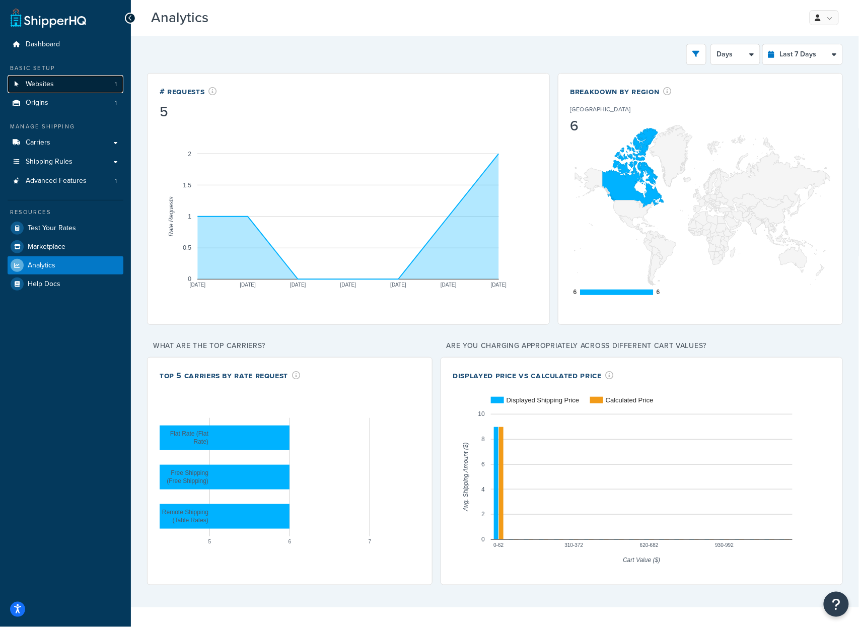
click at [49, 84] on span "Websites" at bounding box center [40, 84] width 28 height 9
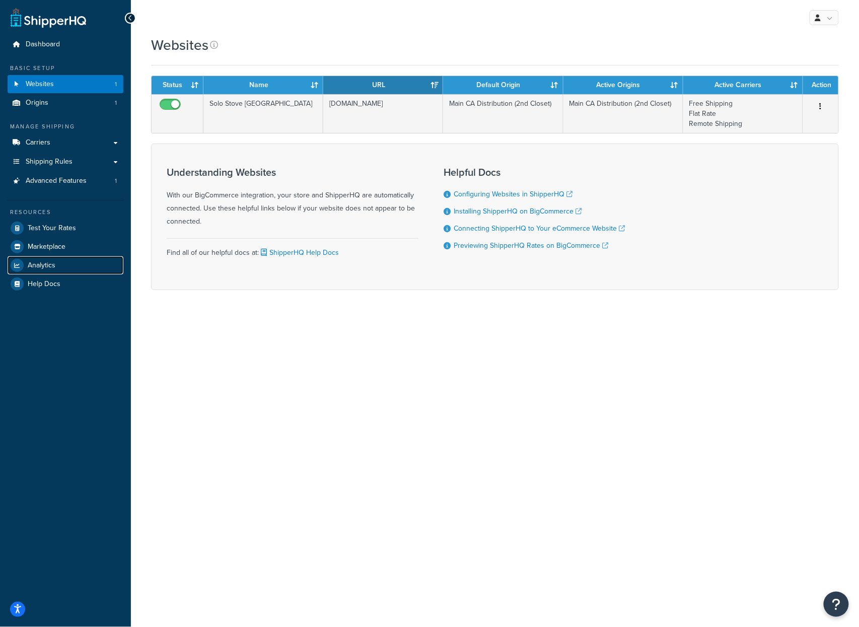
drag, startPoint x: 62, startPoint y: 263, endPoint x: 6, endPoint y: 270, distance: 56.8
click at [62, 263] on link "Analytics" at bounding box center [66, 265] width 116 height 18
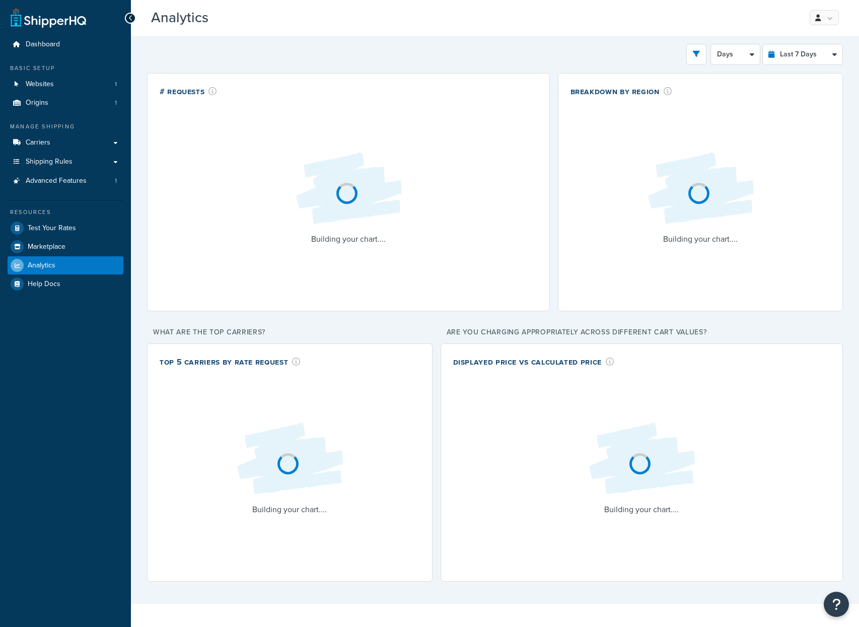
select select "last_7_days"
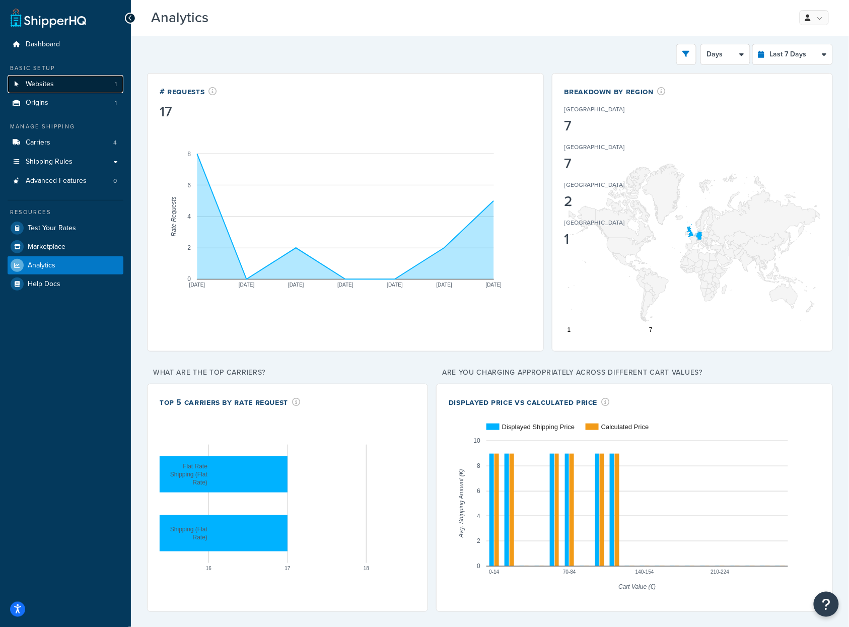
click at [50, 84] on span "Websites" at bounding box center [40, 84] width 28 height 9
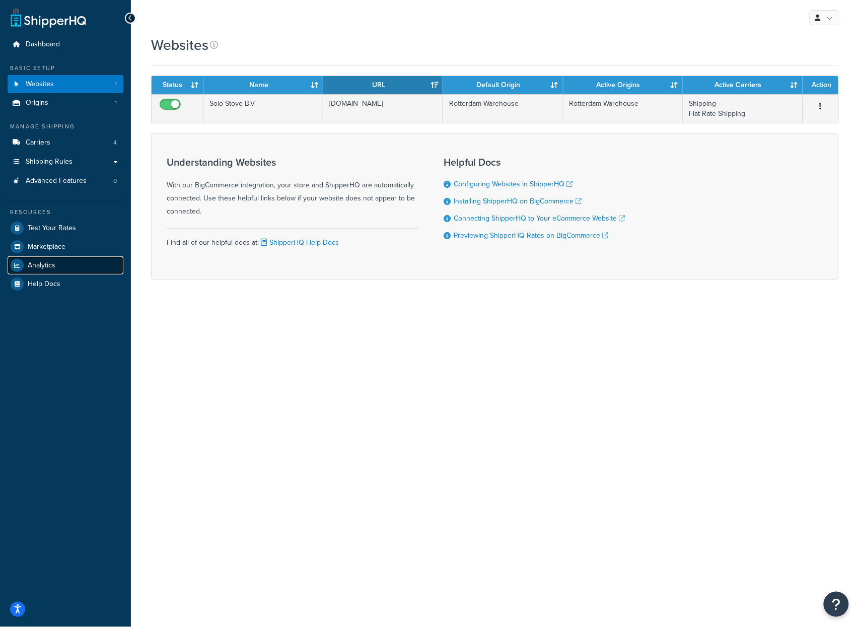
click at [47, 267] on span "Analytics" at bounding box center [42, 265] width 28 height 9
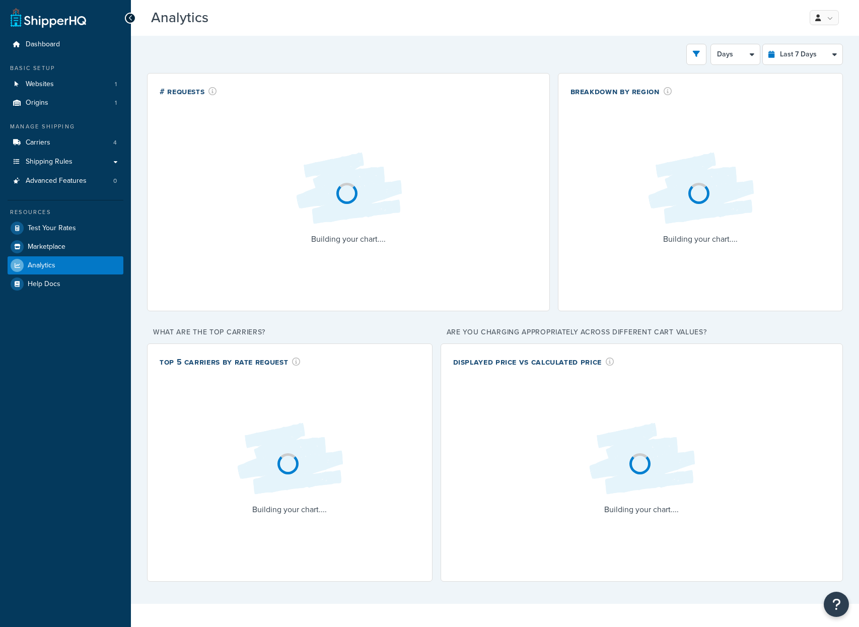
select select "last_7_days"
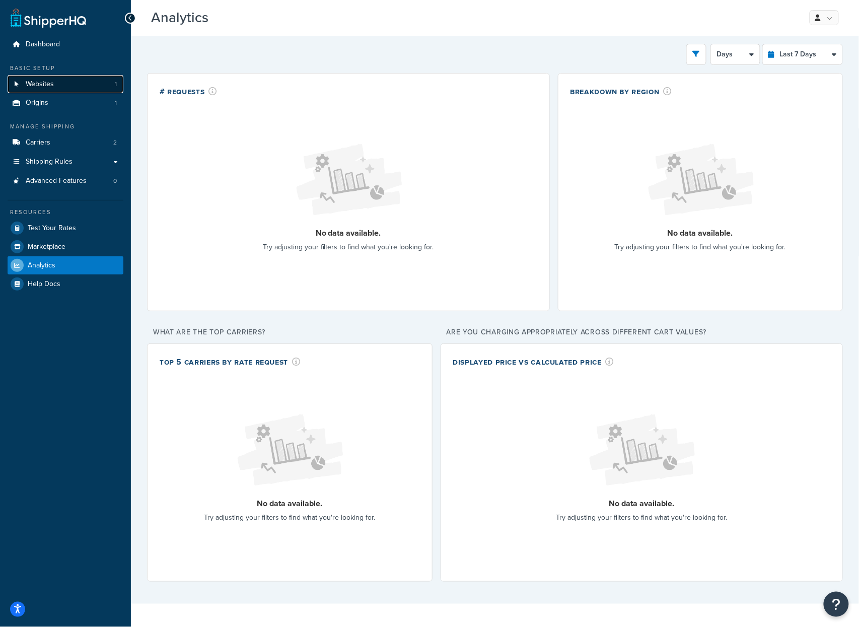
click at [81, 77] on link "Websites 1" at bounding box center [66, 84] width 116 height 19
